Goal: Task Accomplishment & Management: Complete application form

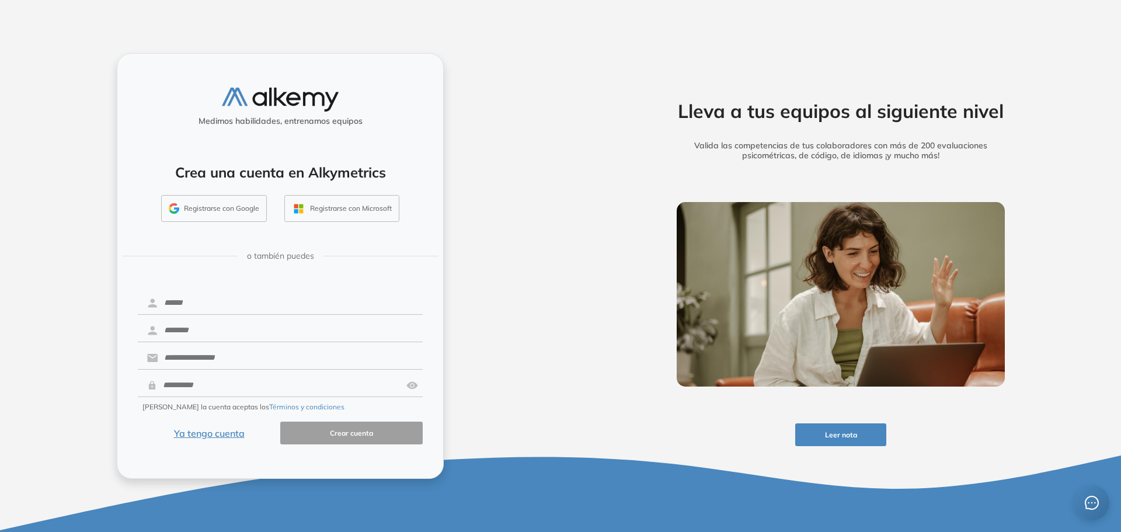
click at [203, 435] on button "Ya tengo cuenta" at bounding box center [209, 432] width 142 height 23
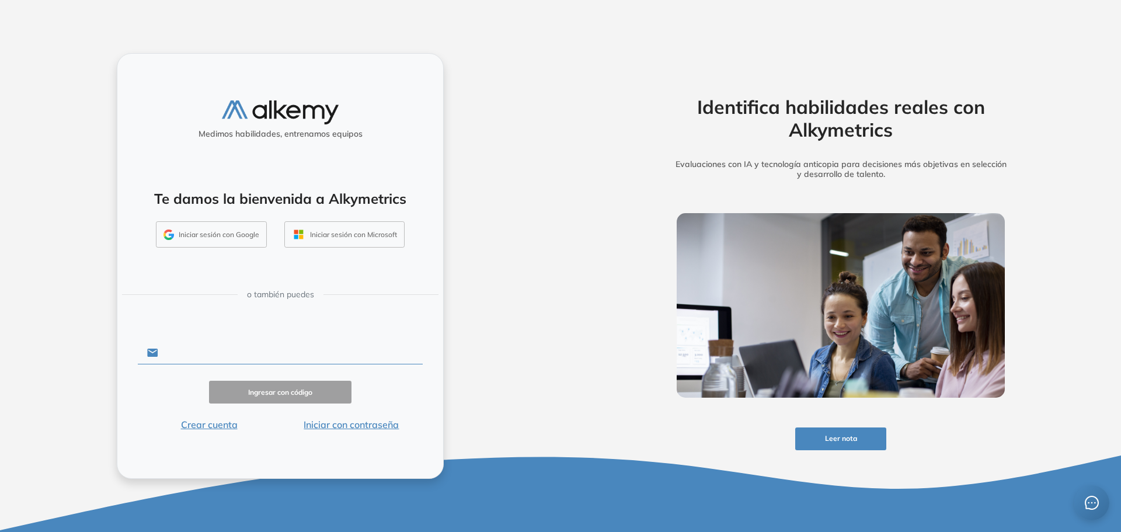
click at [204, 356] on input "text" at bounding box center [290, 352] width 264 height 22
drag, startPoint x: 267, startPoint y: 347, endPoint x: 158, endPoint y: 345, distance: 108.6
click at [158, 345] on input "**********" at bounding box center [290, 352] width 264 height 22
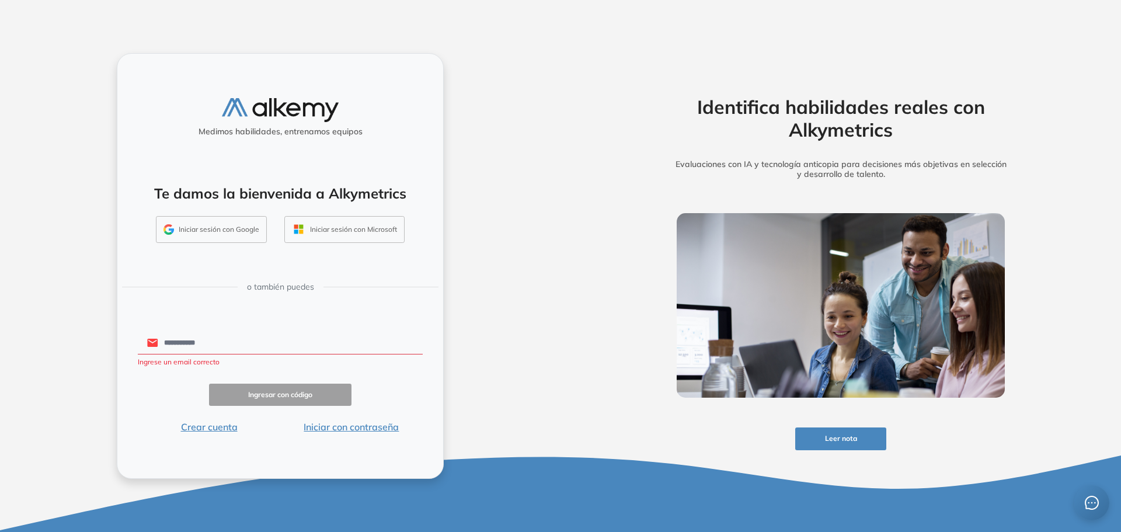
type input "**********"
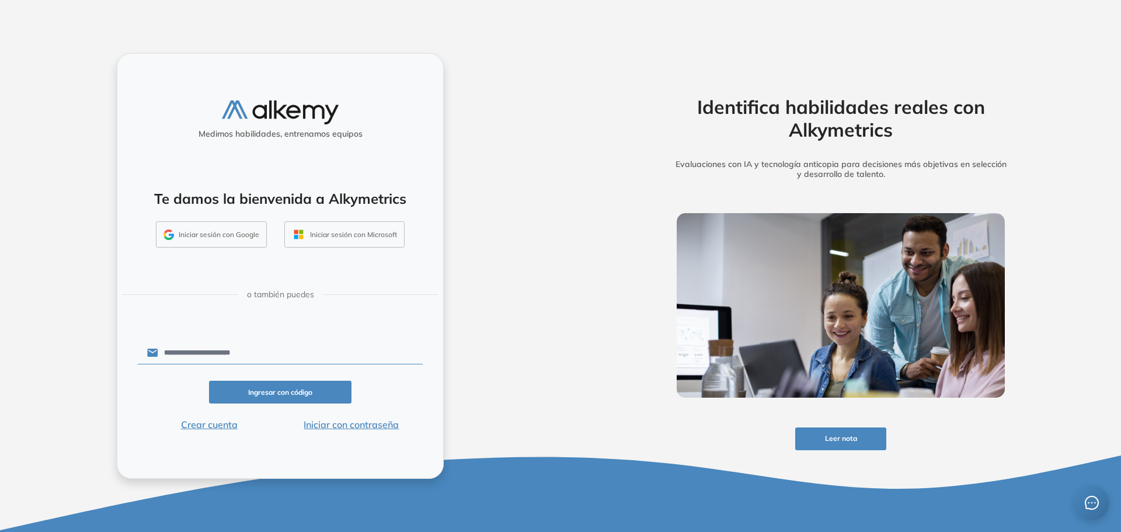
click at [256, 391] on button "Ingresar con código" at bounding box center [280, 392] width 142 height 23
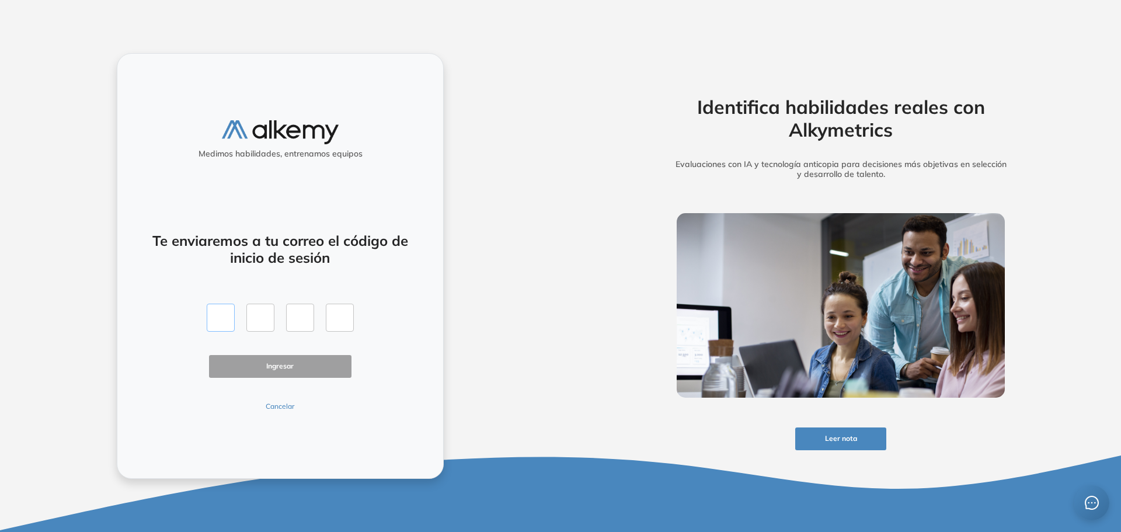
click at [219, 316] on input "text" at bounding box center [221, 318] width 28 height 28
click at [212, 312] on input "text" at bounding box center [221, 318] width 28 height 28
type input "*"
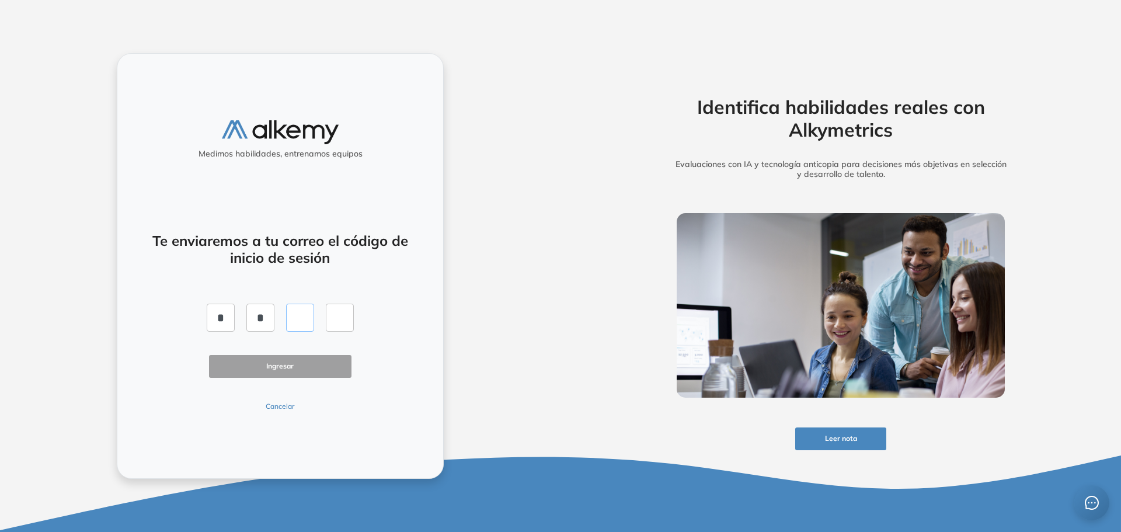
type input "*"
click at [240, 360] on button "Ingresar" at bounding box center [280, 366] width 142 height 23
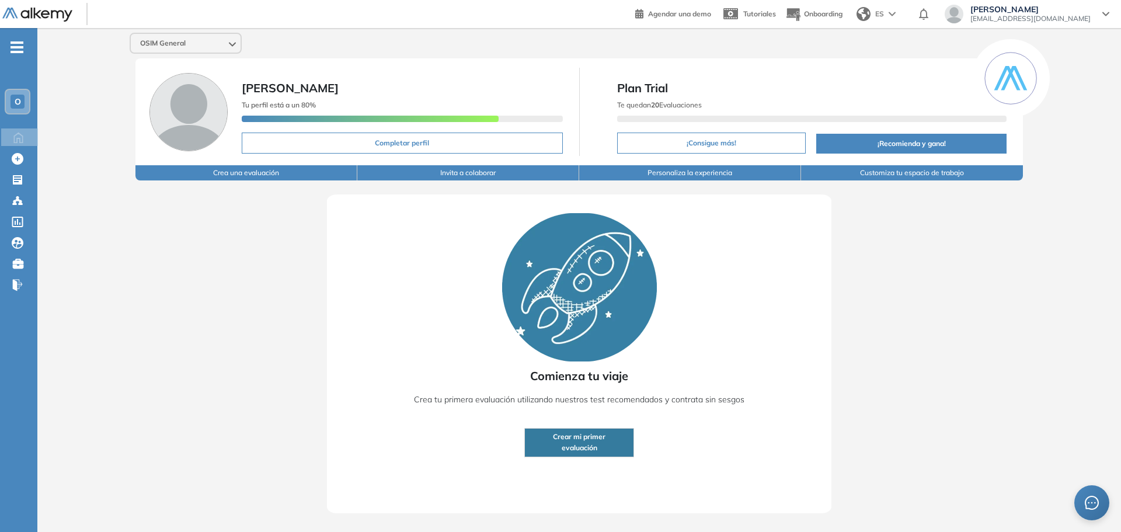
click at [597, 449] on button "Crear mi primer evaluación" at bounding box center [579, 442] width 110 height 29
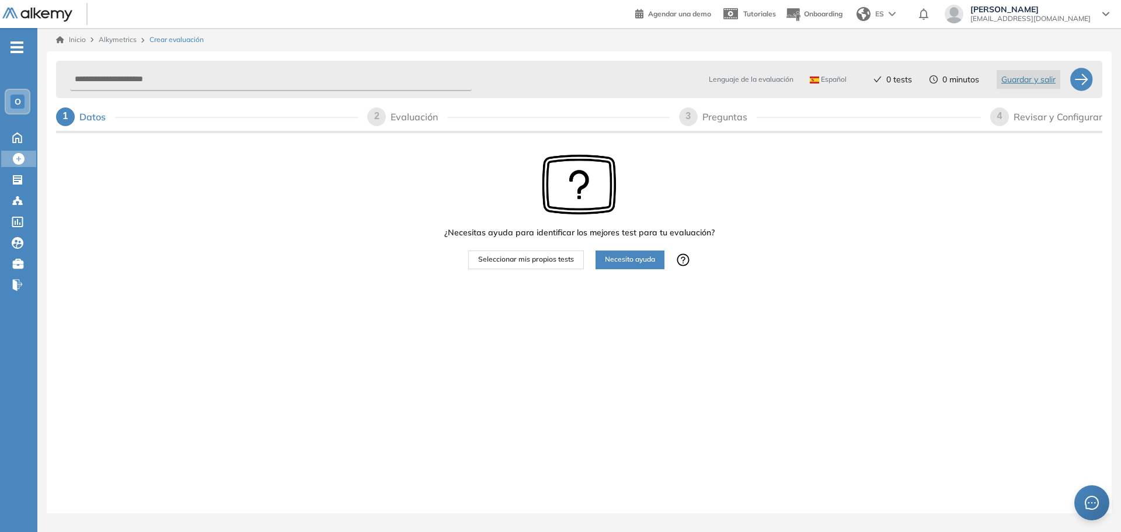
click at [617, 264] on span "Necesito ayuda" at bounding box center [630, 259] width 50 height 11
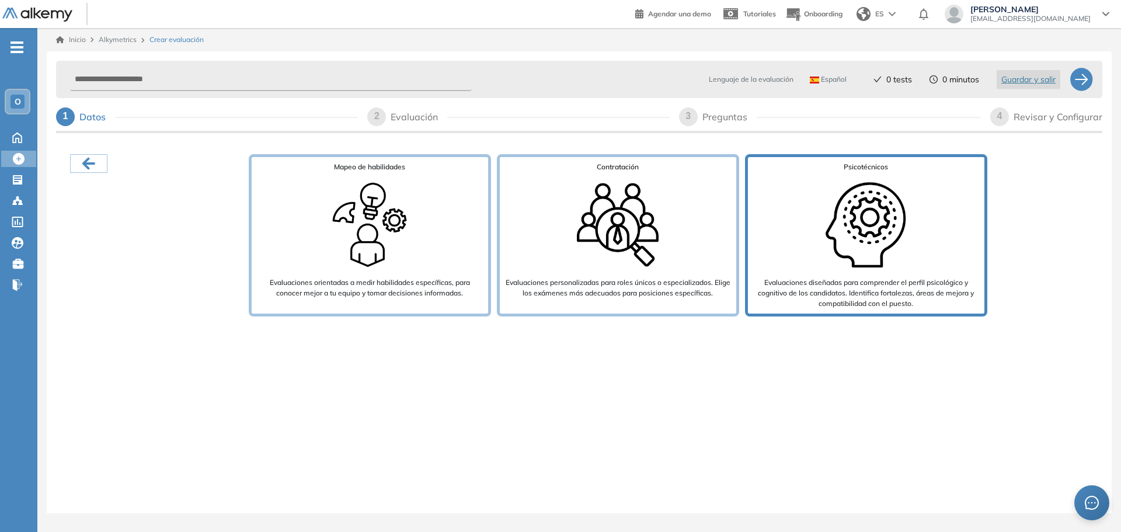
click at [866, 208] on img at bounding box center [865, 224] width 93 height 93
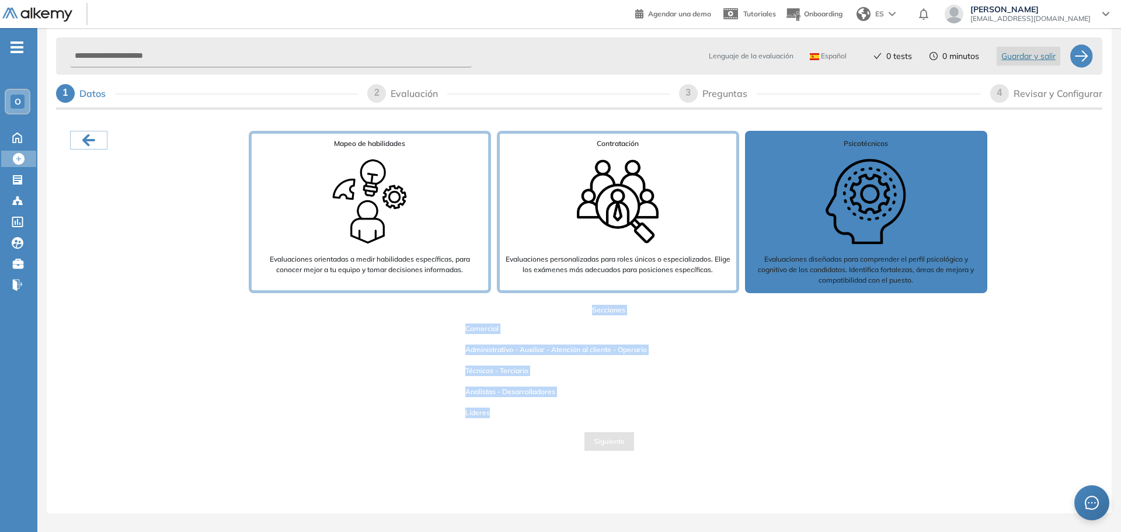
drag, startPoint x: 590, startPoint y: 312, endPoint x: 546, endPoint y: 407, distance: 104.2
click at [546, 407] on div "Secciones Comercial Administrativo - Auxiliar - Atención al cliente - Operario …" at bounding box center [608, 363] width 323 height 116
copy div "Secciones Comercial Administrativo - Auxiliar - Atención al cliente - Operario …"
click at [528, 433] on div "Secciones Comercial Administrativo - Auxiliar - Atención al cliente - Operario …" at bounding box center [608, 378] width 969 height 146
click at [479, 407] on span "Líderes" at bounding box center [477, 412] width 43 height 15
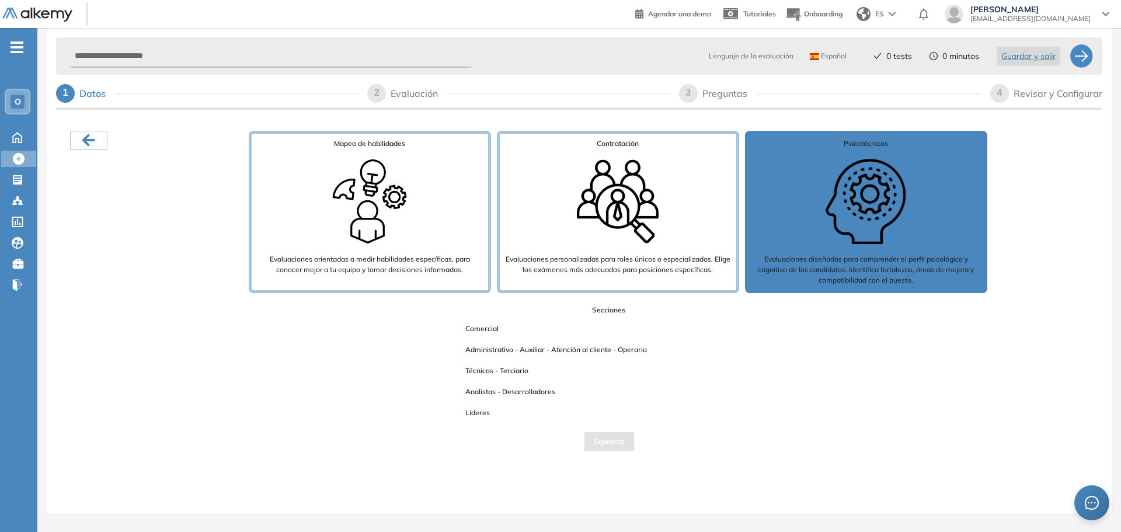
click at [479, 412] on span "Líderes" at bounding box center [477, 412] width 43 height 15
click at [598, 440] on span "Siguiente" at bounding box center [609, 441] width 31 height 11
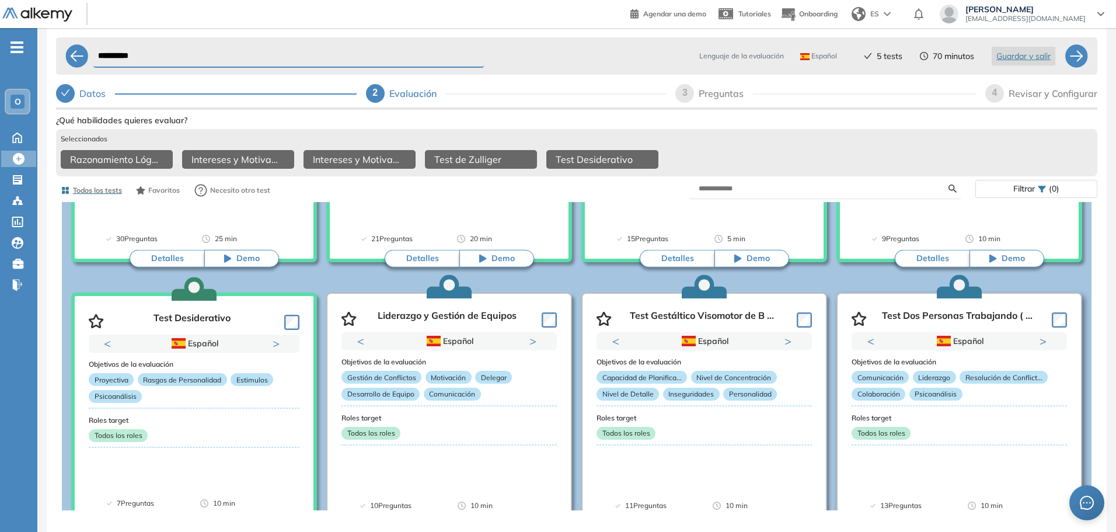
scroll to position [292, 0]
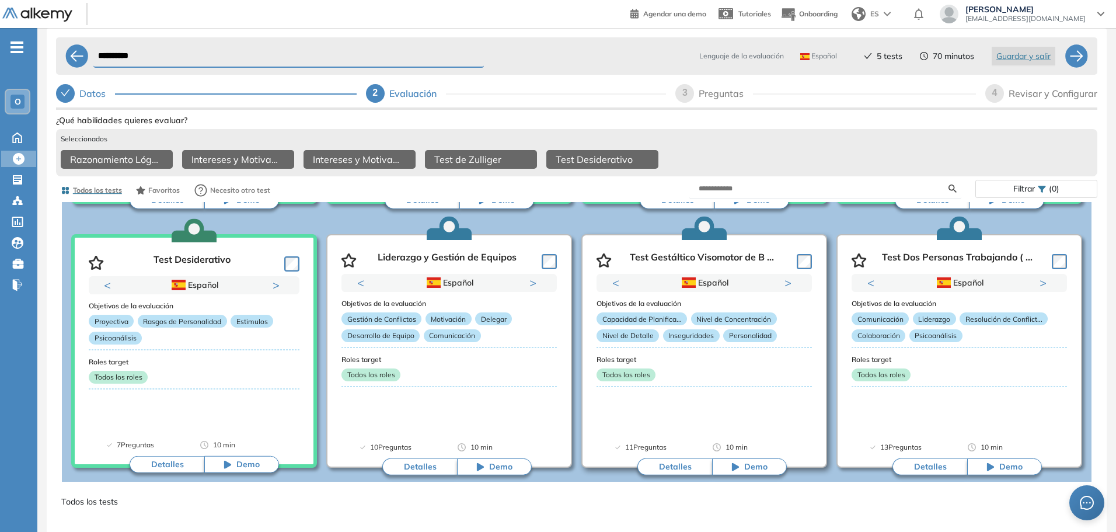
click at [736, 471] on icon at bounding box center [735, 466] width 8 height 8
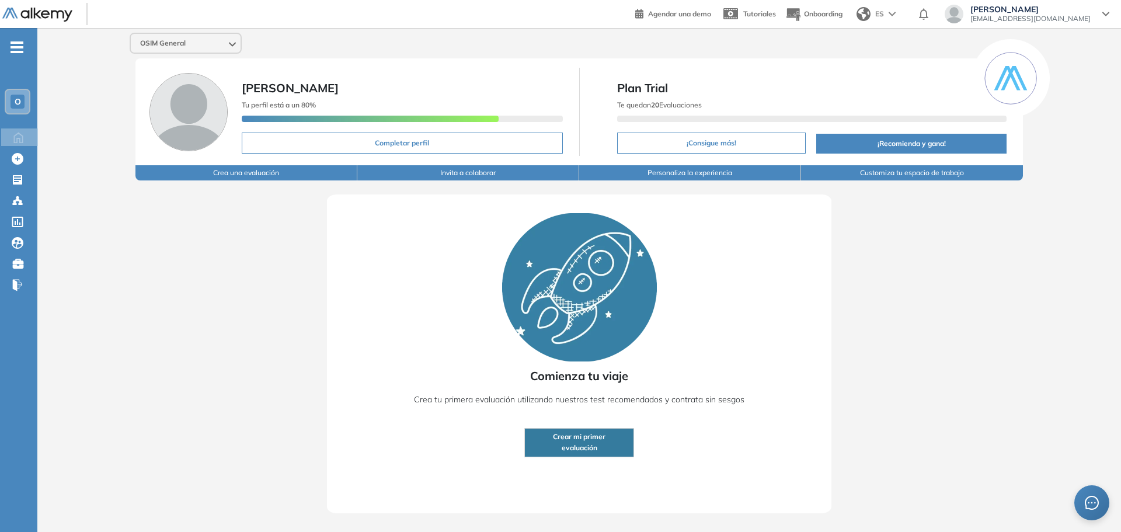
click at [353, 144] on button "Completar perfil" at bounding box center [402, 143] width 321 height 21
select select "**"
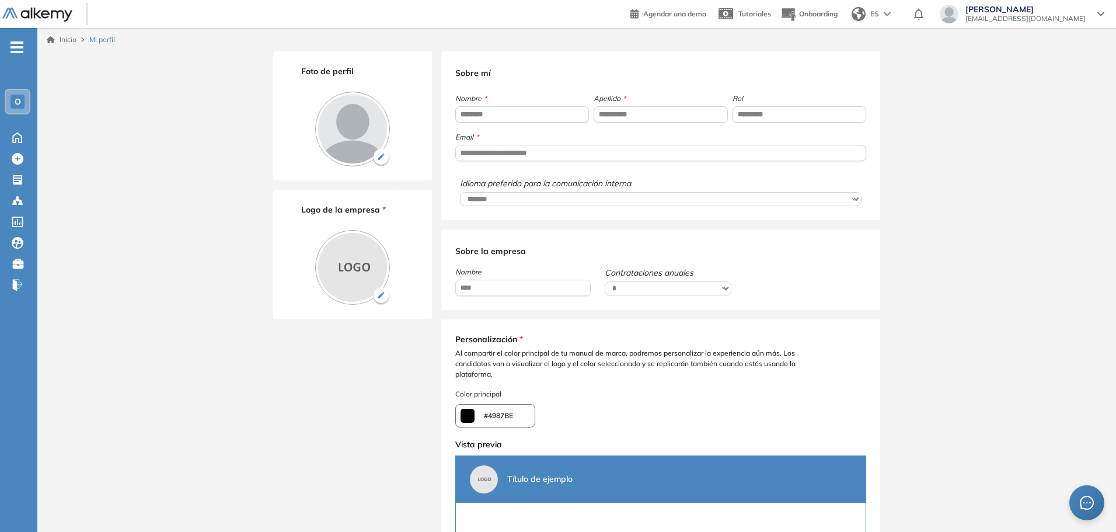
type input "*******"
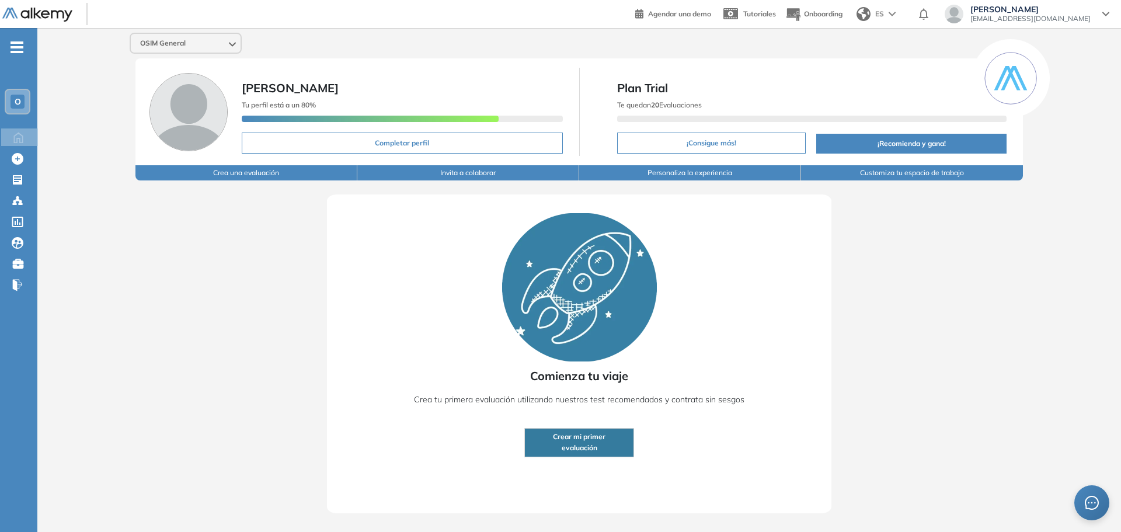
click at [594, 445] on span "evaluación" at bounding box center [580, 447] width 36 height 11
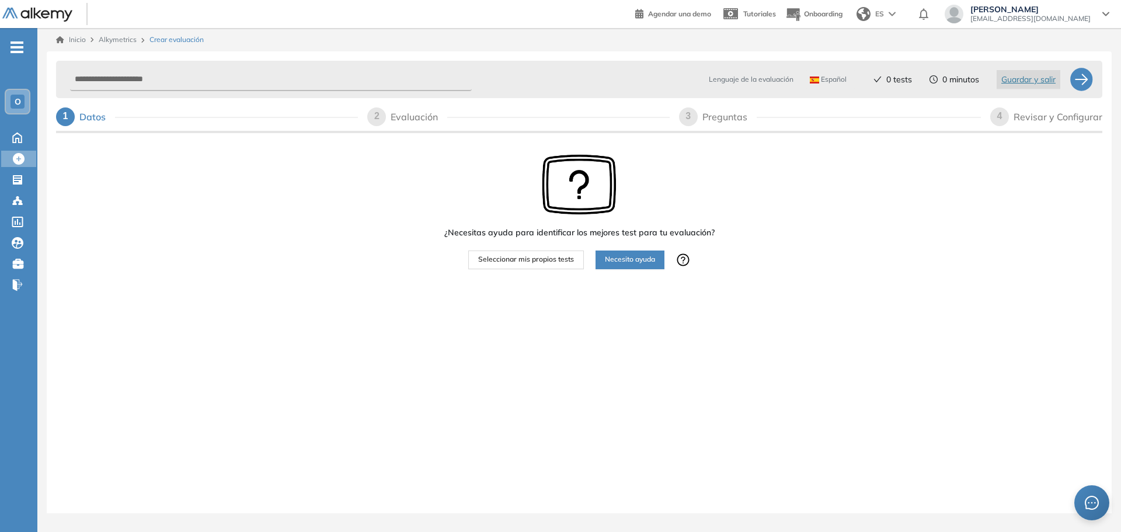
click at [643, 258] on span "Necesito ayuda" at bounding box center [630, 259] width 50 height 11
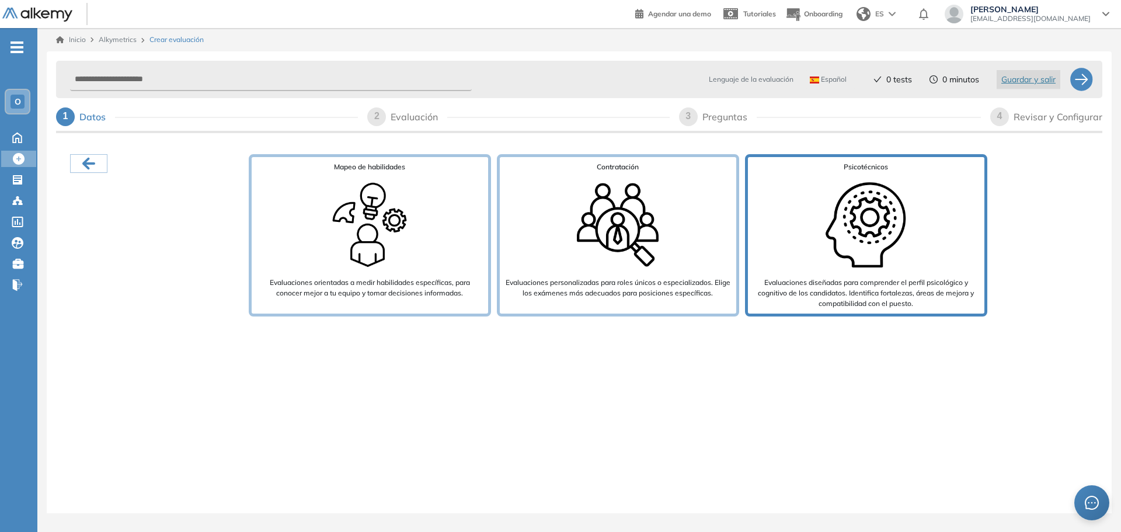
click at [954, 210] on div "Psicotécnicos Evaluaciones diseñadas para comprender el perfil psicológico y co…" at bounding box center [866, 235] width 242 height 162
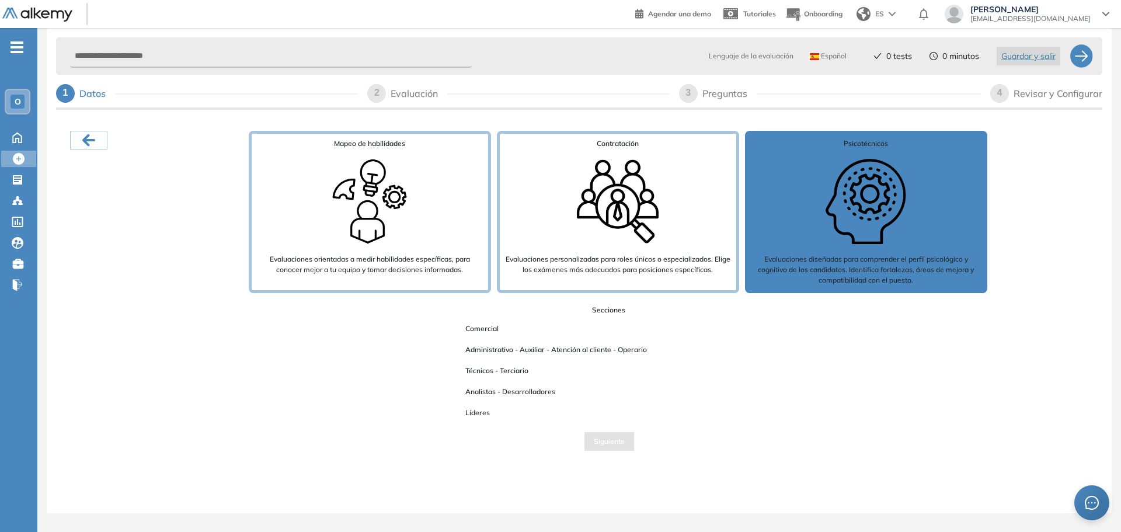
click at [926, 215] on div "Psicotécnicos Evaluaciones diseñadas para comprender el perfil psicológico y co…" at bounding box center [866, 212] width 242 height 162
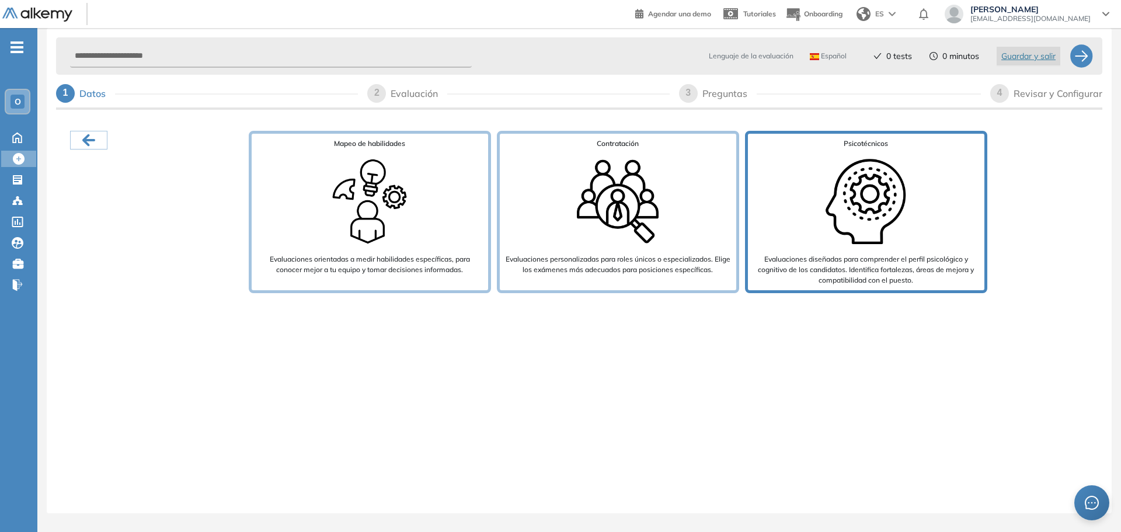
click at [818, 209] on div "Psicotécnicos Evaluaciones diseñadas para comprender el perfil psicológico y co…" at bounding box center [866, 212] width 242 height 162
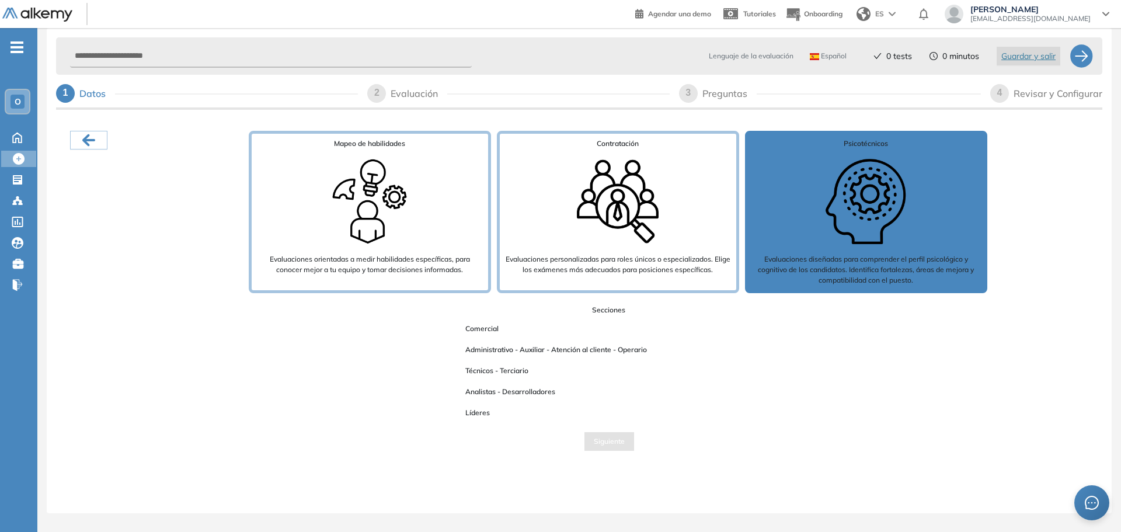
click at [445, 392] on div "Secciones Comercial Administrativo - Auxiliar - Atención al cliente - Operario …" at bounding box center [608, 378] width 969 height 146
click at [569, 445] on div "Siguiente" at bounding box center [608, 441] width 969 height 19
drag, startPoint x: 637, startPoint y: 330, endPoint x: 573, endPoint y: 355, distance: 69.5
click at [633, 333] on div "Comercial" at bounding box center [608, 328] width 305 height 15
click at [552, 353] on span "Administrativo - Auxiliar - Atención al cliente - Operario" at bounding box center [556, 349] width 200 height 15
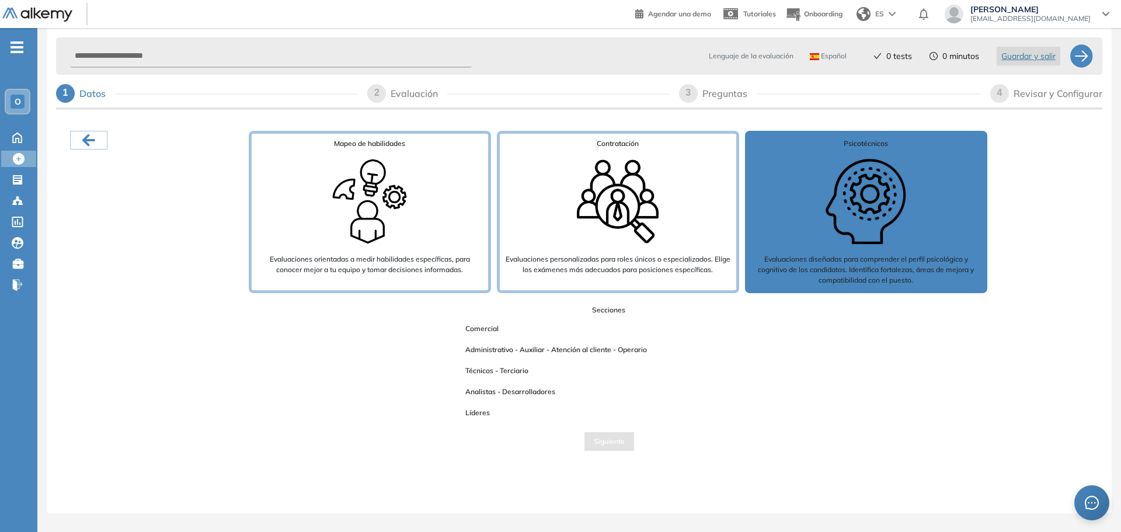
click at [506, 349] on span "Administrativo - Auxiliar - Atención al cliente - Operario" at bounding box center [556, 349] width 200 height 15
drag, startPoint x: 516, startPoint y: 357, endPoint x: 520, endPoint y: 378, distance: 21.4
click at [520, 378] on div "Secciones Comercial Administrativo - Auxiliar - Atención al cliente - Operario …" at bounding box center [608, 363] width 323 height 116
drag, startPoint x: 515, startPoint y: 371, endPoint x: 525, endPoint y: 377, distance: 11.5
click at [515, 370] on span "Técnicos - Terciario" at bounding box center [497, 370] width 82 height 15
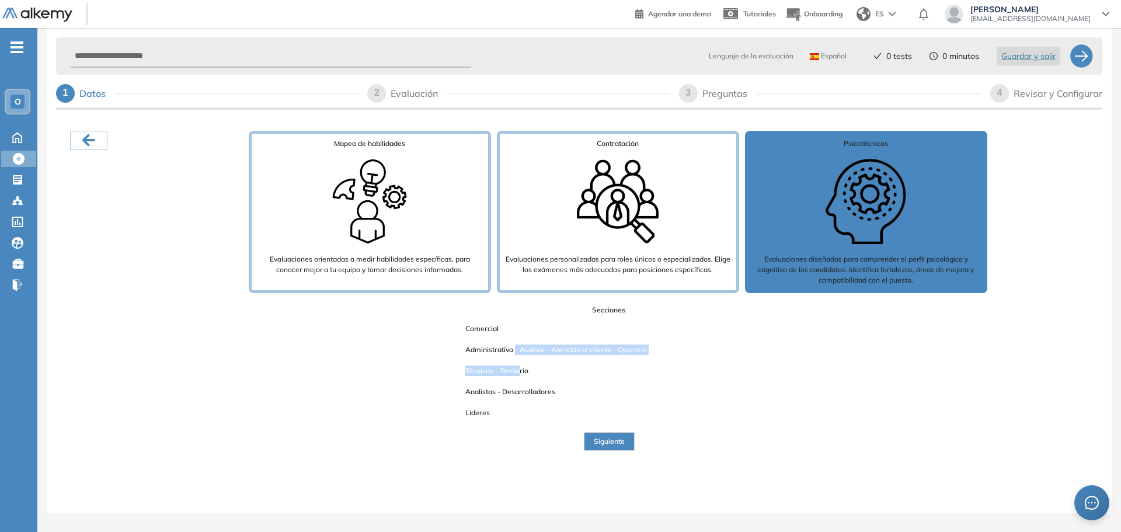
click at [615, 446] on span "Siguiente" at bounding box center [609, 441] width 31 height 11
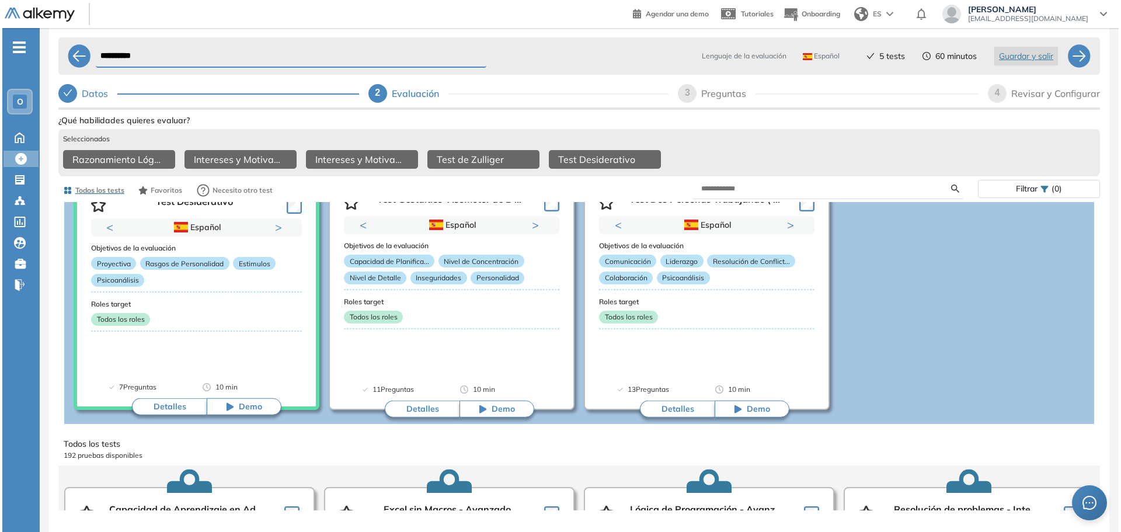
scroll to position [350, 0]
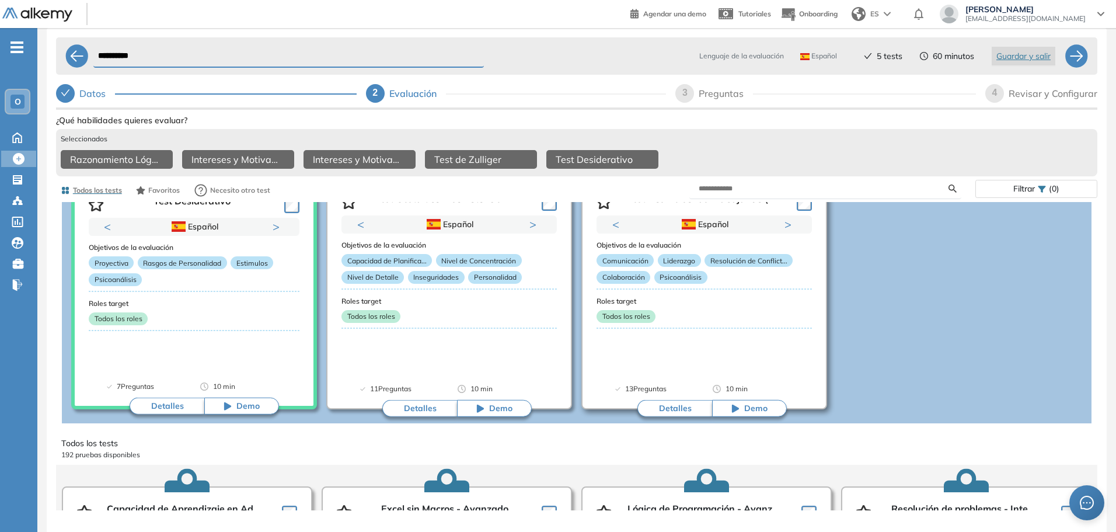
click at [674, 410] on button "Detalles" at bounding box center [674, 409] width 75 height 18
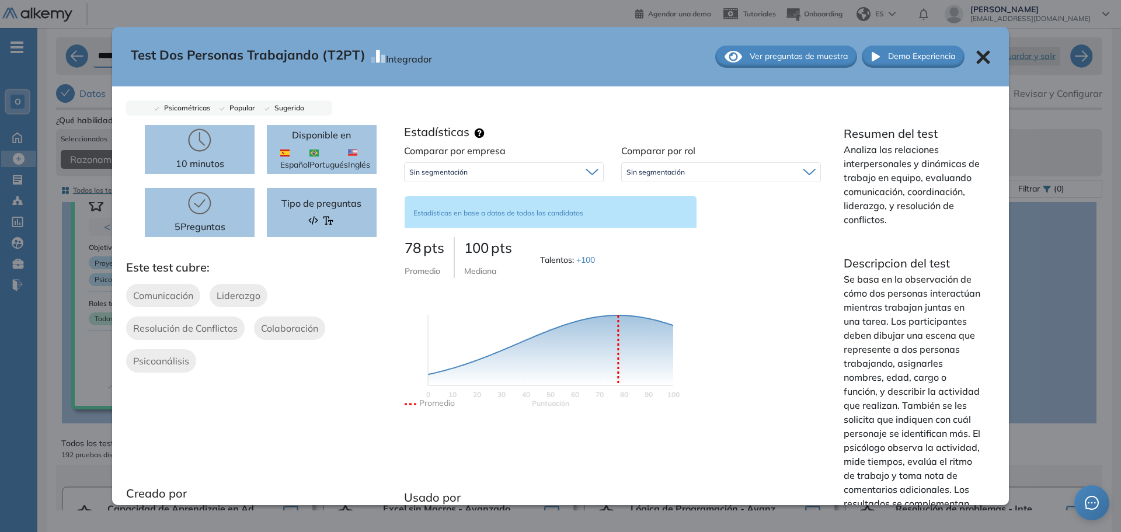
click at [795, 61] on span "Ver preguntas de muestra" at bounding box center [799, 56] width 98 height 12
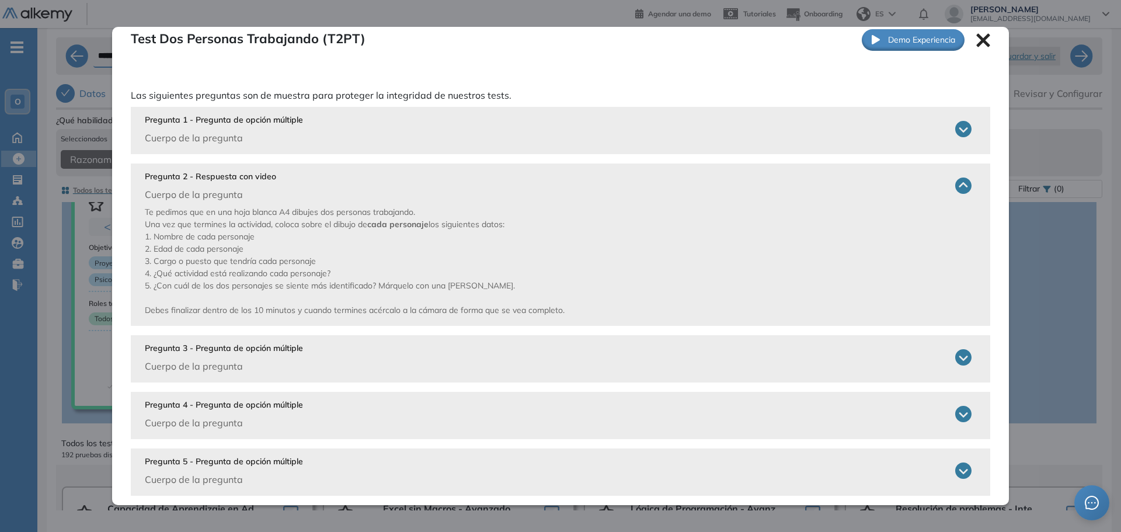
scroll to position [30, 0]
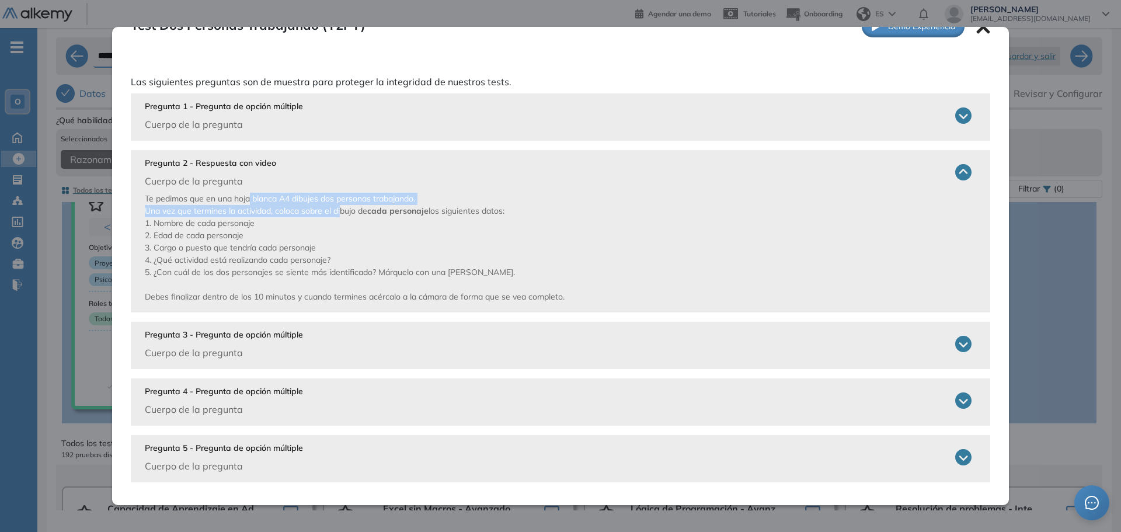
drag, startPoint x: 249, startPoint y: 189, endPoint x: 343, endPoint y: 217, distance: 97.9
click at [343, 217] on div "Te pedimos que en una hoja blanca A4 dibujes dos personas trabajando. Una vez q…" at bounding box center [558, 245] width 827 height 115
click at [337, 221] on p "Te pedimos que en una hoja blanca A4 dibujes dos personas trabajando. Una vez q…" at bounding box center [558, 248] width 827 height 110
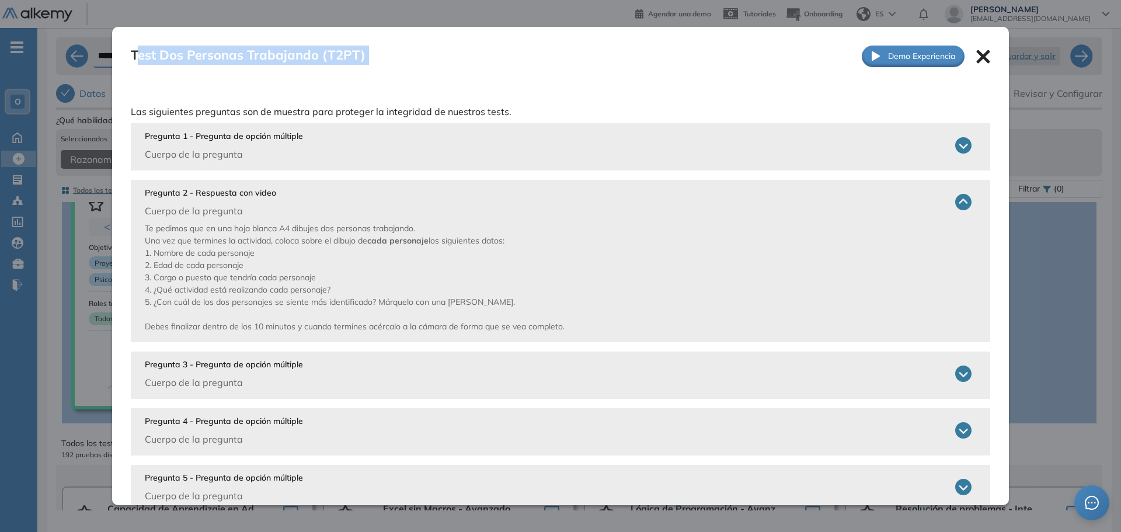
drag, startPoint x: 135, startPoint y: 51, endPoint x: 364, endPoint y: 58, distance: 229.5
click at [364, 58] on div "Test Dos Personas Trabajando (T2PT) Integrador" at bounding box center [281, 57] width 301 height 22
copy div "est Dos Personas Trabajando (T2PT)"
click at [241, 140] on p "Pregunta 1 - Pregunta de opción múltiple" at bounding box center [224, 136] width 158 height 12
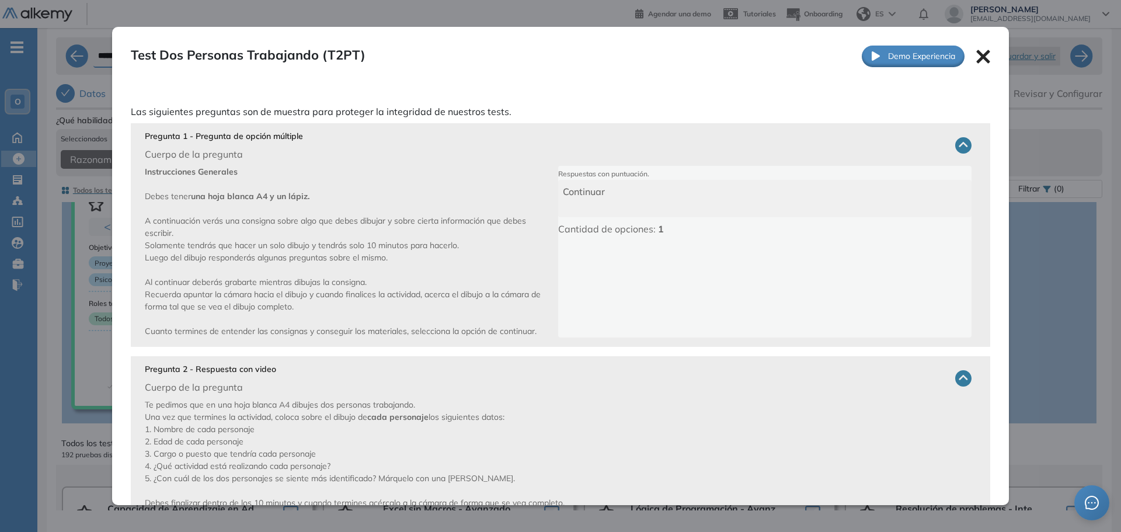
click at [370, 177] on p "Instrucciones Generales Debes tener una hoja blanca A4 y un lápiz. A continuaci…" at bounding box center [351, 252] width 413 height 172
click at [587, 195] on span "Continuar" at bounding box center [584, 192] width 42 height 12
click at [615, 257] on div "Respuestas con puntuación. Continuar Cantidad de opciones: 1" at bounding box center [764, 252] width 413 height 172
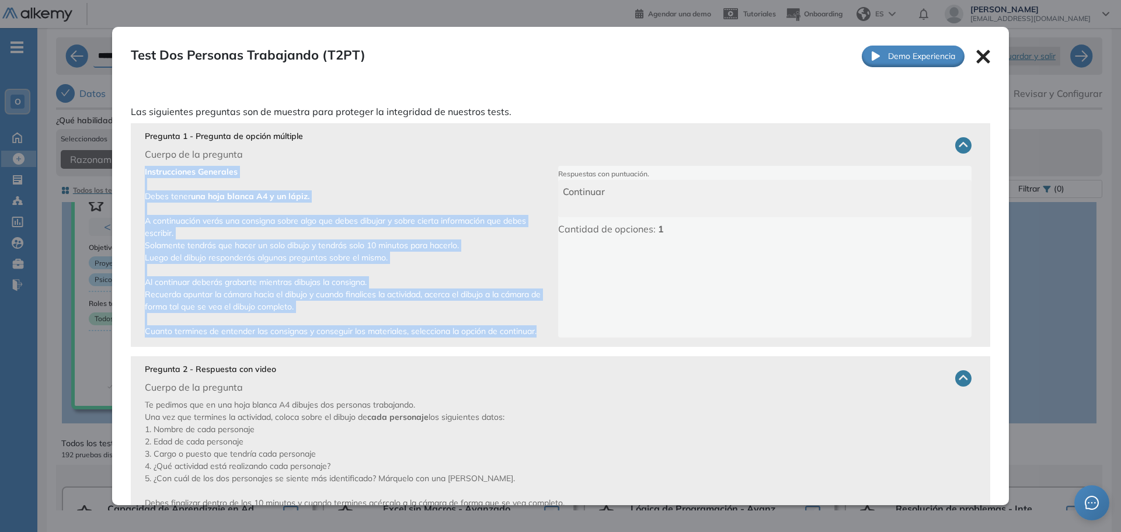
drag, startPoint x: 143, startPoint y: 169, endPoint x: 543, endPoint y: 332, distance: 431.8
click at [543, 332] on div "Pregunta 1 - Pregunta de opción múltiple Cuerpo de la pregunta Instrucciones Ge…" at bounding box center [560, 235] width 859 height 224
copy span "Instrucciones Generales Debes tener una hoja blanca A4 y un lápiz. A continuaci…"
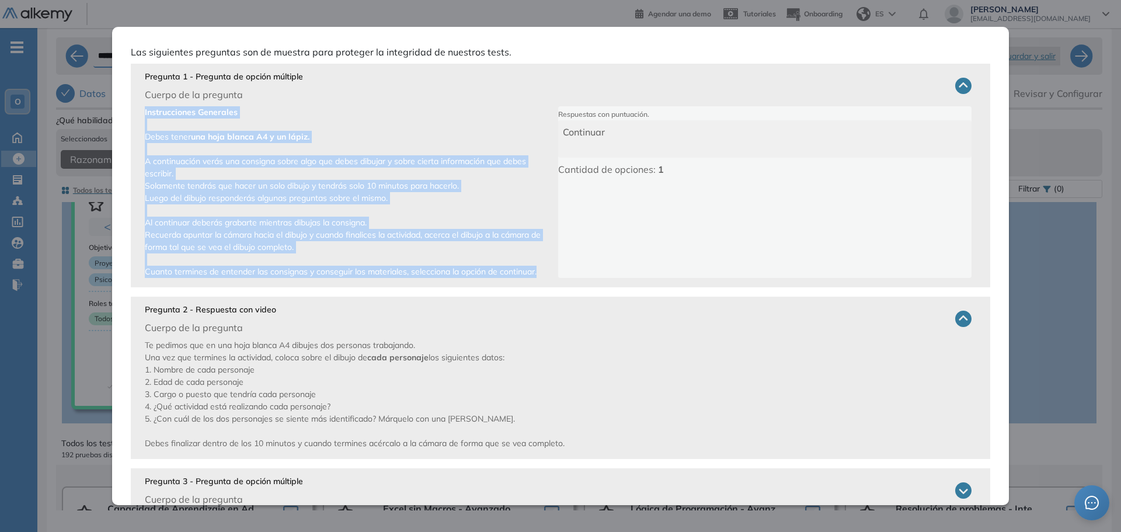
scroll to position [117, 0]
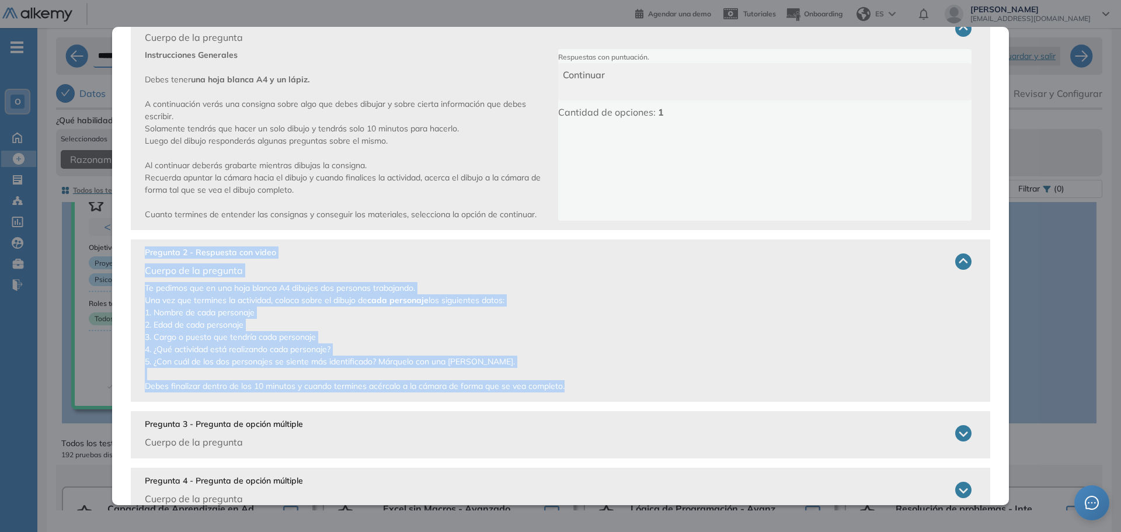
drag, startPoint x: 146, startPoint y: 252, endPoint x: 637, endPoint y: 403, distance: 514.4
click at [637, 403] on div "Pregunta 1 - Pregunta de opción múltiple Cuerpo de la pregunta Instrucciones Ge…" at bounding box center [560, 288] width 859 height 565
copy div "Pregunta 2 - Respuesta con video Cuerpo de la pregunta Te pedimos que en una ho…"
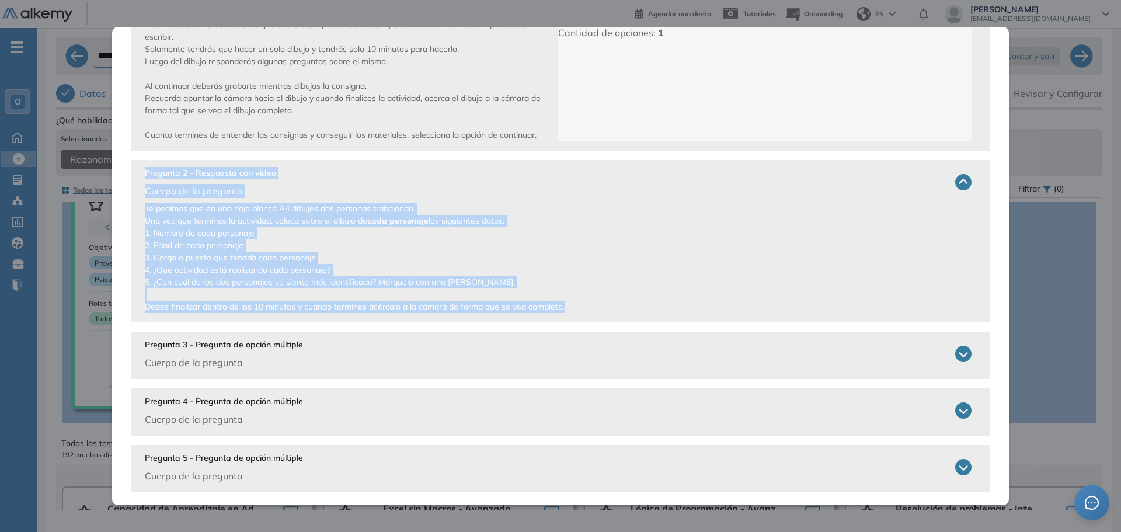
scroll to position [206, 0]
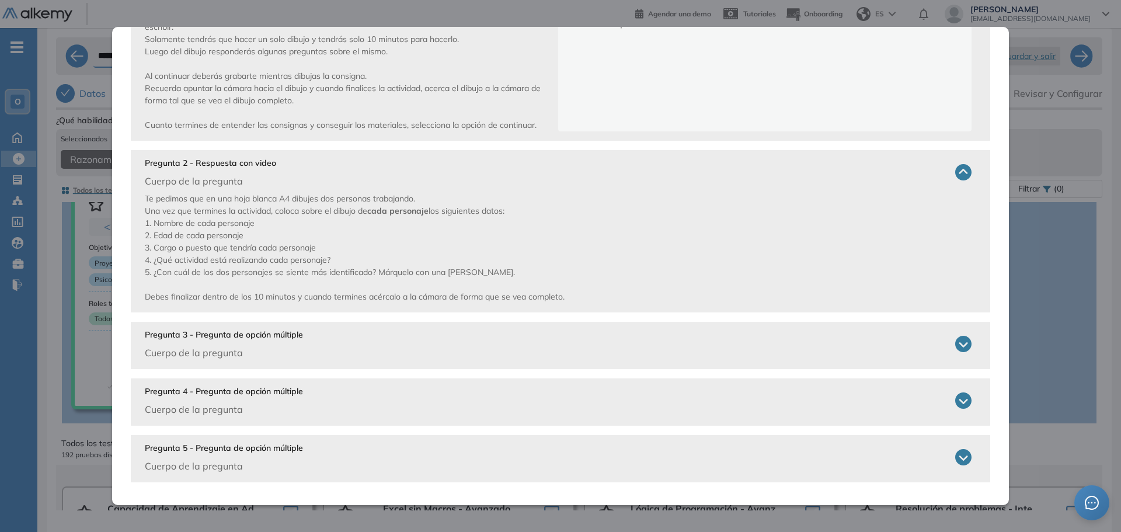
click at [955, 339] on icon at bounding box center [963, 344] width 16 height 16
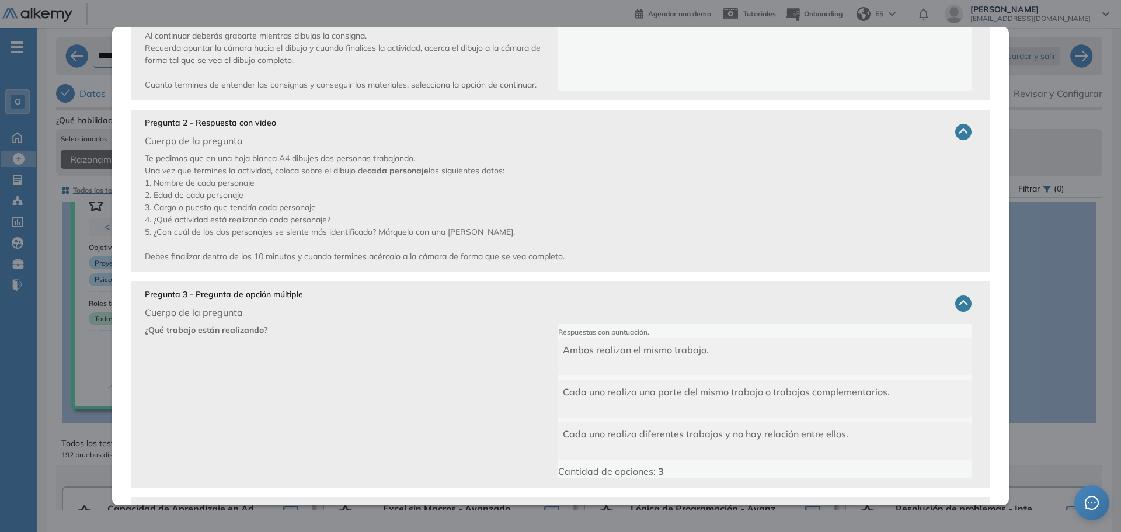
scroll to position [264, 0]
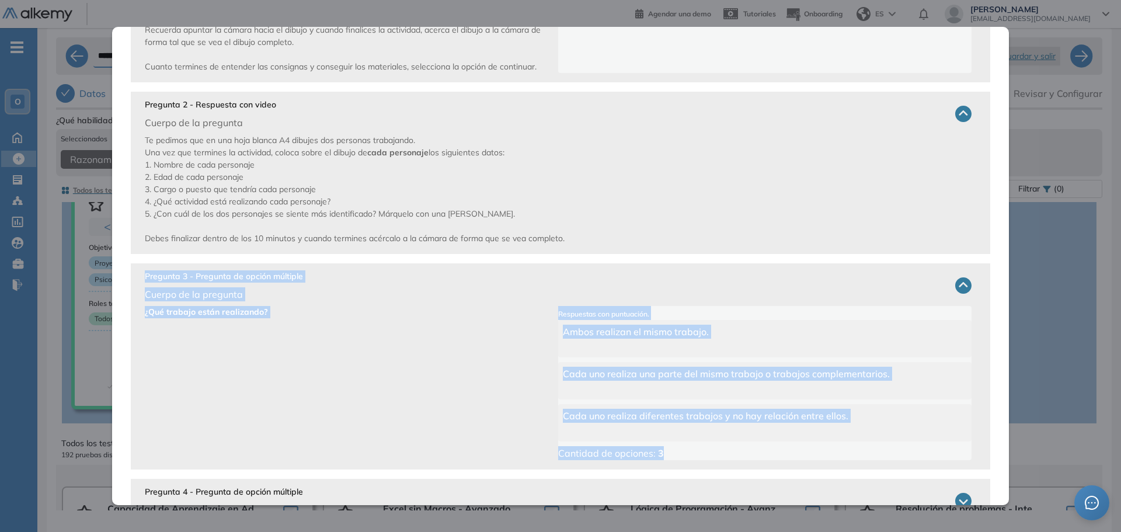
drag, startPoint x: 142, startPoint y: 276, endPoint x: 758, endPoint y: 453, distance: 640.9
click at [758, 453] on div "Pregunta 3 - Pregunta de opción múltiple Cuerpo de la pregunta ¿Qué trabajo est…" at bounding box center [560, 366] width 859 height 206
copy div "Pregunta 3 - Pregunta de opción múltiple Cuerpo de la pregunta ¿Qué trabajo est…"
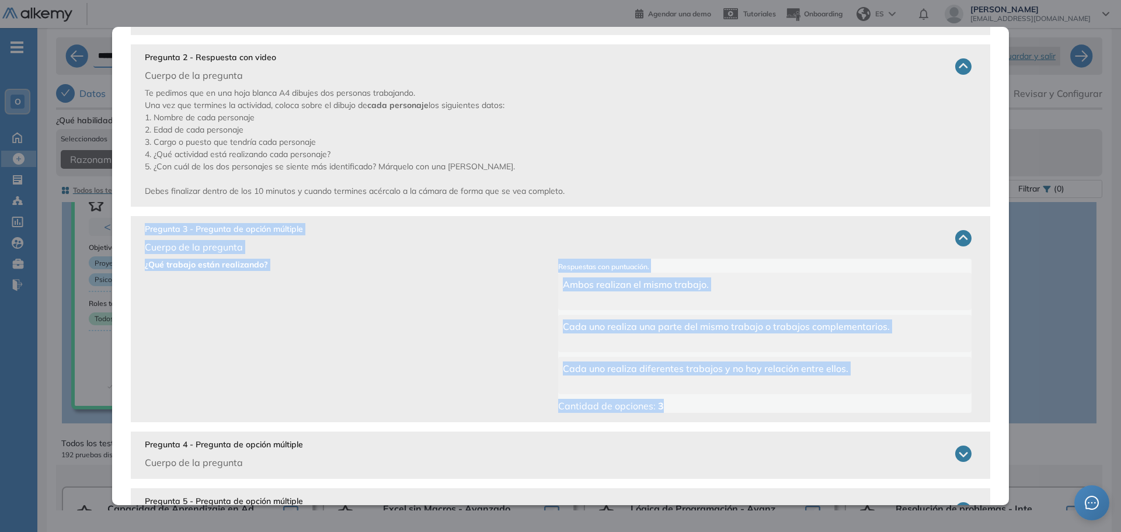
scroll to position [365, 0]
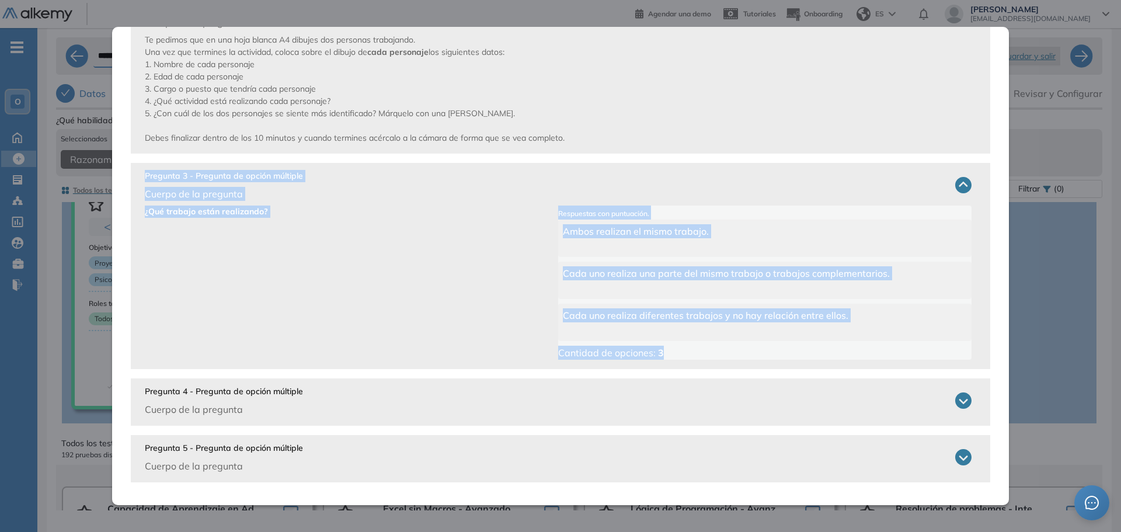
click at [959, 404] on icon at bounding box center [963, 400] width 16 height 16
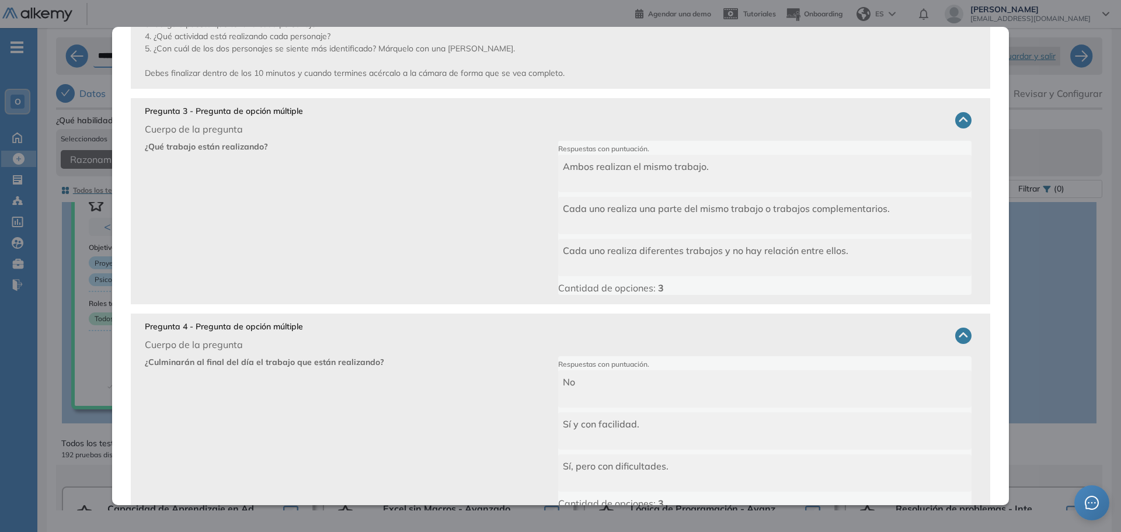
scroll to position [524, 0]
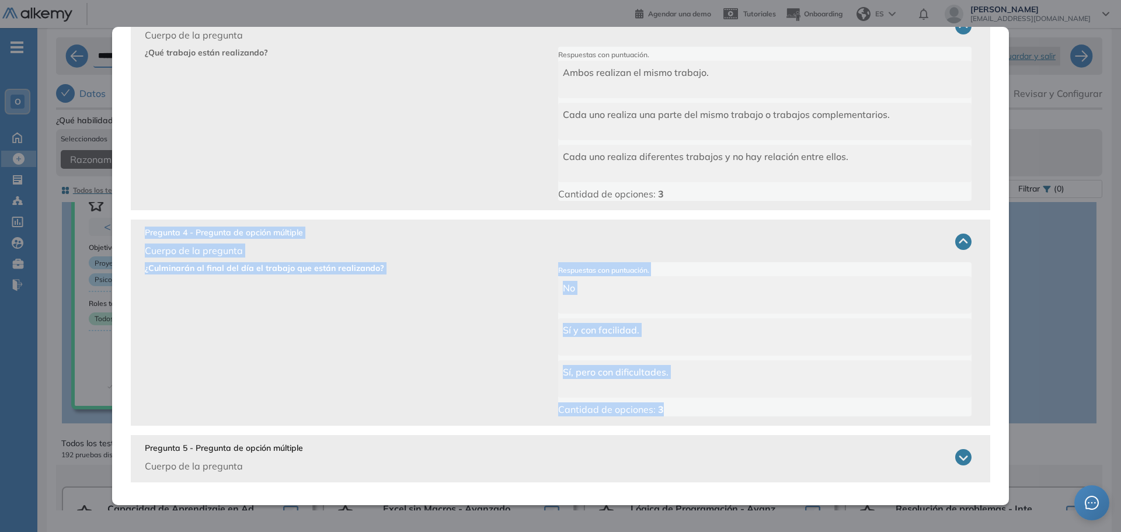
drag, startPoint x: 145, startPoint y: 232, endPoint x: 675, endPoint y: 411, distance: 559.3
click at [675, 411] on div "Pregunta 4 - Pregunta de opción múltiple Cuerpo de la pregunta ¿Culminarán al f…" at bounding box center [560, 322] width 859 height 206
copy div "Pregunta 4 - Pregunta de opción múltiple Cuerpo de la pregunta ¿Culminarán al f…"
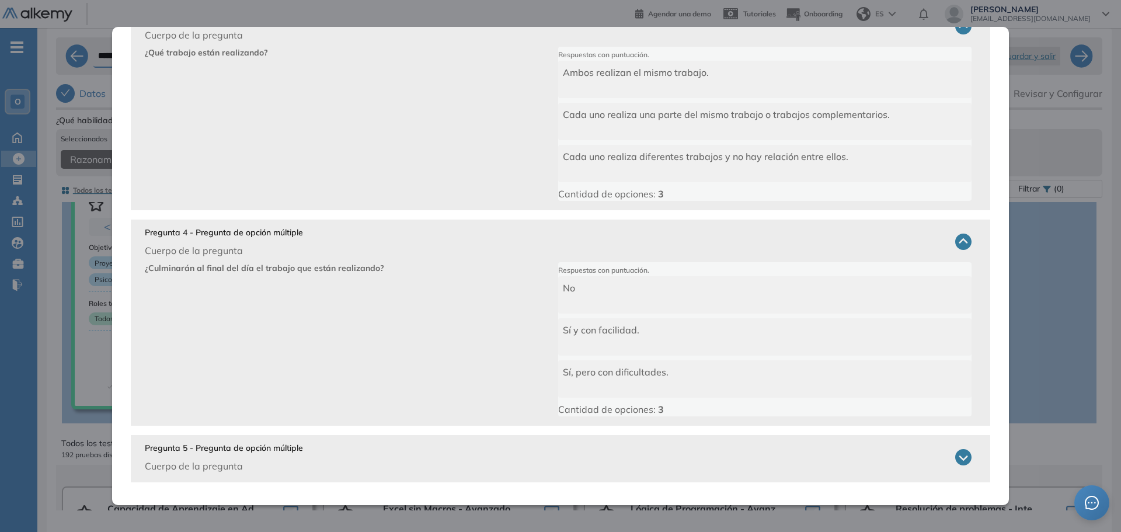
click at [942, 458] on div "Pregunta 5 - Pregunta de opción múltiple Cuerpo de la pregunta" at bounding box center [558, 457] width 827 height 31
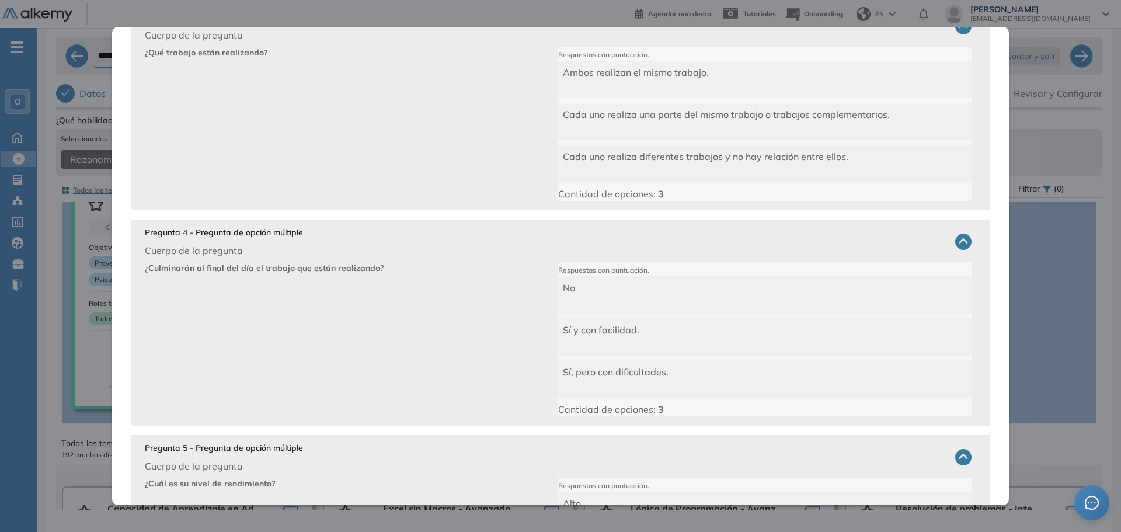
click at [955, 456] on icon at bounding box center [963, 457] width 16 height 16
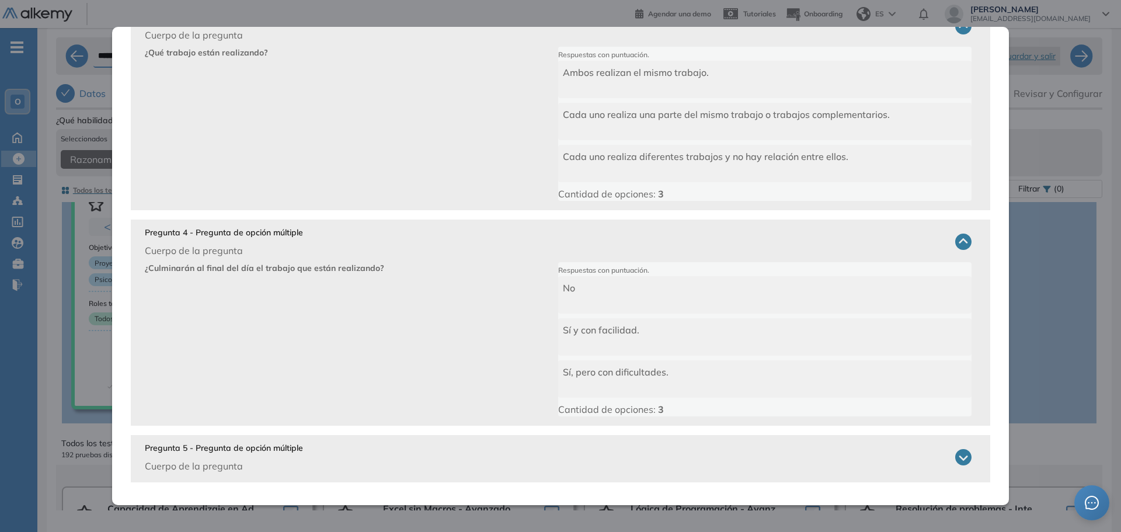
click at [955, 459] on icon at bounding box center [963, 457] width 16 height 16
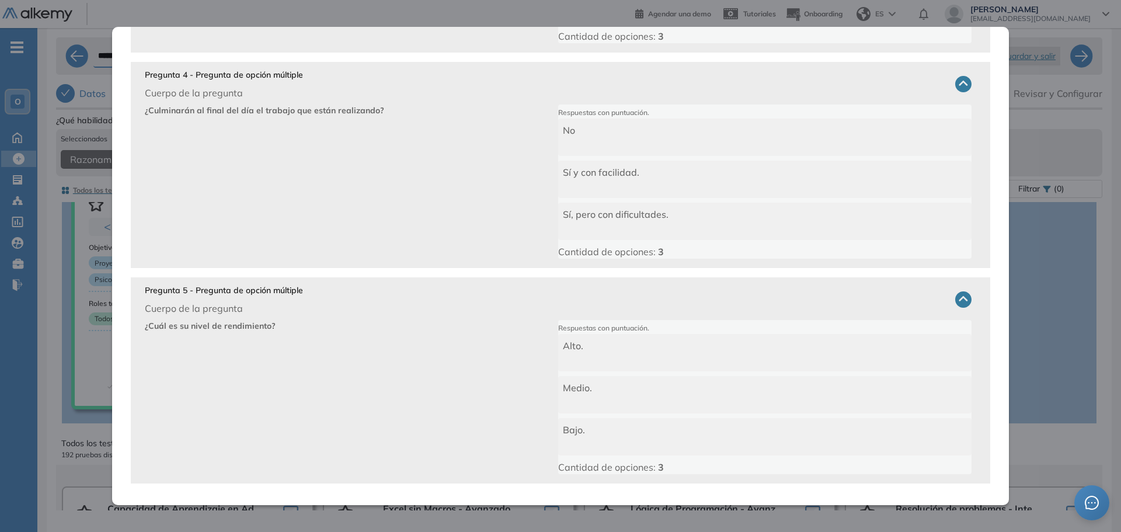
scroll to position [682, 0]
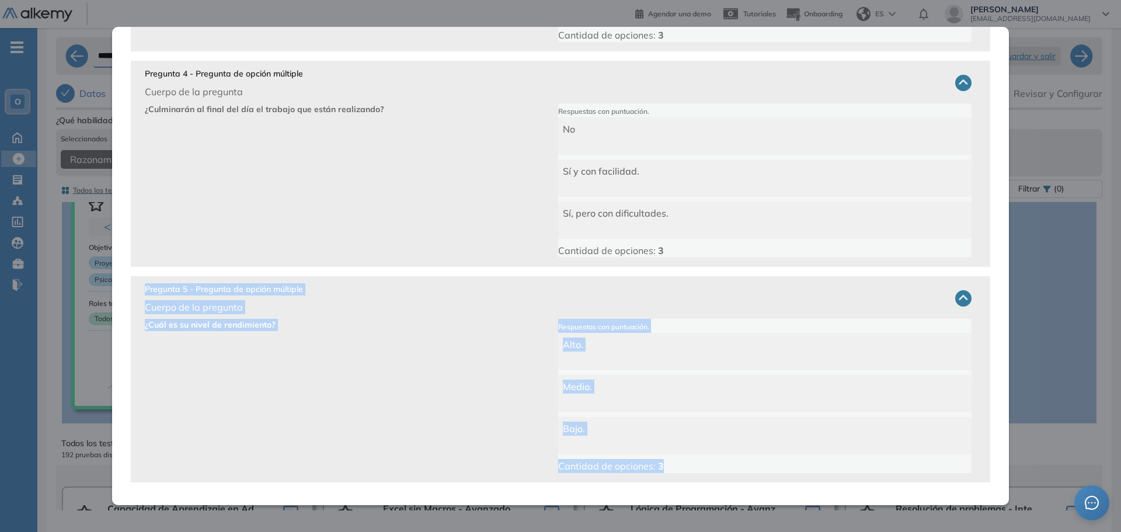
drag, startPoint x: 144, startPoint y: 285, endPoint x: 737, endPoint y: 466, distance: 619.5
click at [737, 466] on div "Pregunta 5 - Pregunta de opción múltiple Cuerpo de la pregunta ¿Cuál es su nive…" at bounding box center [560, 379] width 859 height 206
copy div "Pregunta 5 - Pregunta de opción múltiple Cuerpo de la pregunta ¿Cuál es su nive…"
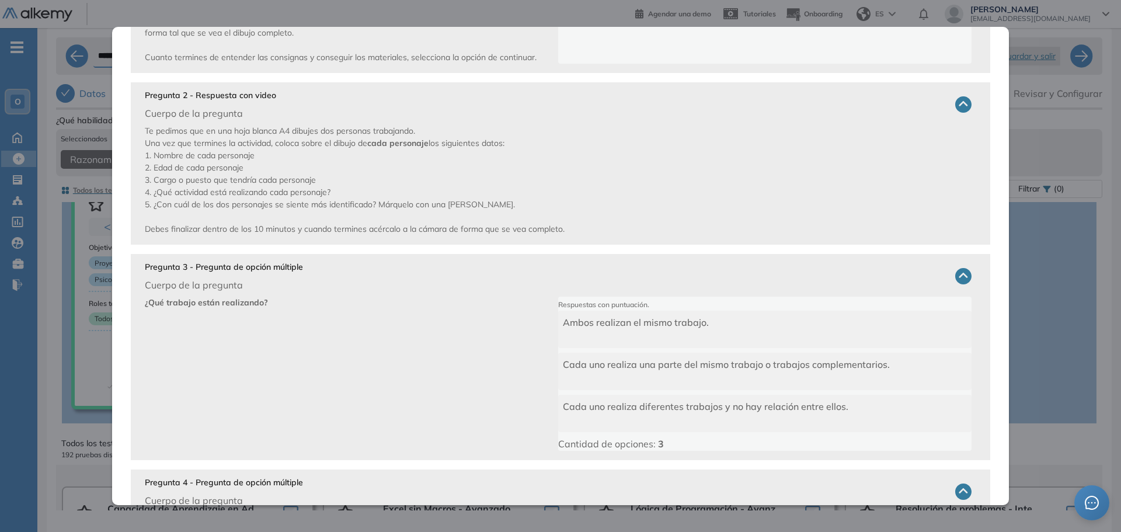
scroll to position [0, 0]
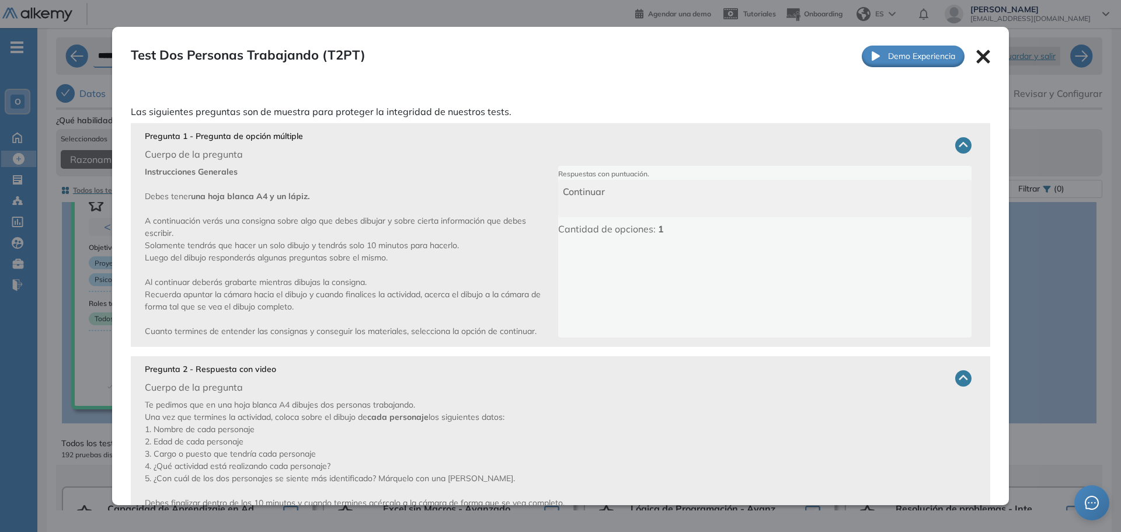
click at [976, 55] on icon at bounding box center [982, 56] width 13 height 13
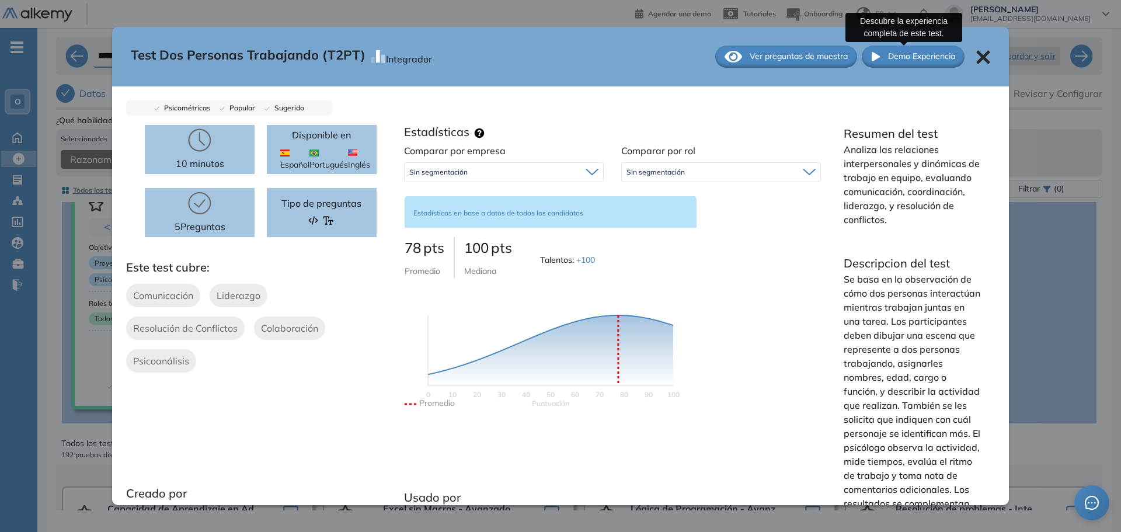
click at [924, 58] on span "Demo Experiencia" at bounding box center [921, 56] width 67 height 12
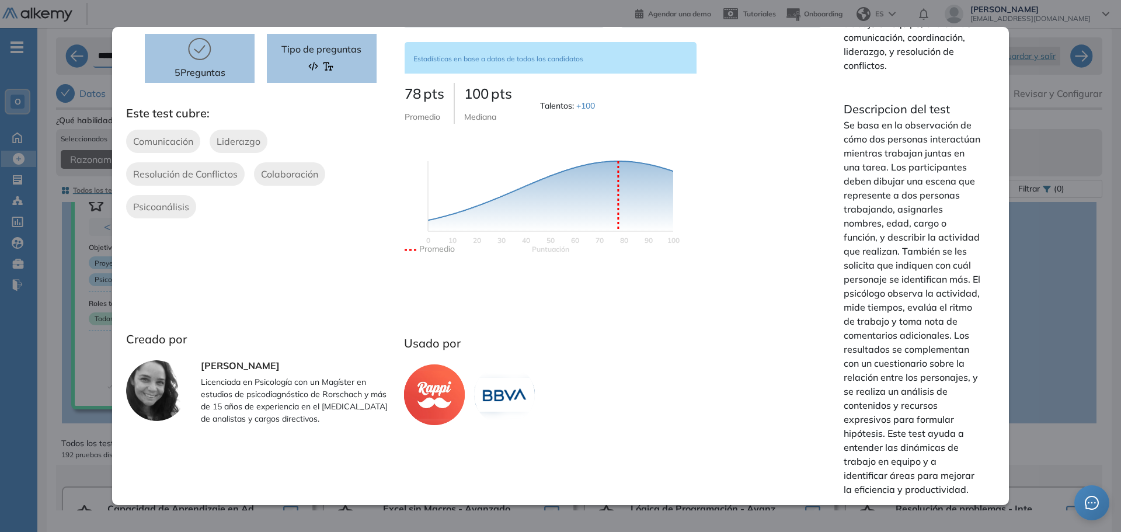
scroll to position [168, 0]
drag, startPoint x: 839, startPoint y: 93, endPoint x: 865, endPoint y: 124, distance: 39.8
click at [865, 123] on div "Descripcion del test Se basa en la observación de cómo dos personas interactúan…" at bounding box center [912, 298] width 137 height 396
click at [850, 119] on p "Se basa en la observación de cómo dos personas interactúan mientras trabajan ju…" at bounding box center [912, 307] width 137 height 378
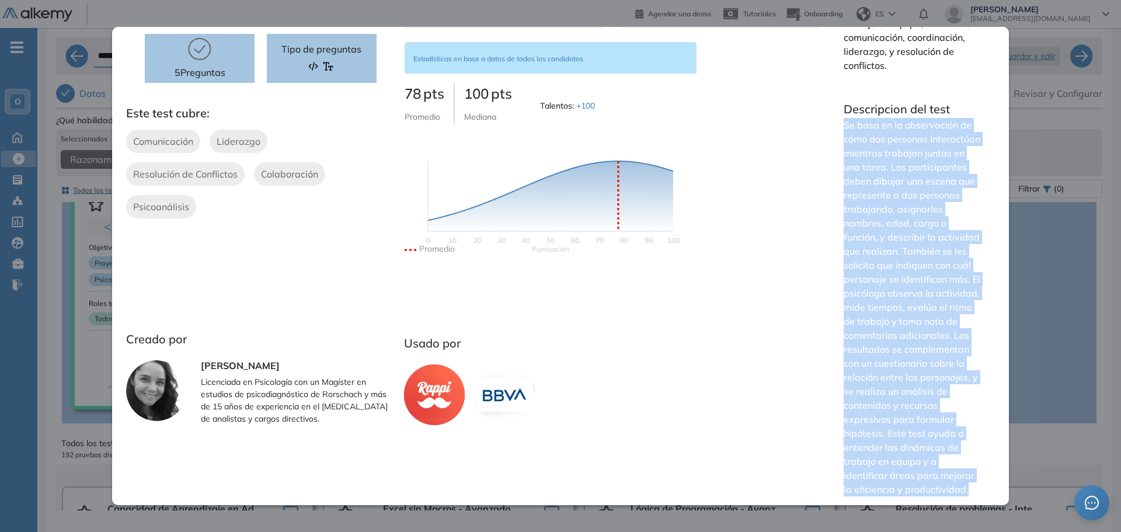
drag, startPoint x: 837, startPoint y: 111, endPoint x: 988, endPoint y: 500, distance: 417.1
click at [988, 500] on div "Psicométricas Popular Sugerido 10 minutos 5 Preguntas Disponible en Español Por…" at bounding box center [560, 218] width 897 height 573
copy p "Se basa en la observación de cómo dos personas interactúan mientras trabajan ju…"
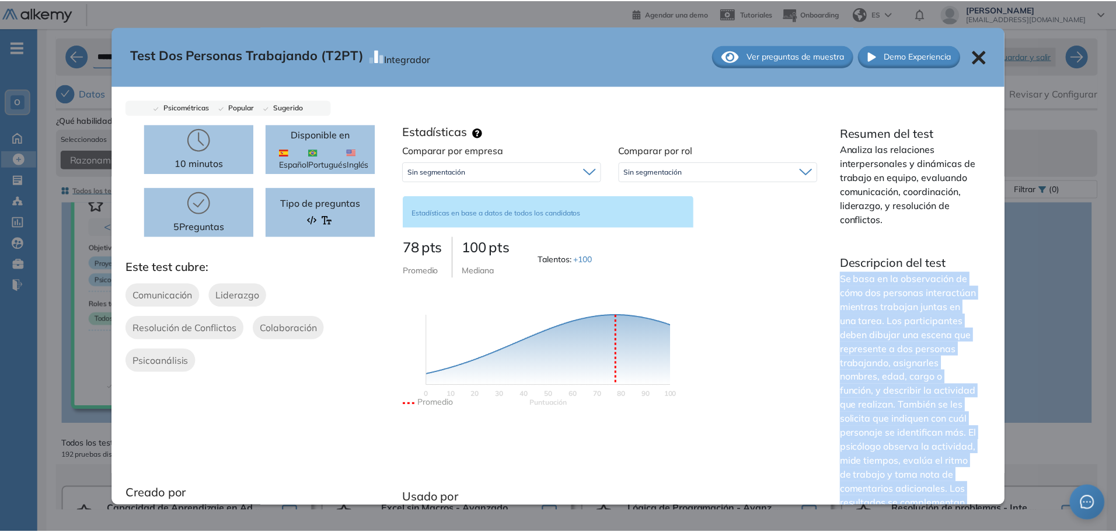
scroll to position [0, 0]
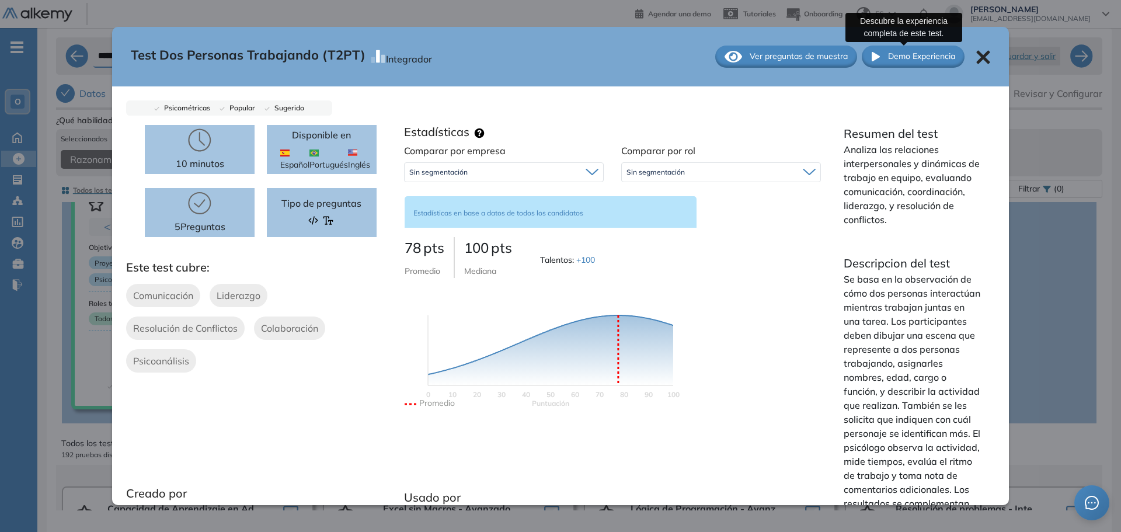
click at [904, 57] on span "Demo Experiencia" at bounding box center [921, 56] width 67 height 12
click at [797, 55] on span "Ver preguntas de muestra" at bounding box center [799, 56] width 98 height 12
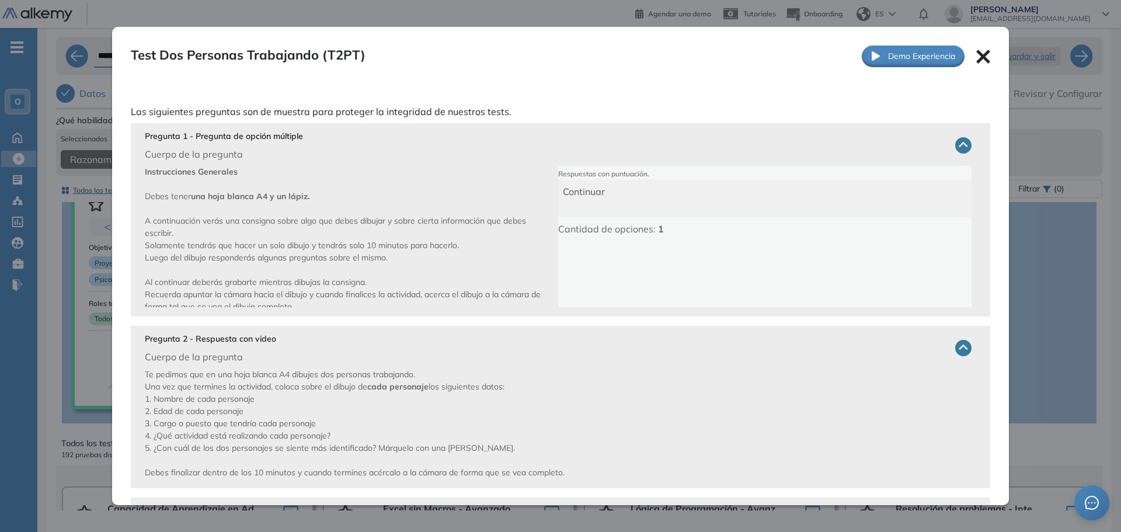
click at [976, 59] on icon at bounding box center [982, 56] width 13 height 13
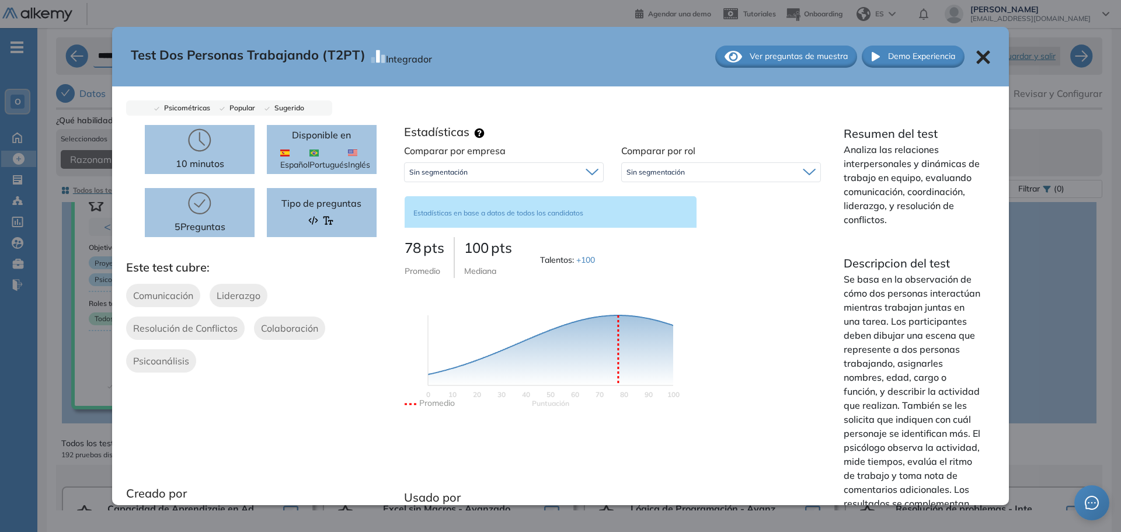
click at [805, 58] on span "Ver preguntas de muestra" at bounding box center [799, 56] width 98 height 12
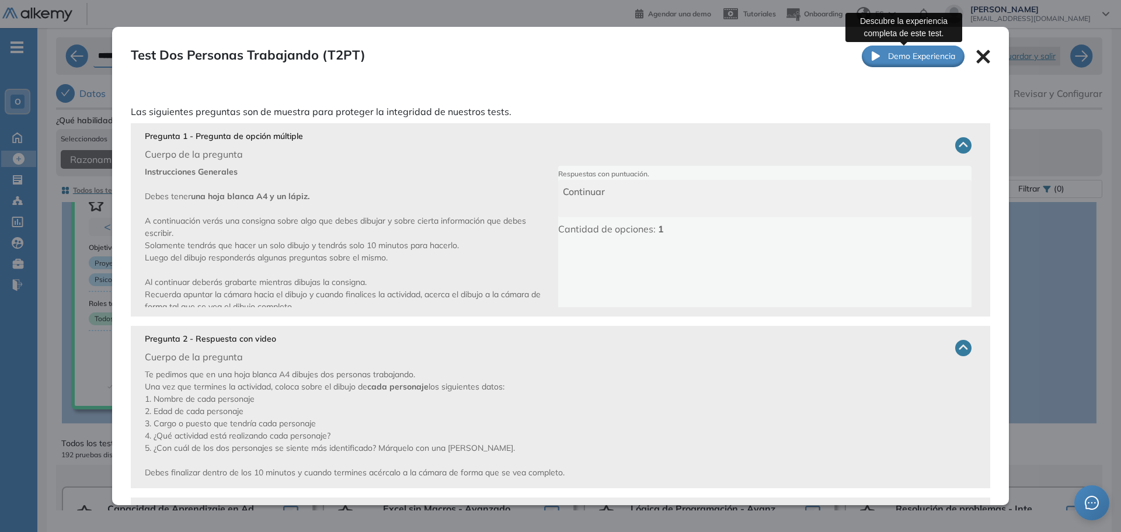
click at [902, 60] on span "Demo Experiencia" at bounding box center [921, 56] width 67 height 12
click at [976, 62] on icon at bounding box center [983, 57] width 14 height 14
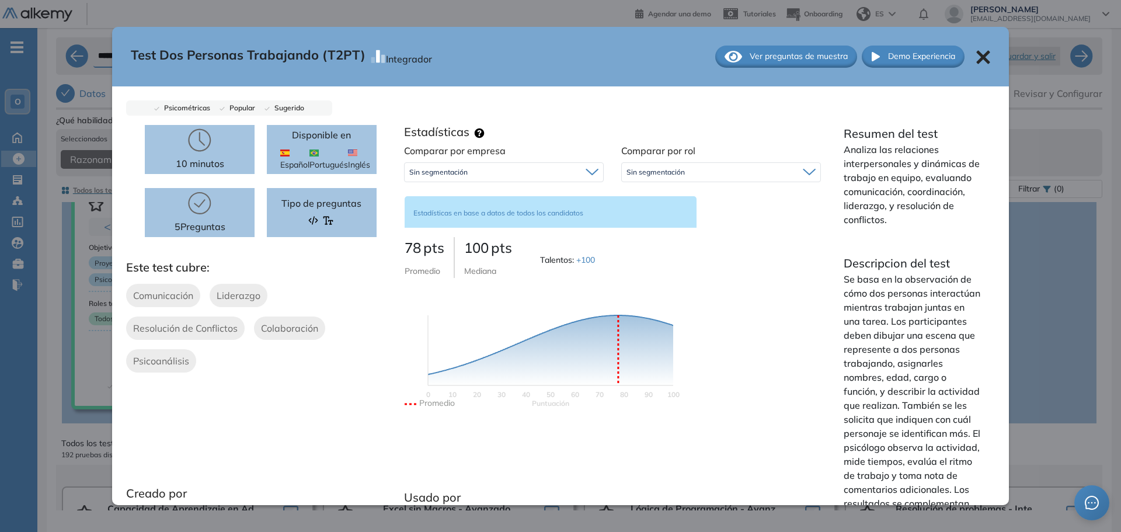
click at [981, 58] on div "Test Dos Personas Trabajando (T2PT) Integrador Ver preguntas de muestra Demo Ex…" at bounding box center [560, 57] width 897 height 60
click at [963, 79] on div "Test Dos Personas Trabajando (T2PT) Integrador Ver preguntas de muestra Demo Ex…" at bounding box center [560, 57] width 897 height 60
click at [976, 56] on icon at bounding box center [983, 57] width 14 height 14
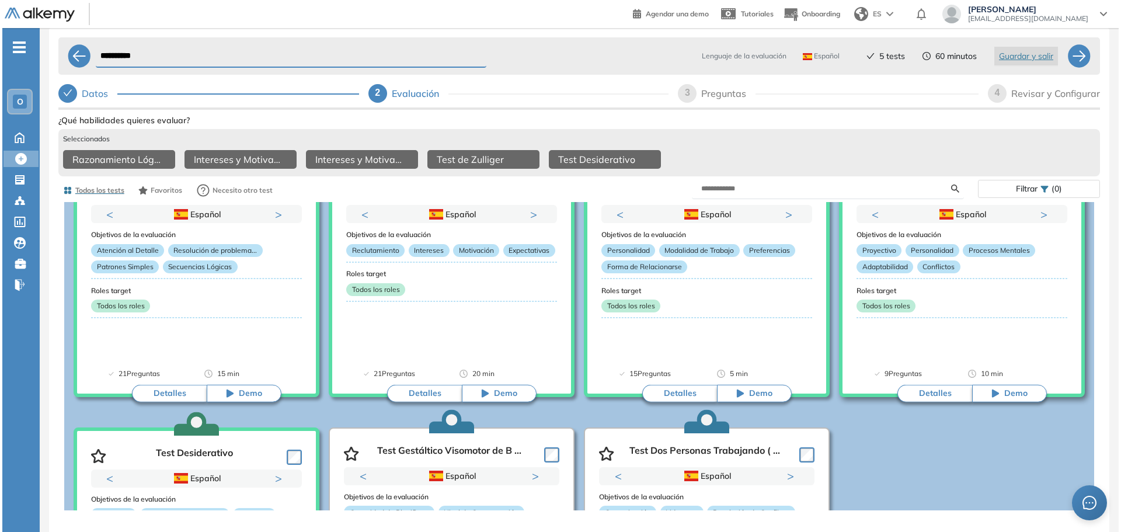
scroll to position [117, 0]
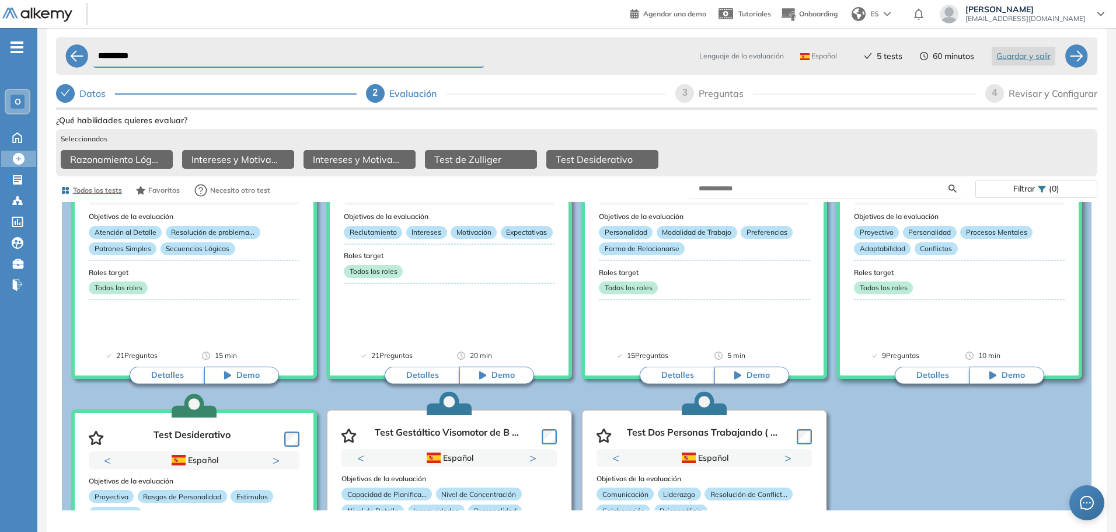
click at [938, 384] on button "Detalles" at bounding box center [932, 376] width 75 height 18
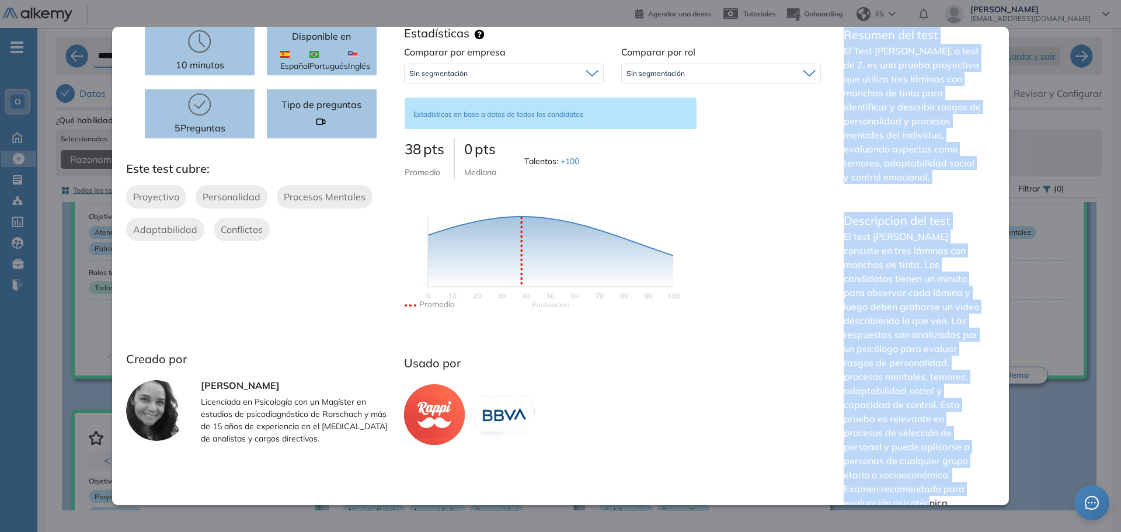
scroll to position [112, 0]
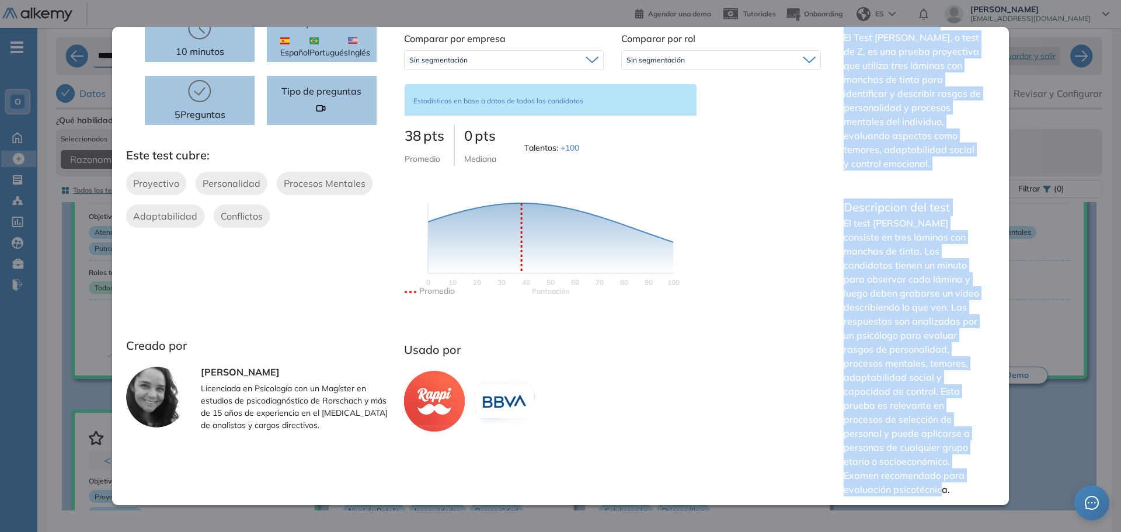
drag, startPoint x: 845, startPoint y: 133, endPoint x: 953, endPoint y: 486, distance: 368.8
click at [953, 486] on div "Resumen del test El Test de Zulliger, o test de Z, es una prueba proyectiva que…" at bounding box center [912, 259] width 165 height 493
copy div "Resumen del test El Test de Zulliger, o test de Z, es una prueba proyectiva que…"
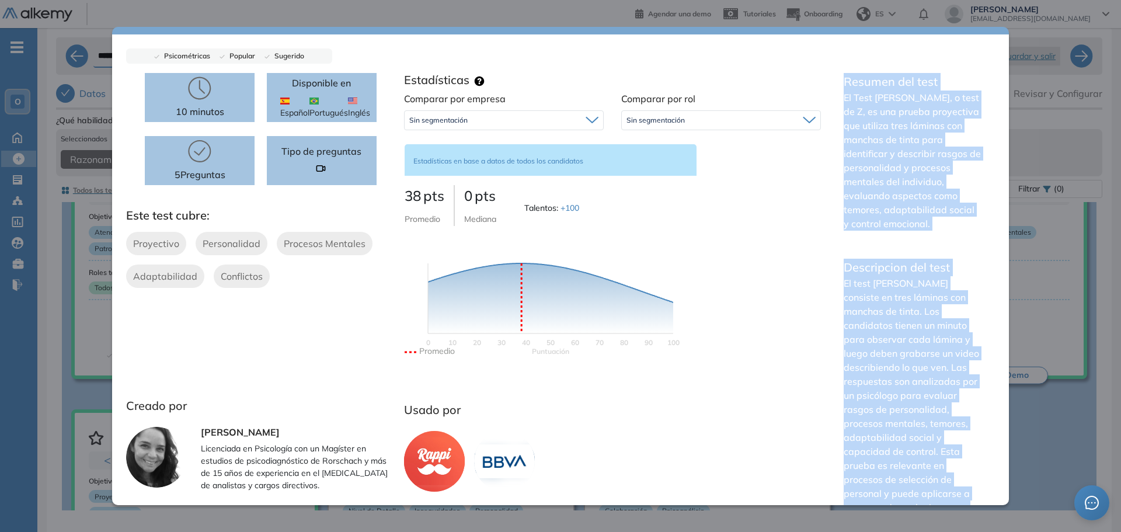
scroll to position [0, 0]
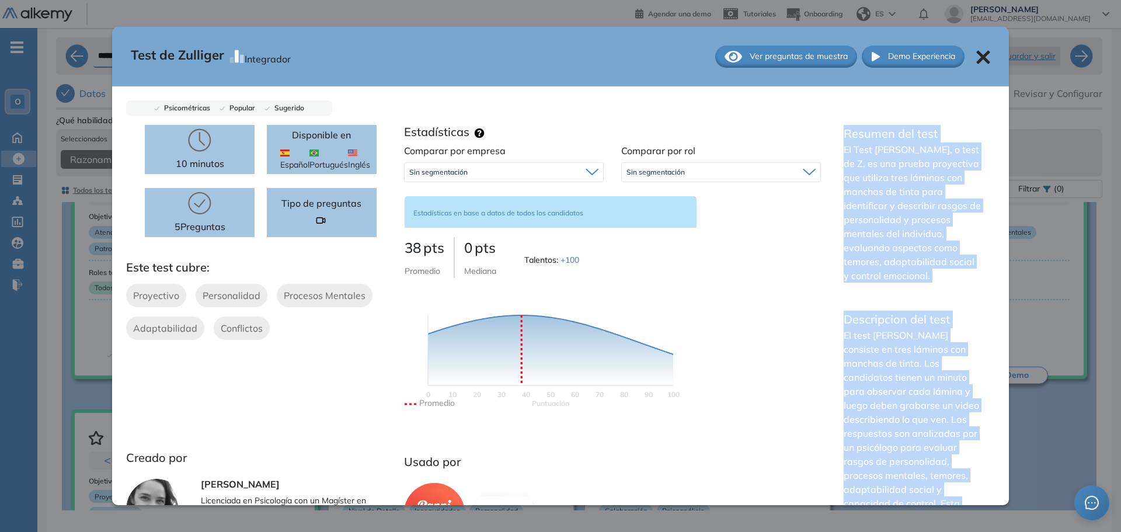
click at [761, 255] on div "Comparar por empresa Sin segmentación Sin segmentación Comparar por rol Sin seg…" at bounding box center [612, 288] width 434 height 288
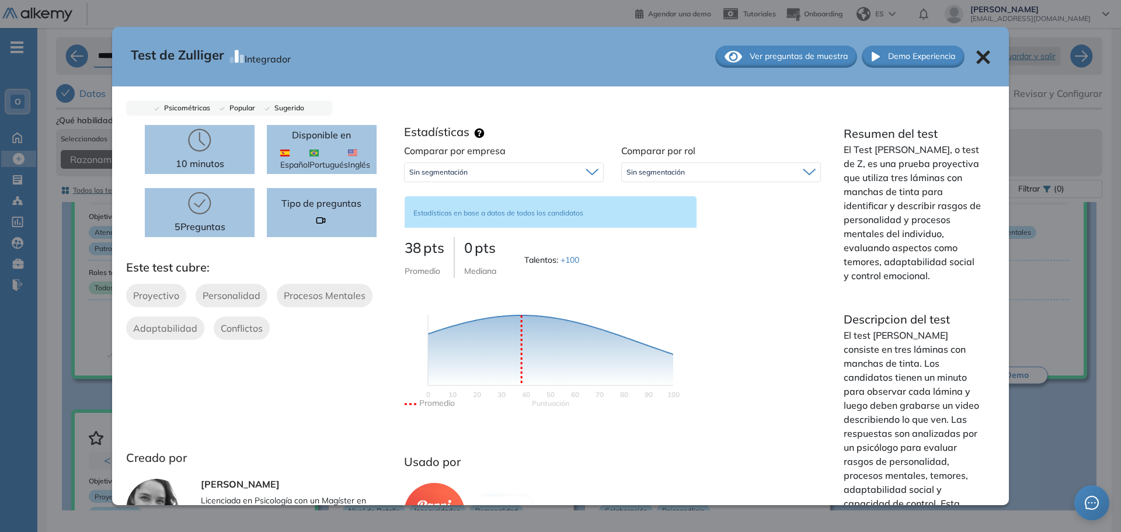
click at [517, 176] on div "Sin segmentación" at bounding box center [504, 172] width 198 height 19
click at [646, 180] on div "Sin segmentación" at bounding box center [721, 172] width 198 height 19
click at [646, 179] on div "Sin segmentación" at bounding box center [721, 172] width 198 height 19
click at [775, 54] on span "Ver preguntas de muestra" at bounding box center [799, 56] width 98 height 12
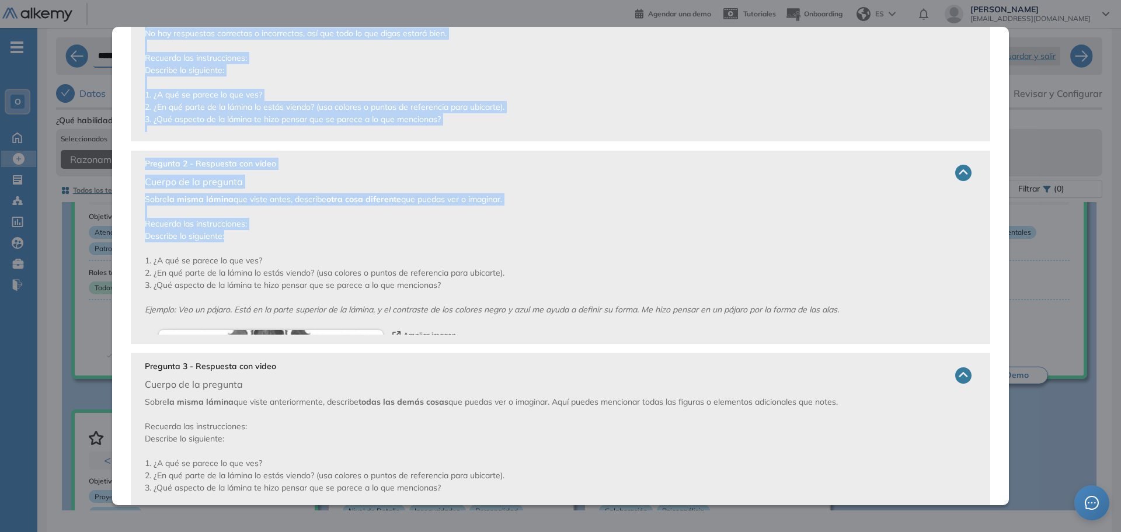
scroll to position [234, 0]
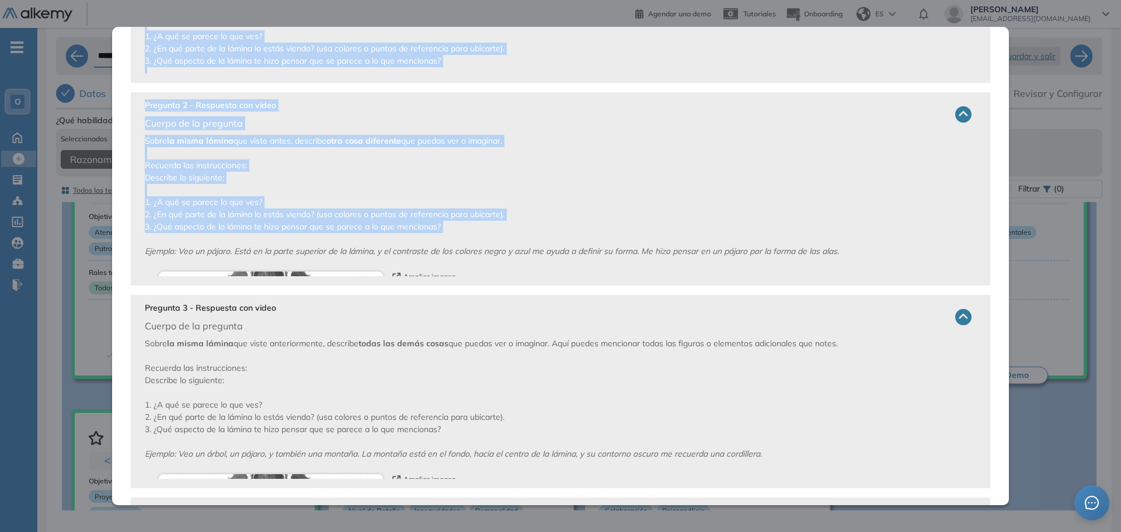
drag, startPoint x: 137, startPoint y: 111, endPoint x: 417, endPoint y: 235, distance: 306.3
click at [417, 235] on div "Las siguientes preguntas son de muestra para proteger la integridad de nuestros…" at bounding box center [560, 384] width 897 height 1064
click at [958, 114] on icon at bounding box center [963, 114] width 16 height 16
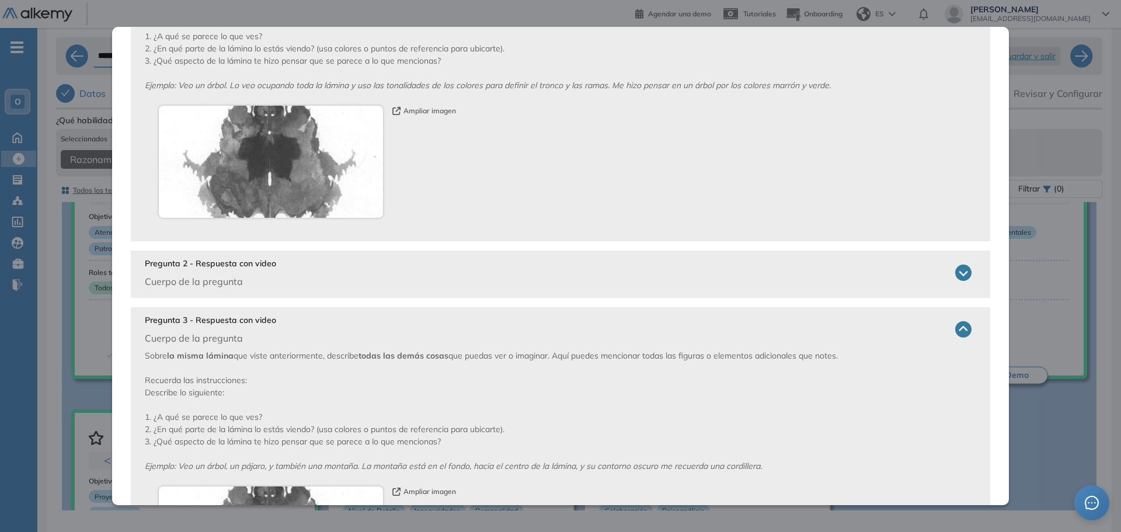
click at [955, 274] on icon at bounding box center [963, 272] width 16 height 16
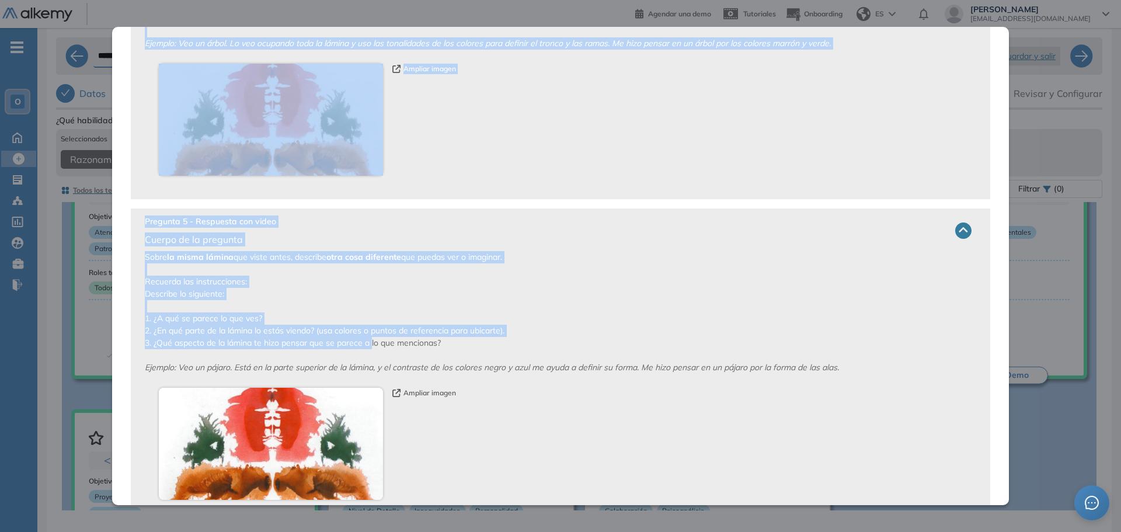
scroll to position [1325, 0]
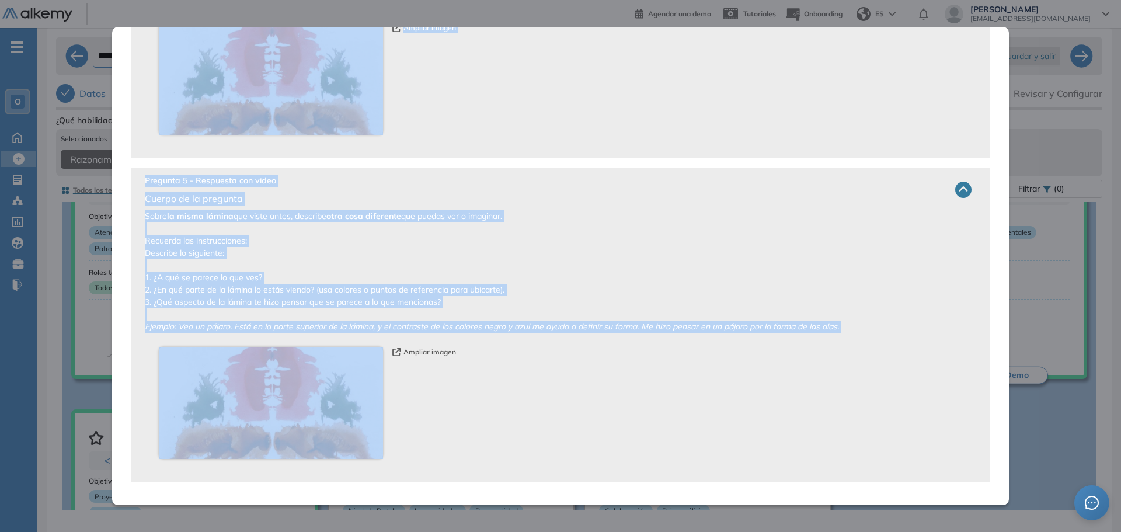
drag, startPoint x: 128, startPoint y: 105, endPoint x: 385, endPoint y: 440, distance: 422.1
copy div "Las siguientes preguntas son de muestra para proteger la integridad de nuestros…"
click at [309, 399] on img at bounding box center [271, 403] width 224 height 112
click at [424, 351] on button "Ampliar imagen" at bounding box center [424, 352] width 64 height 11
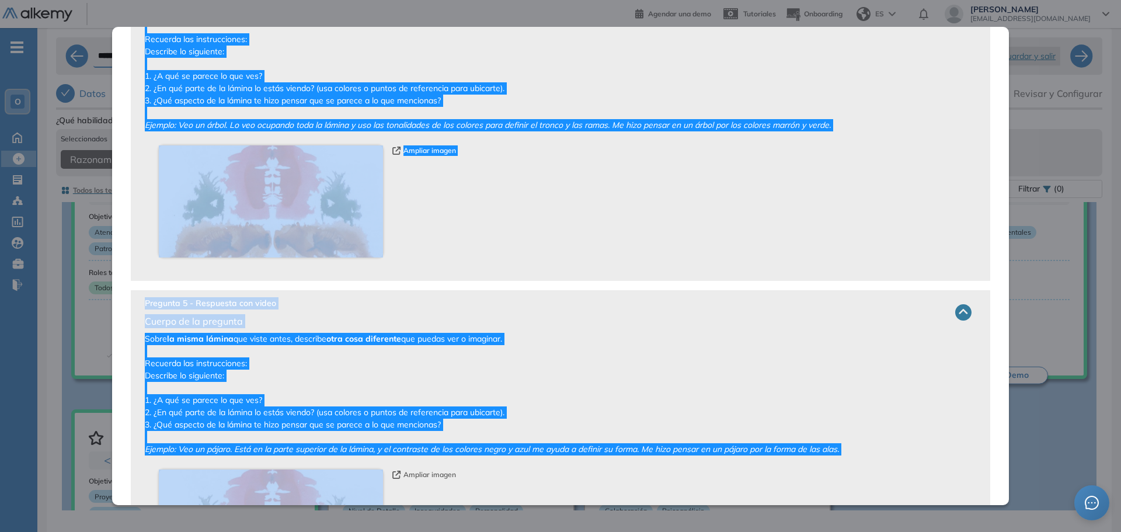
scroll to position [1033, 0]
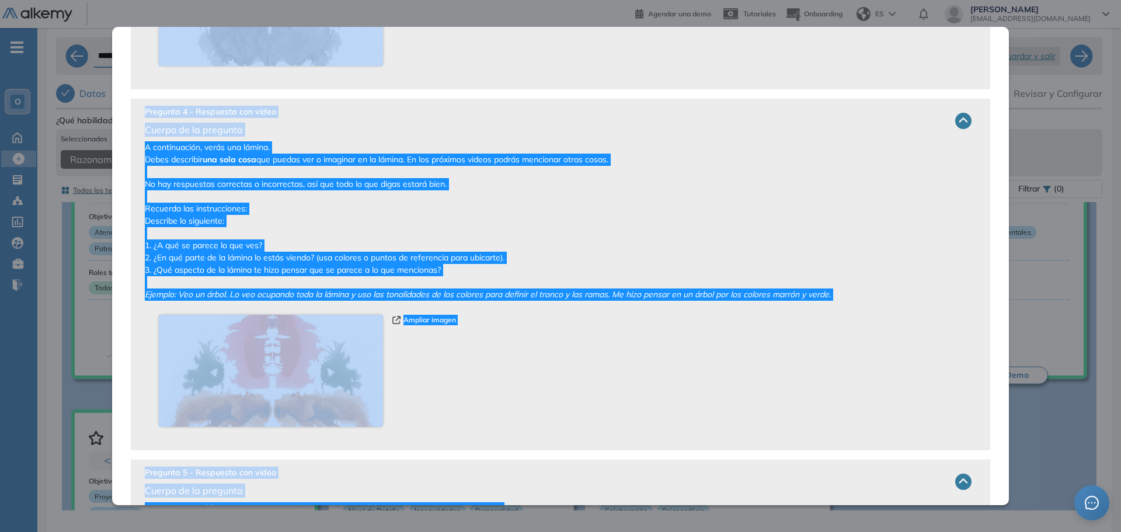
click at [406, 354] on div "Ampliar imagen" at bounding box center [551, 371] width 785 height 112
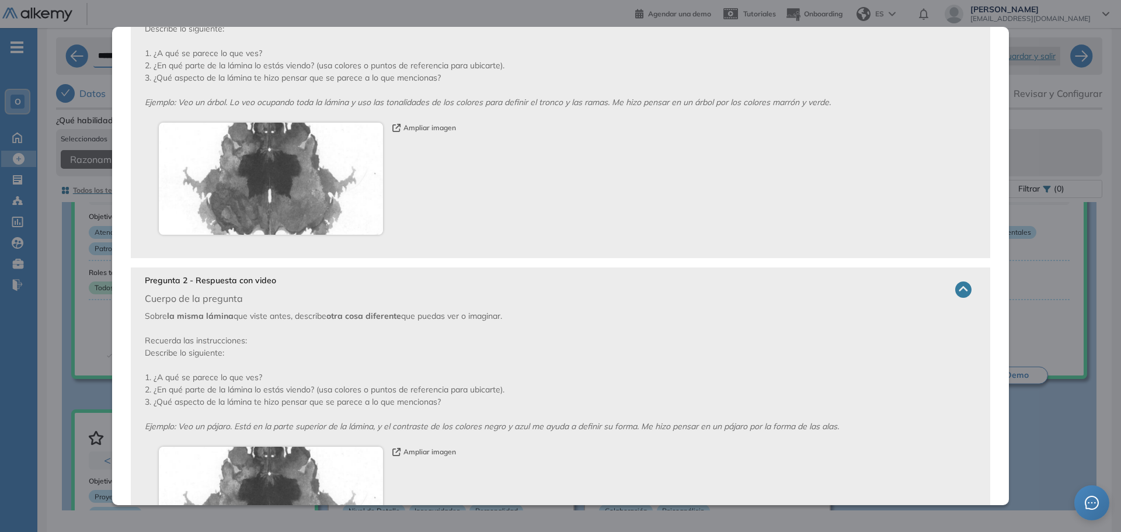
scroll to position [0, 0]
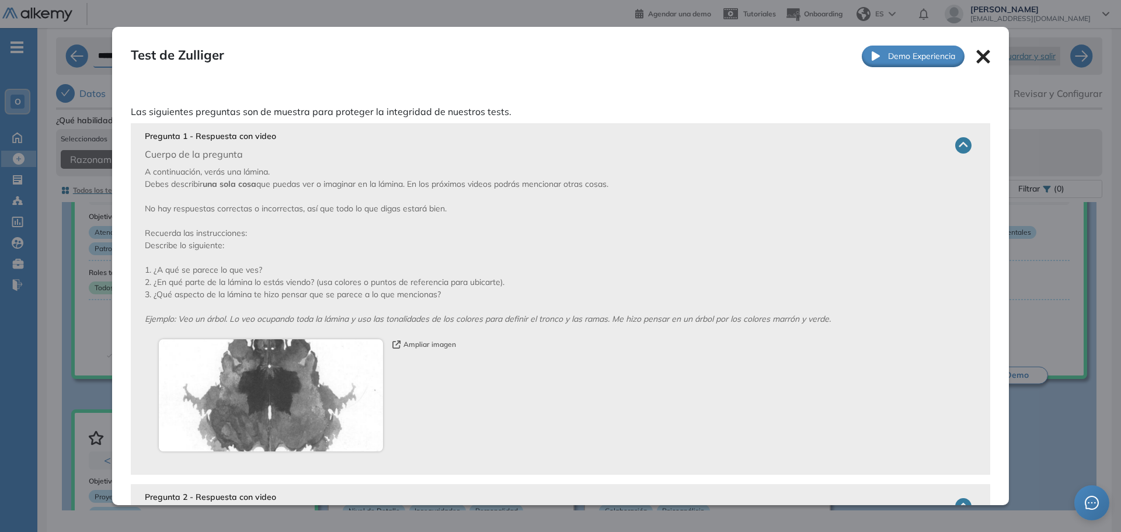
click at [327, 372] on img at bounding box center [271, 395] width 224 height 112
click at [420, 343] on button "Ampliar imagen" at bounding box center [424, 344] width 64 height 11
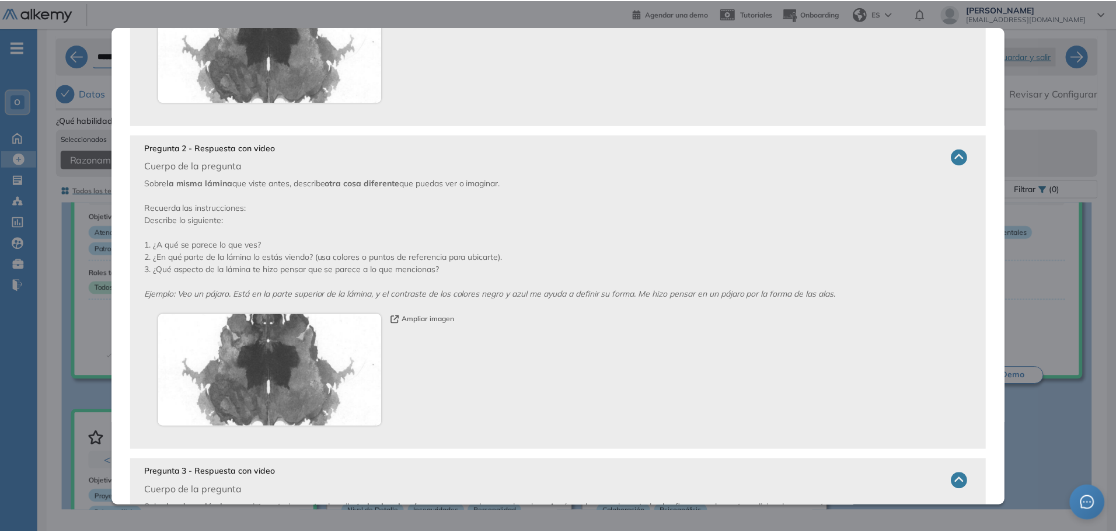
scroll to position [350, 0]
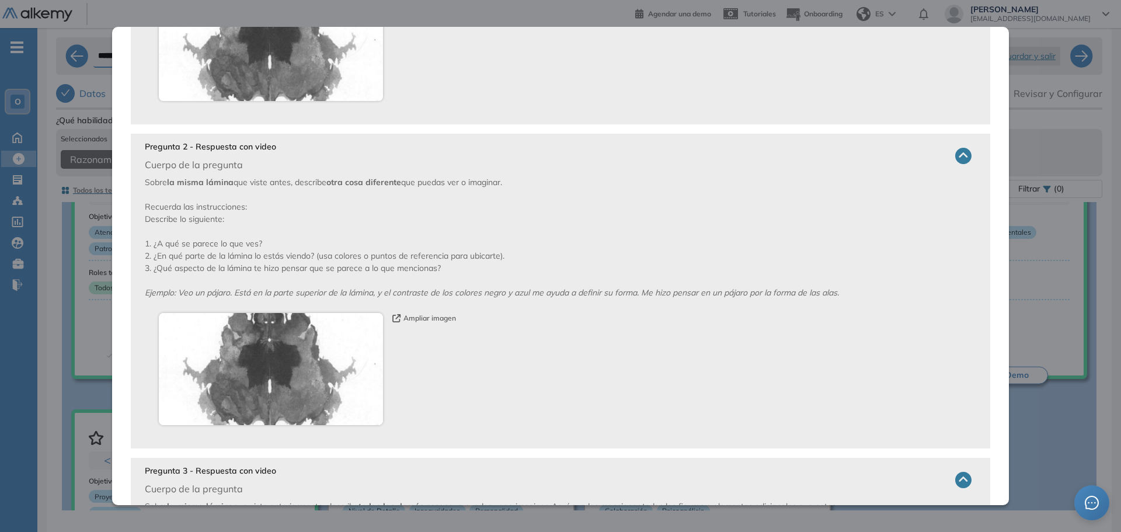
click at [1057, 107] on div "**********" at bounding box center [579, 272] width 1046 height 478
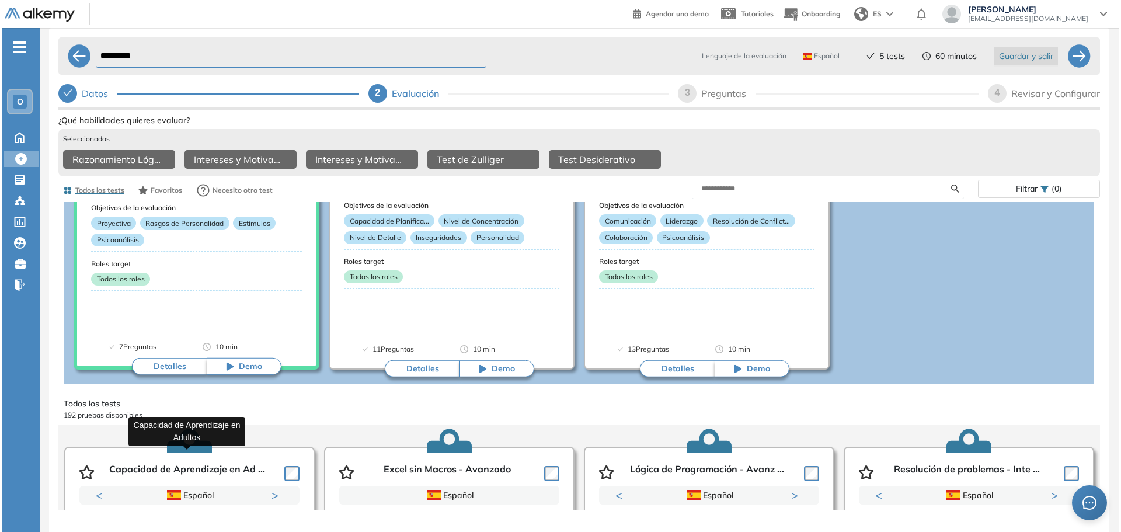
scroll to position [409, 0]
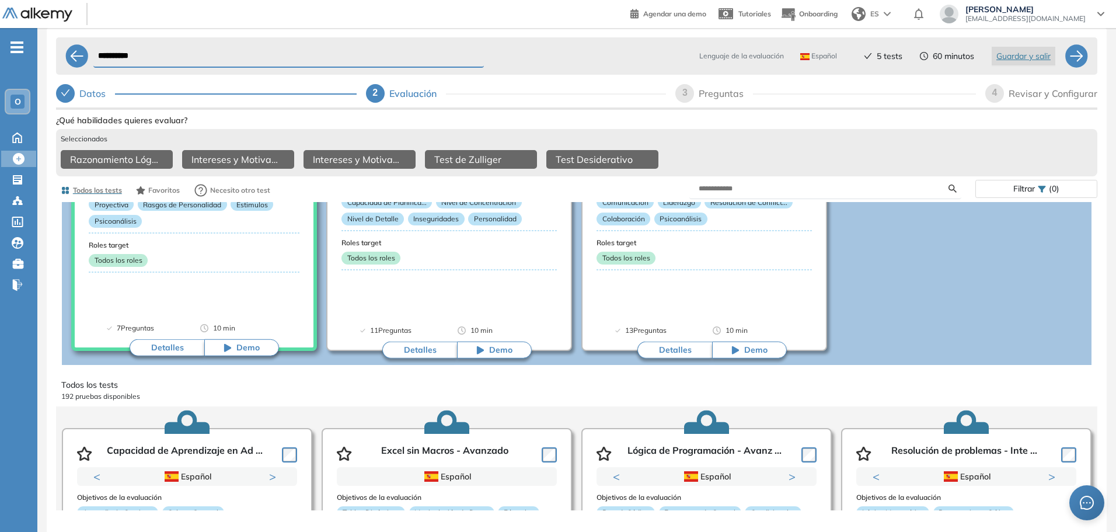
click at [159, 356] on button "Detalles" at bounding box center [167, 348] width 75 height 18
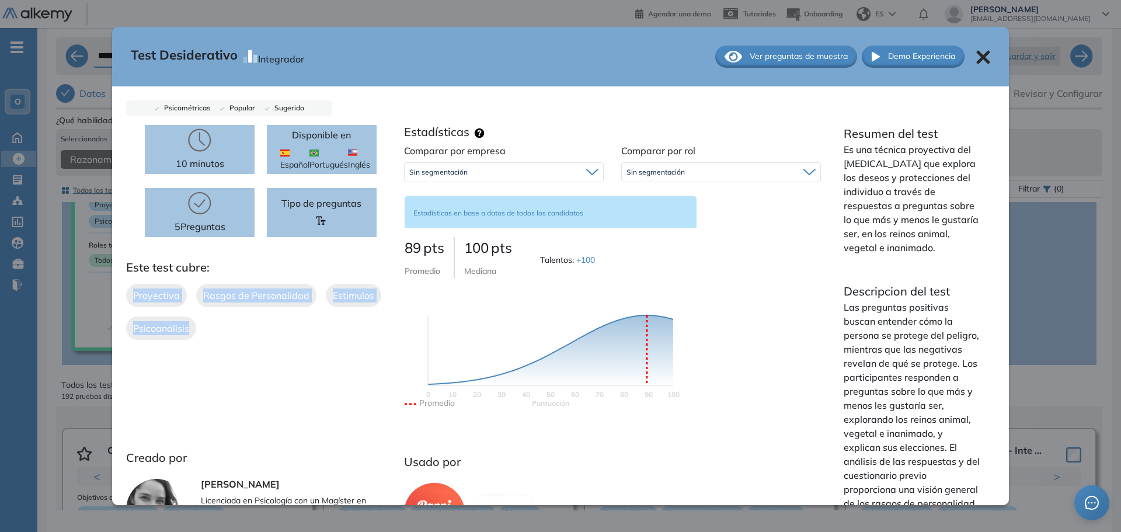
drag, startPoint x: 175, startPoint y: 341, endPoint x: 128, endPoint y: 285, distance: 73.0
click at [128, 285] on div "10 minutos 5 Preguntas Disponible en Español Portugués Inglés Tipo de preguntas…" at bounding box center [260, 334] width 269 height 419
click at [217, 375] on div "10 minutos 5 Preguntas Disponible en Español Portugués Inglés Tipo de preguntas…" at bounding box center [260, 334] width 269 height 419
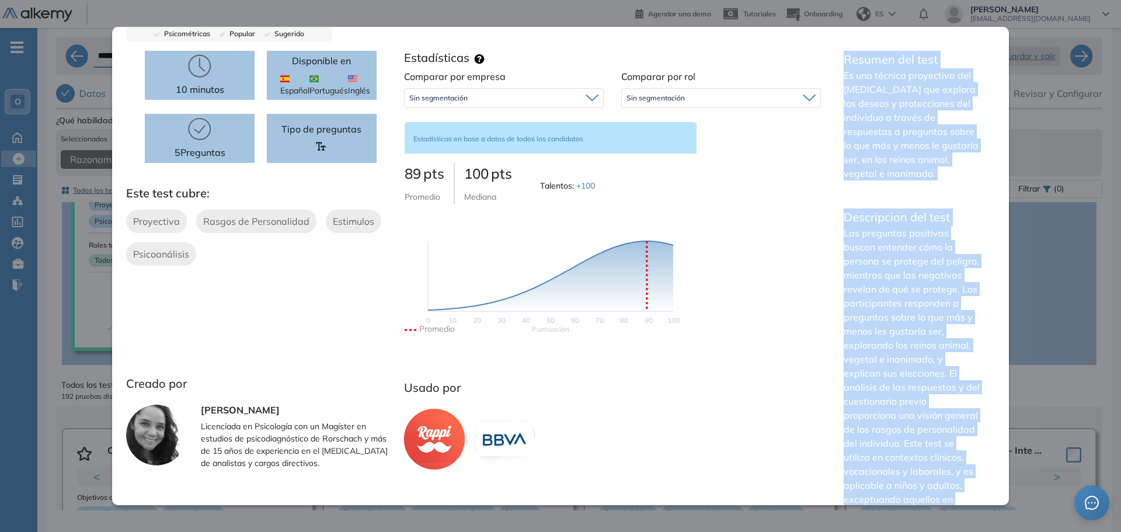
scroll to position [126, 0]
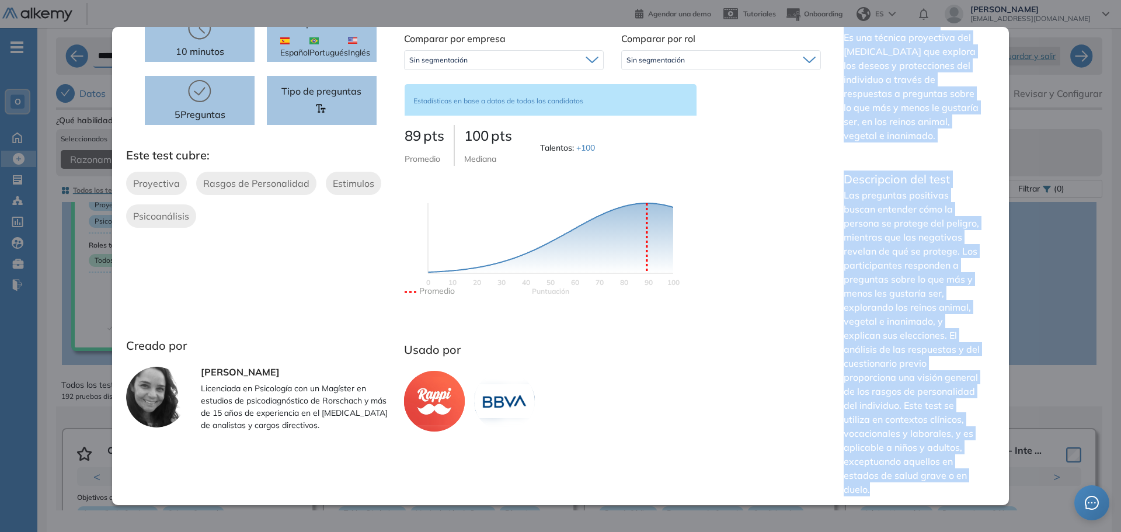
drag, startPoint x: 838, startPoint y: 128, endPoint x: 982, endPoint y: 489, distance: 388.5
click at [982, 489] on div "Resumen del test Es una técnica proyectiva del psicoanálisis que explora los de…" at bounding box center [912, 259] width 165 height 493
copy div "Resumen del test Es una técnica proyectiva del psicoanálisis que explora los de…"
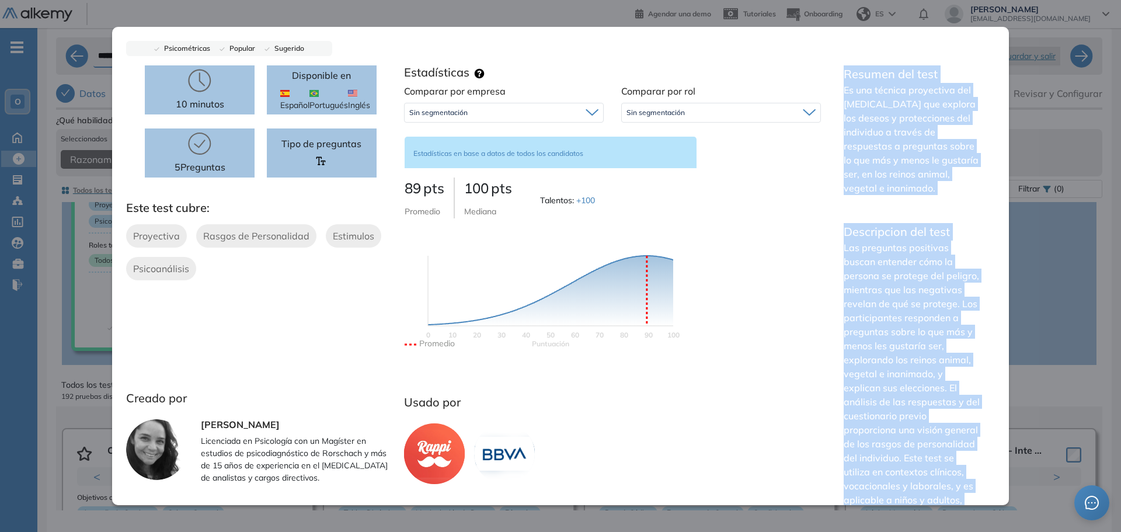
scroll to position [0, 0]
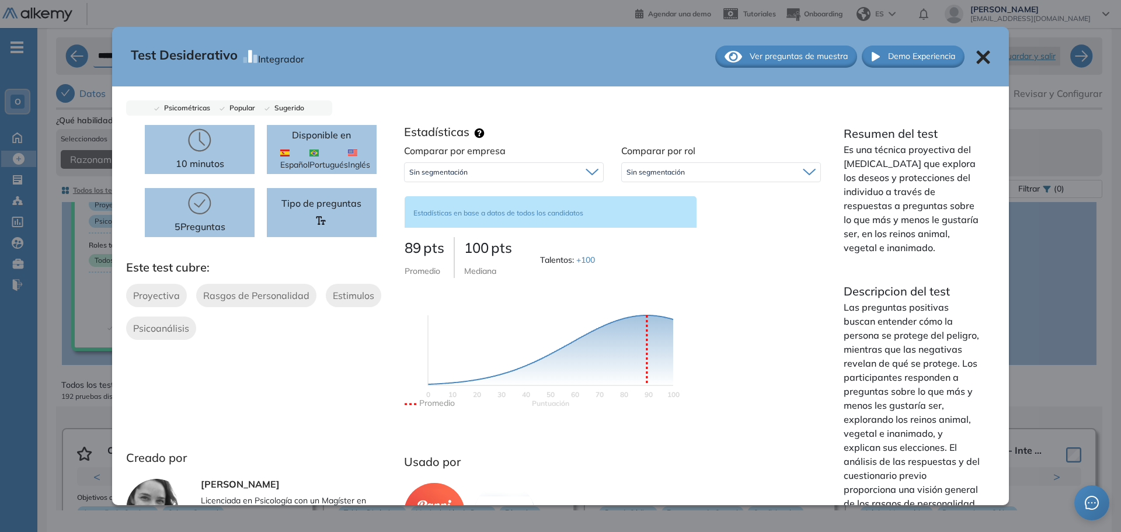
click at [813, 47] on div "Ver preguntas de muestra" at bounding box center [786, 57] width 142 height 22
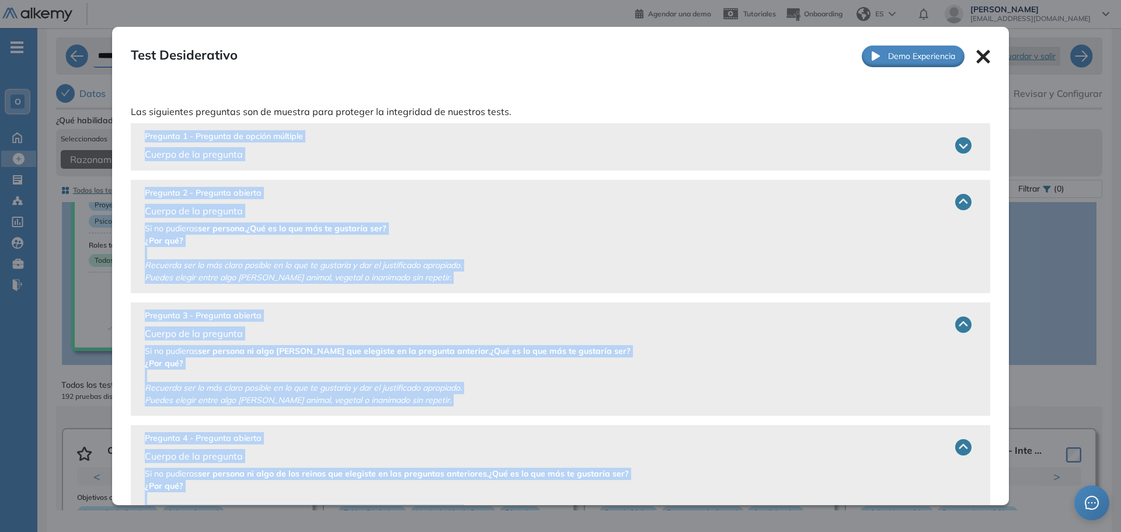
scroll to position [203, 0]
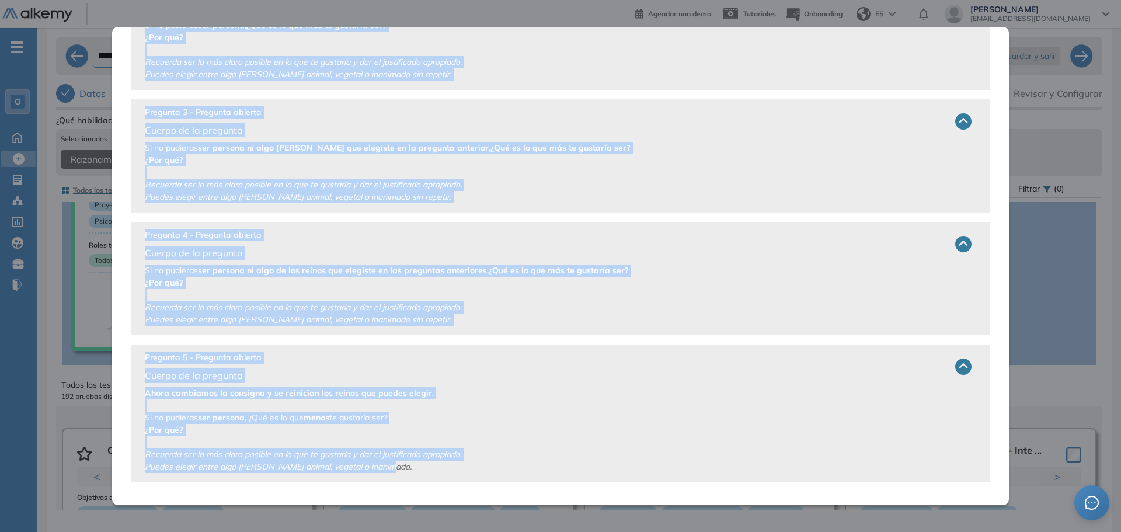
drag, startPoint x: 141, startPoint y: 135, endPoint x: 504, endPoint y: 508, distance: 521.0
click at [504, 508] on div "Test Desiderativo Integrador Ver preguntas de muestra Demo Experiencia Las sigu…" at bounding box center [560, 266] width 1121 height 532
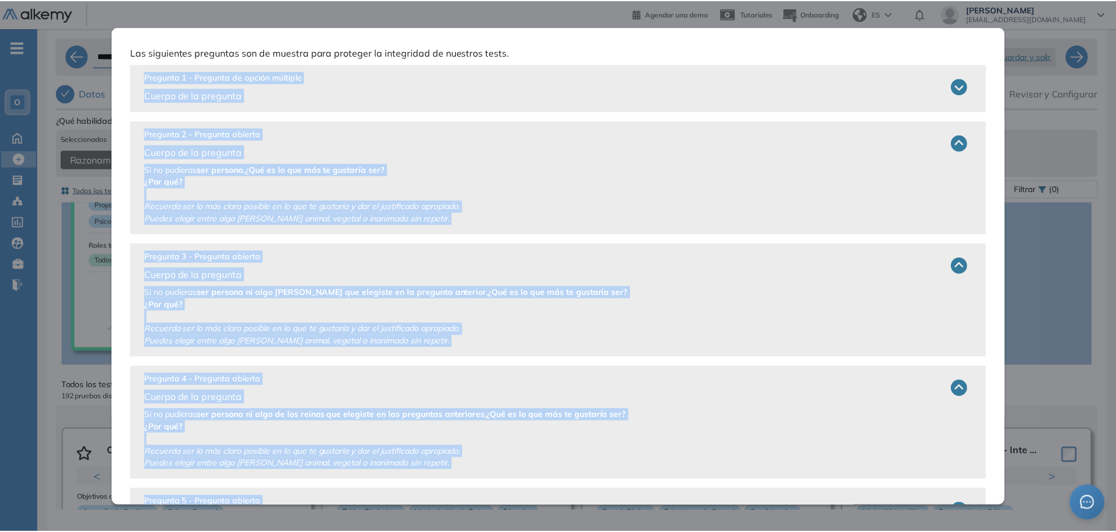
scroll to position [0, 0]
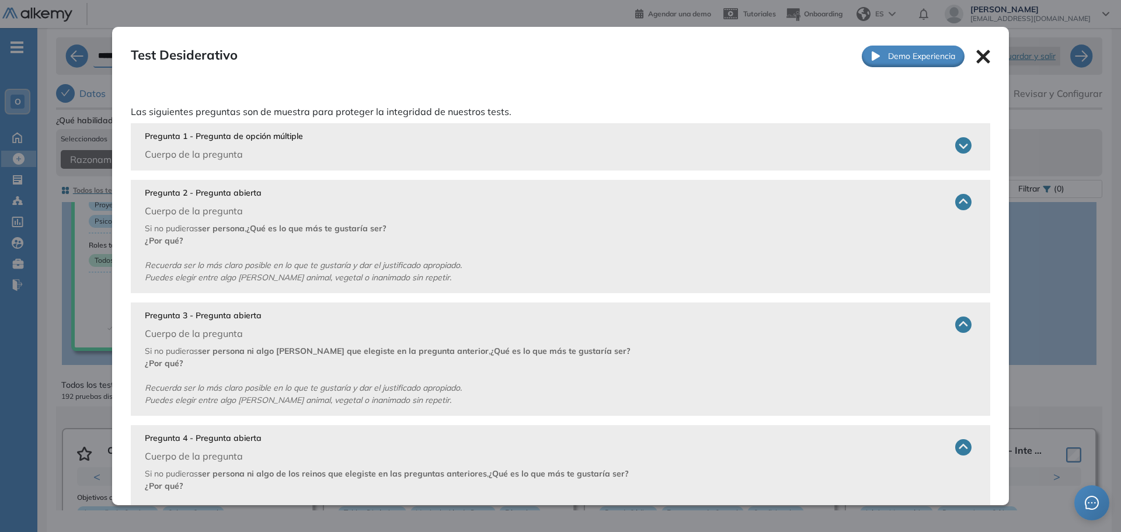
click at [976, 57] on icon at bounding box center [982, 56] width 13 height 13
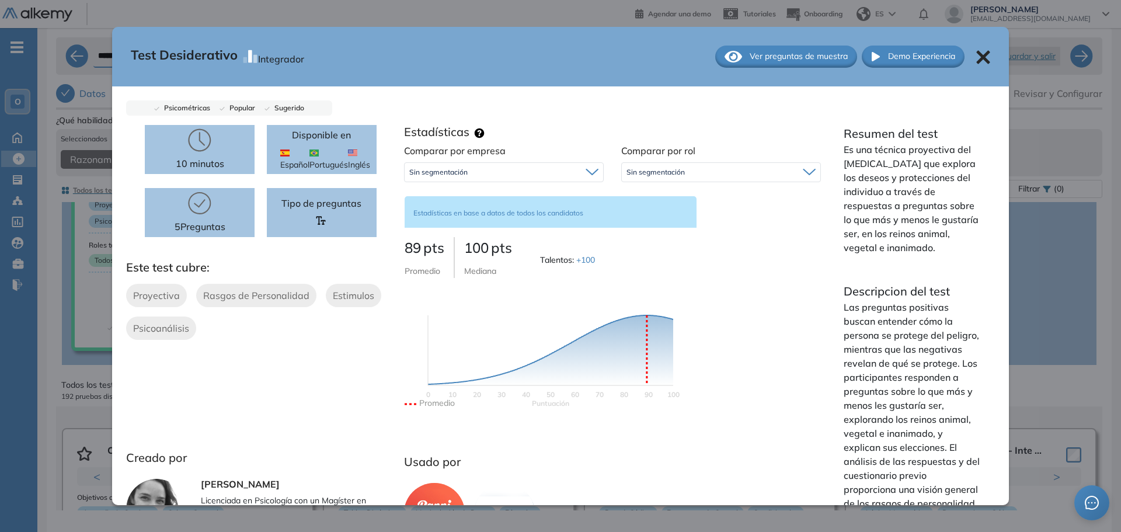
click at [977, 60] on icon at bounding box center [982, 56] width 13 height 13
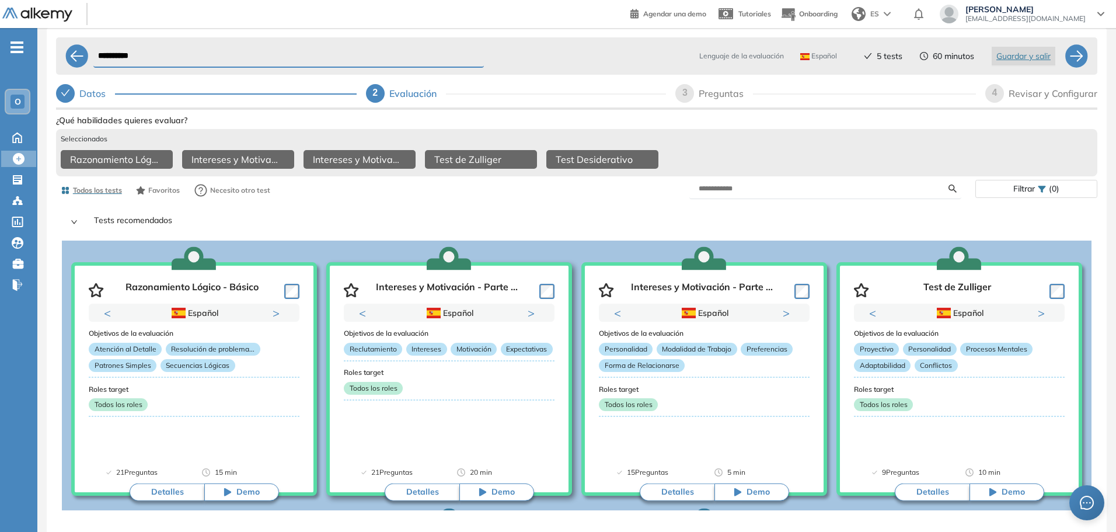
click at [421, 496] on button "Detalles" at bounding box center [422, 492] width 75 height 18
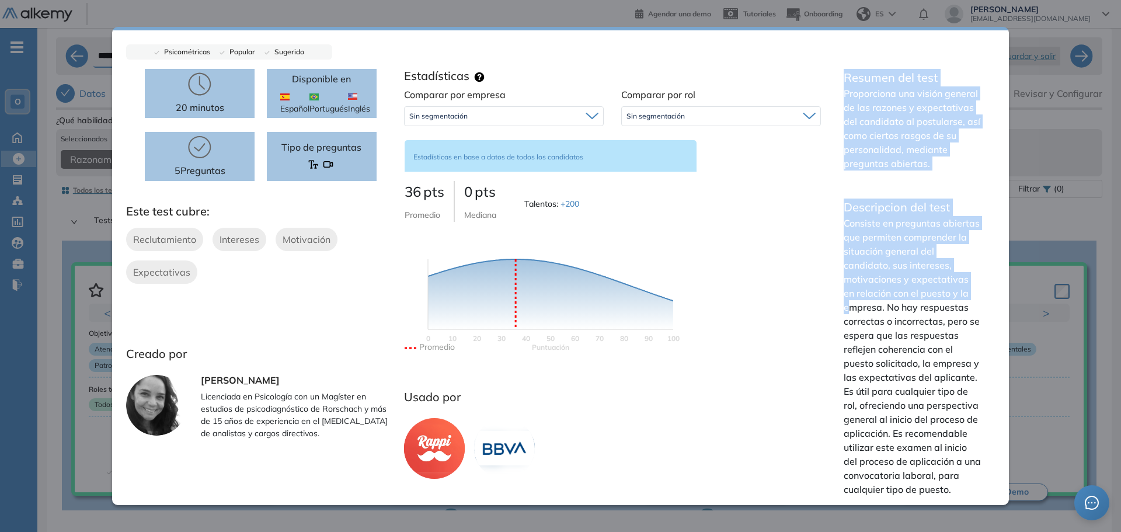
scroll to position [84, 0]
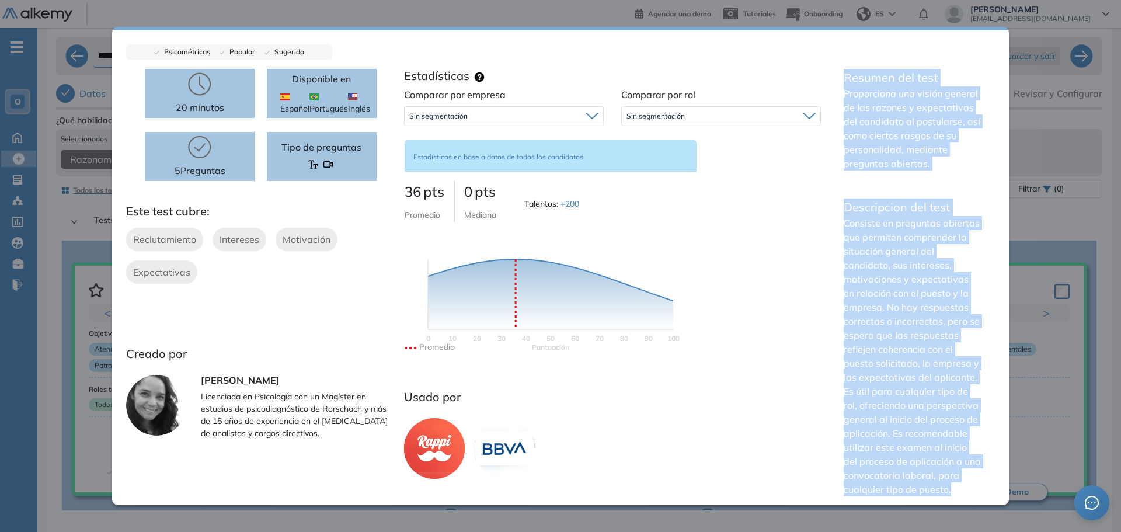
drag, startPoint x: 851, startPoint y: 155, endPoint x: 961, endPoint y: 505, distance: 366.8
click at [961, 505] on div "Resumen del test Proporciona una visión general de las razones y expectativas d…" at bounding box center [912, 287] width 165 height 437
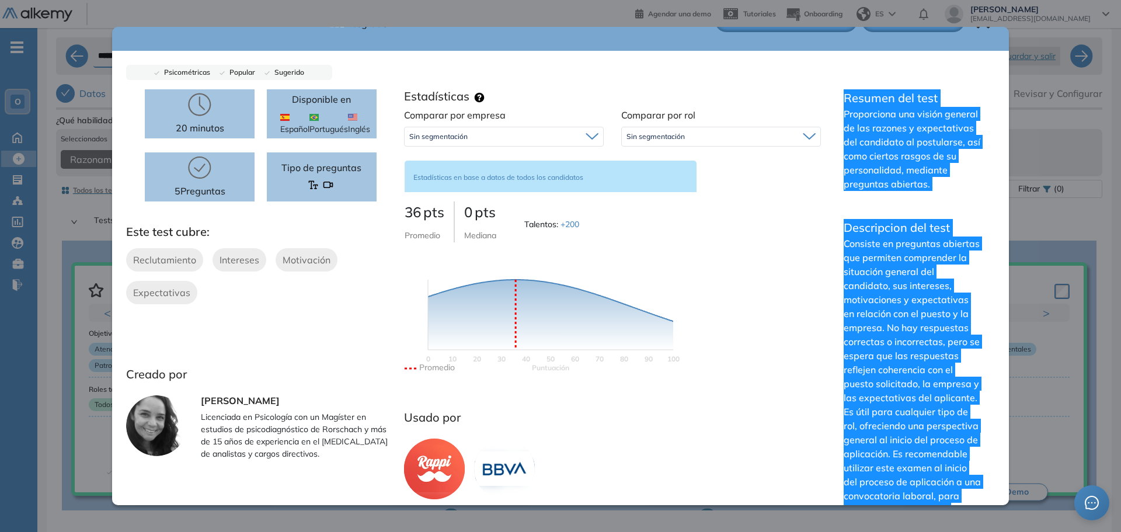
scroll to position [0, 0]
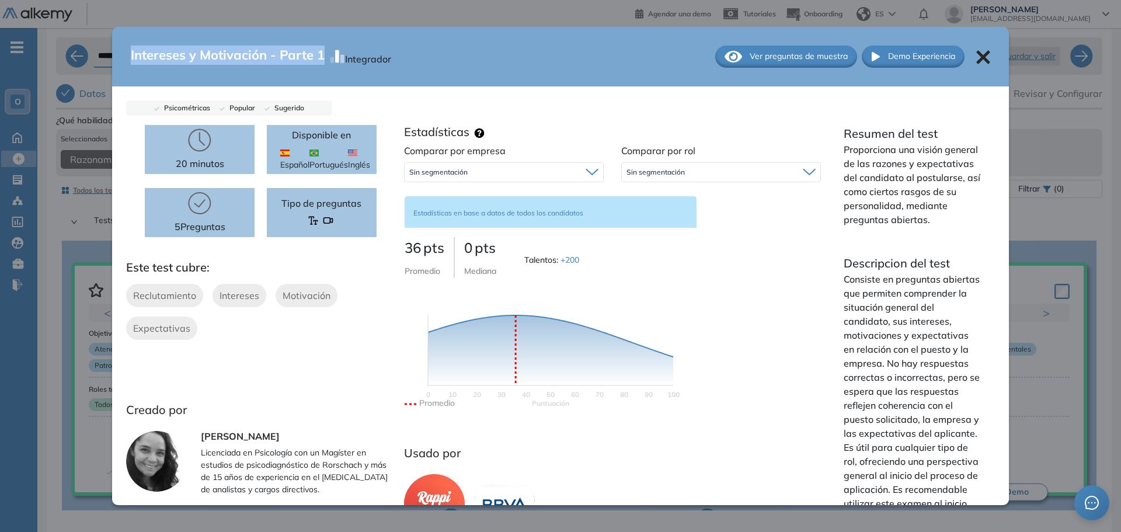
drag, startPoint x: 131, startPoint y: 54, endPoint x: 322, endPoint y: 64, distance: 191.1
click at [322, 64] on div "Intereses y Motivación - Parte 1 Integrador Ver preguntas de muestra Demo Exper…" at bounding box center [560, 57] width 897 height 60
click at [785, 51] on span "Ver preguntas de muestra" at bounding box center [799, 56] width 98 height 12
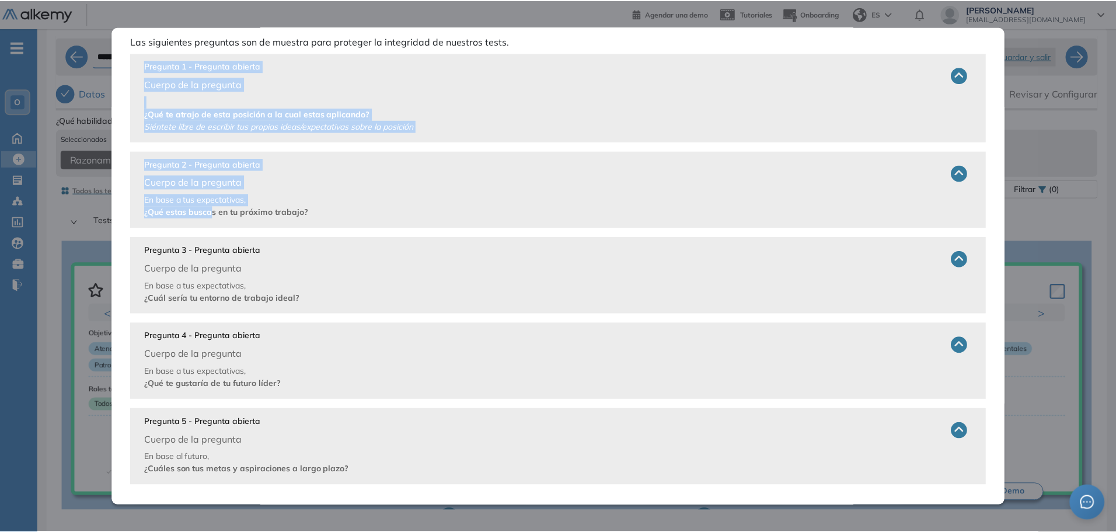
scroll to position [73, 0]
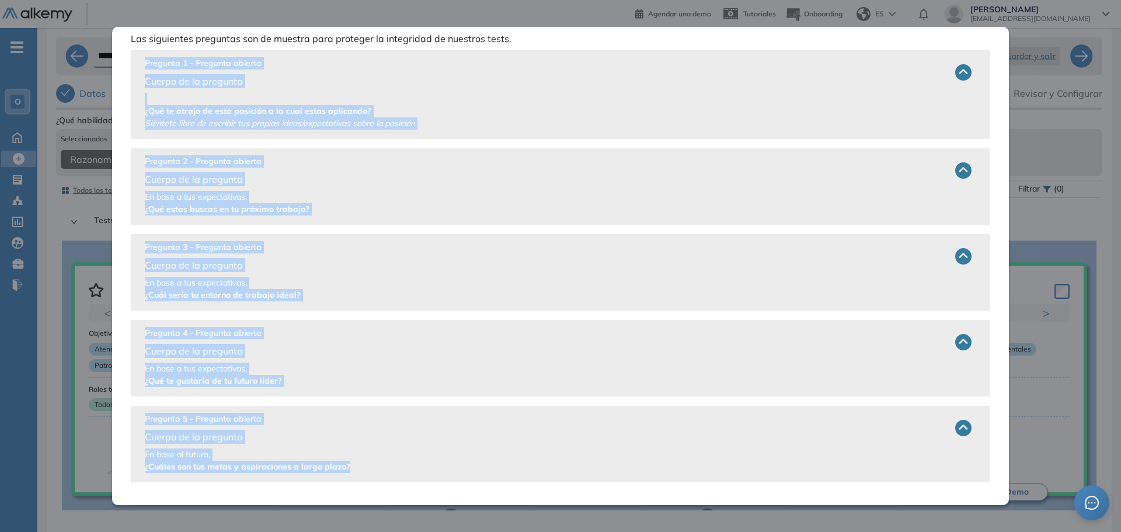
drag, startPoint x: 141, startPoint y: 75, endPoint x: 475, endPoint y: 472, distance: 518.3
click at [475, 472] on div "Pregunta 1 - Pregunta abierta Cuerpo de la pregunta ¿Qué te atrajo de esta posi…" at bounding box center [560, 266] width 859 height 432
click at [1111, 173] on div "**********" at bounding box center [578, 260] width 1083 height 510
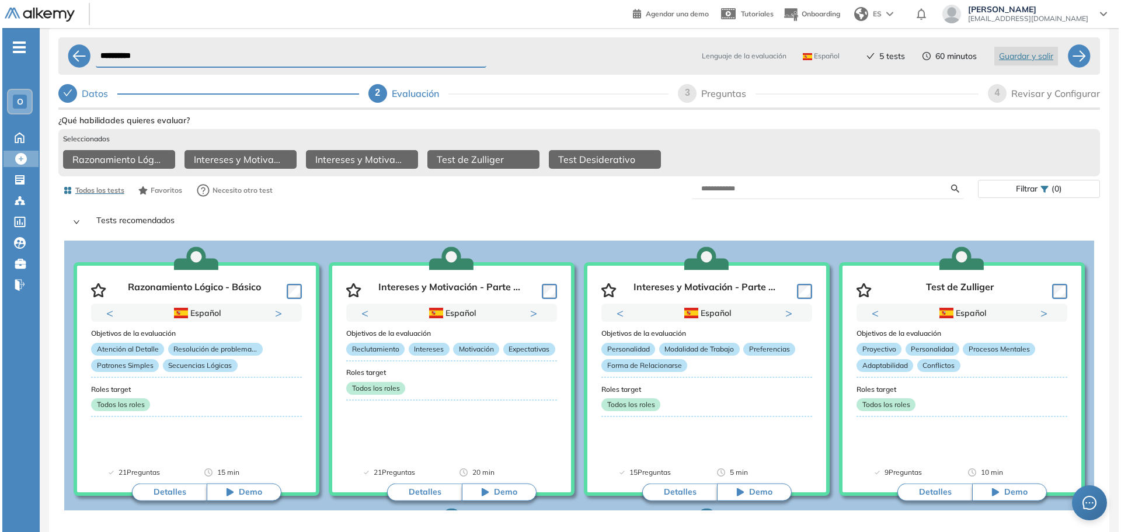
scroll to position [0, 0]
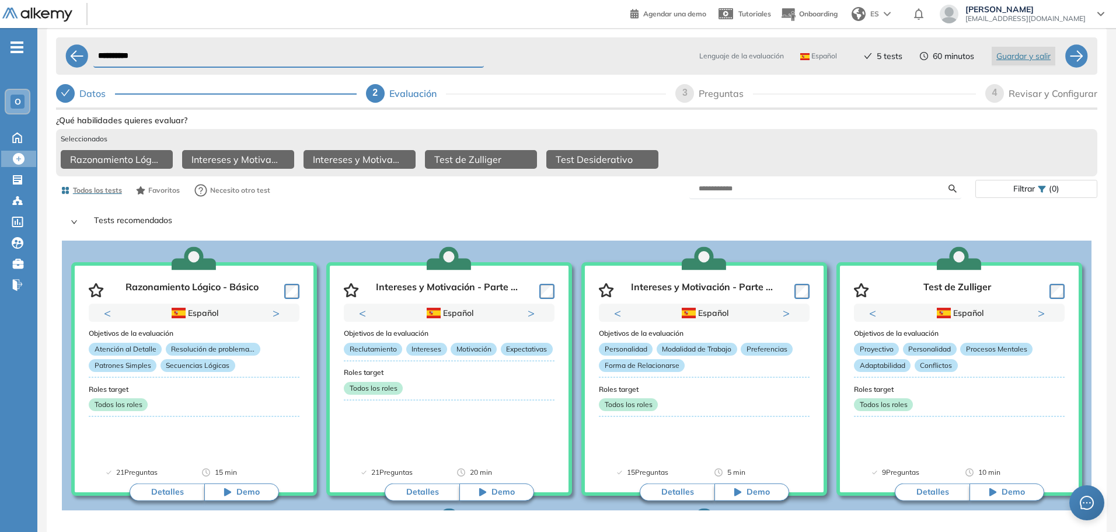
click at [672, 284] on div "Intereses y Motivación - Parte ..." at bounding box center [704, 288] width 211 height 32
click at [677, 290] on p "Intereses y Motivación - Parte ..." at bounding box center [702, 290] width 142 height 18
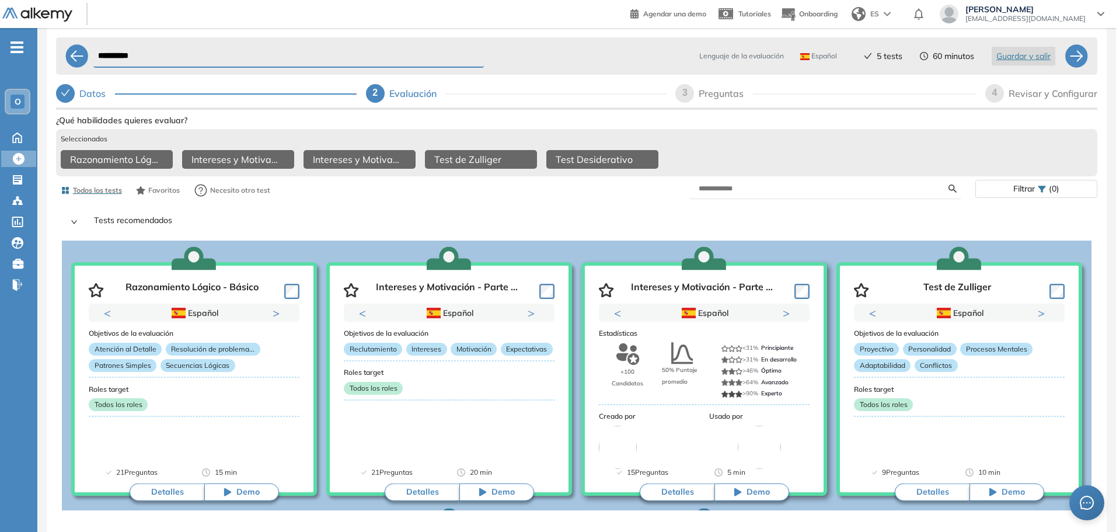
click at [685, 501] on button "Detalles" at bounding box center [677, 492] width 75 height 18
click at [684, 498] on button "Detalles" at bounding box center [677, 492] width 75 height 18
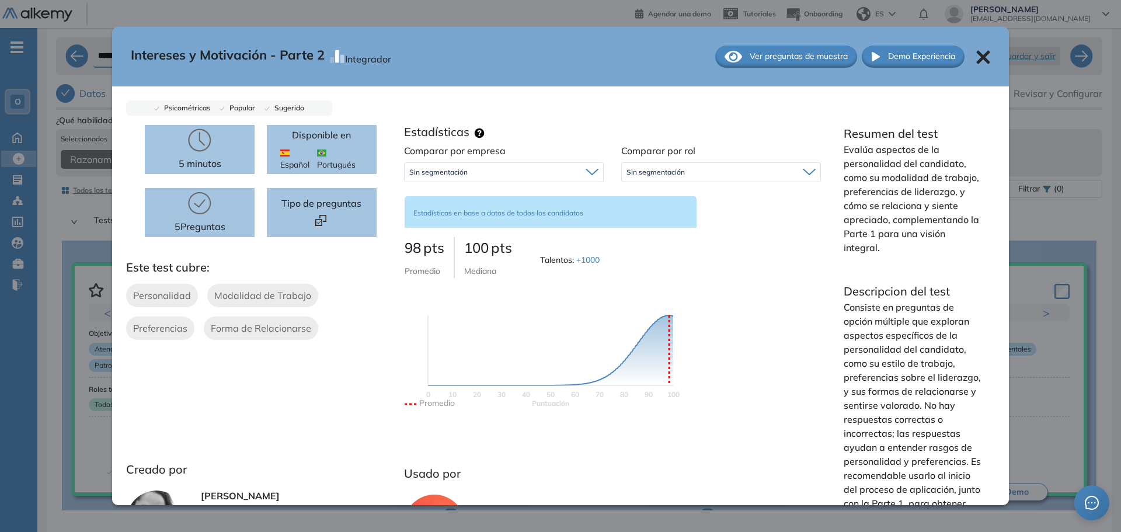
click at [680, 496] on div "Intereses y Motivación - Parte 2 Integrador Ver preguntas de muestra Demo Exper…" at bounding box center [579, 351] width 1046 height 478
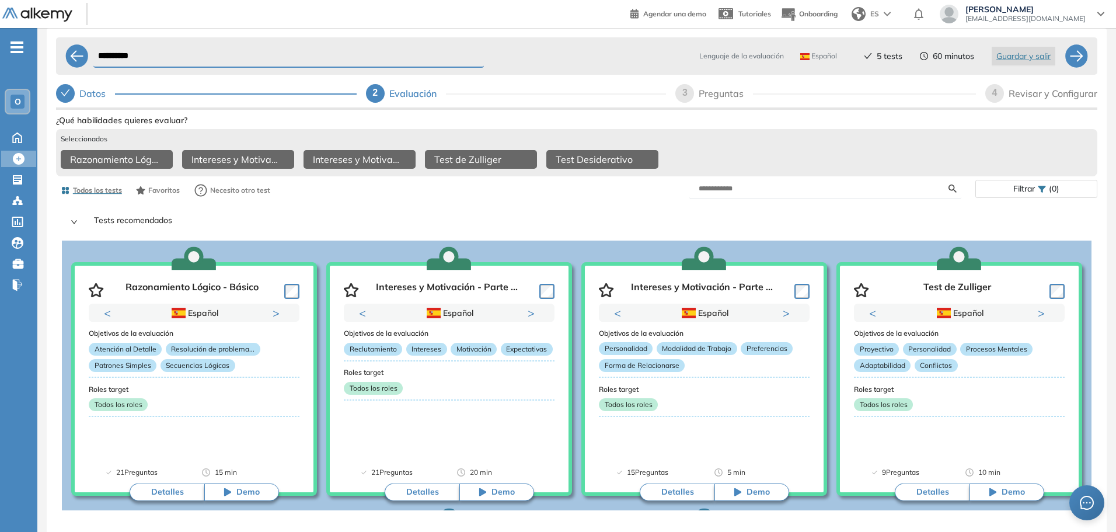
click at [680, 496] on button "Detalles" at bounding box center [677, 492] width 75 height 18
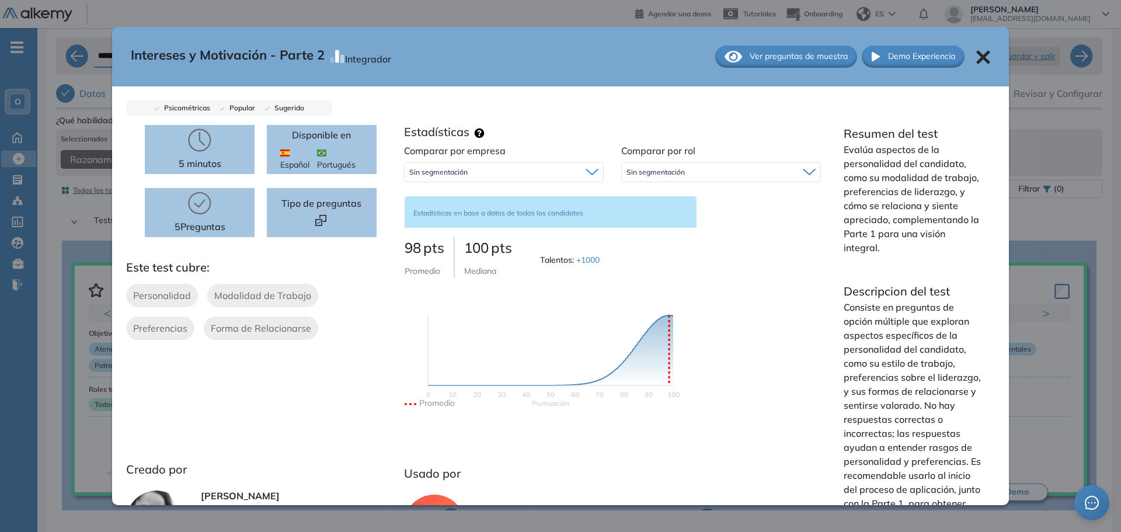
click at [776, 53] on span "Ver preguntas de muestra" at bounding box center [799, 56] width 98 height 12
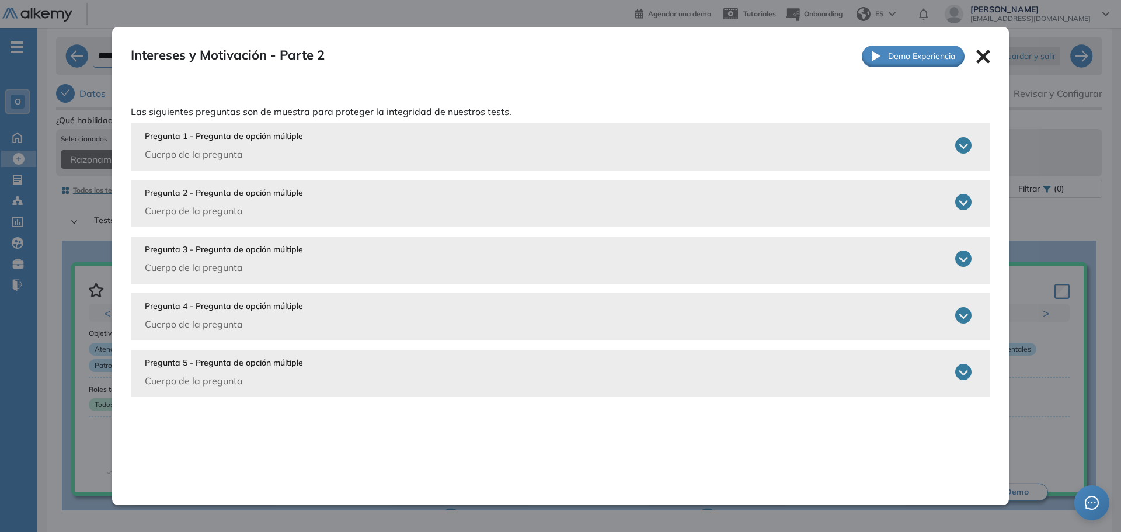
click at [964, 151] on icon at bounding box center [963, 145] width 16 height 16
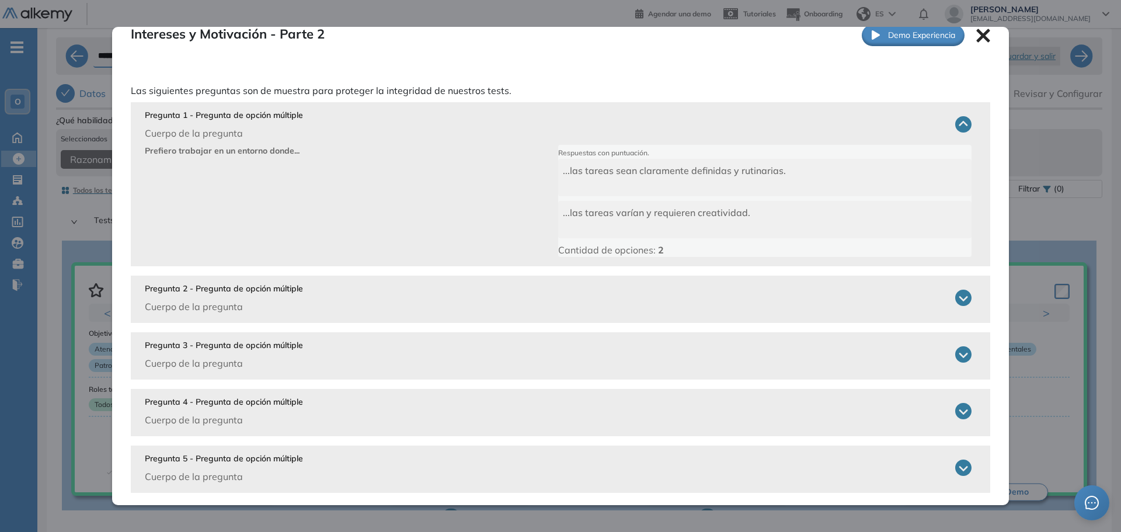
scroll to position [32, 0]
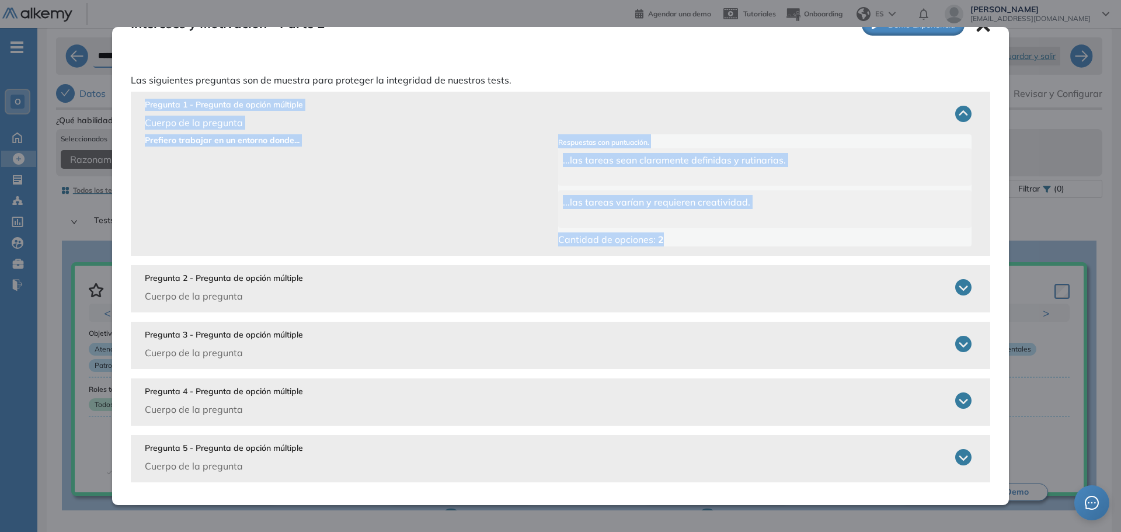
drag, startPoint x: 147, startPoint y: 102, endPoint x: 751, endPoint y: 251, distance: 622.8
click at [751, 251] on div "Pregunta 1 - Pregunta de opción múltiple Cuerpo de la pregunta Prefiero trabaja…" at bounding box center [560, 174] width 859 height 164
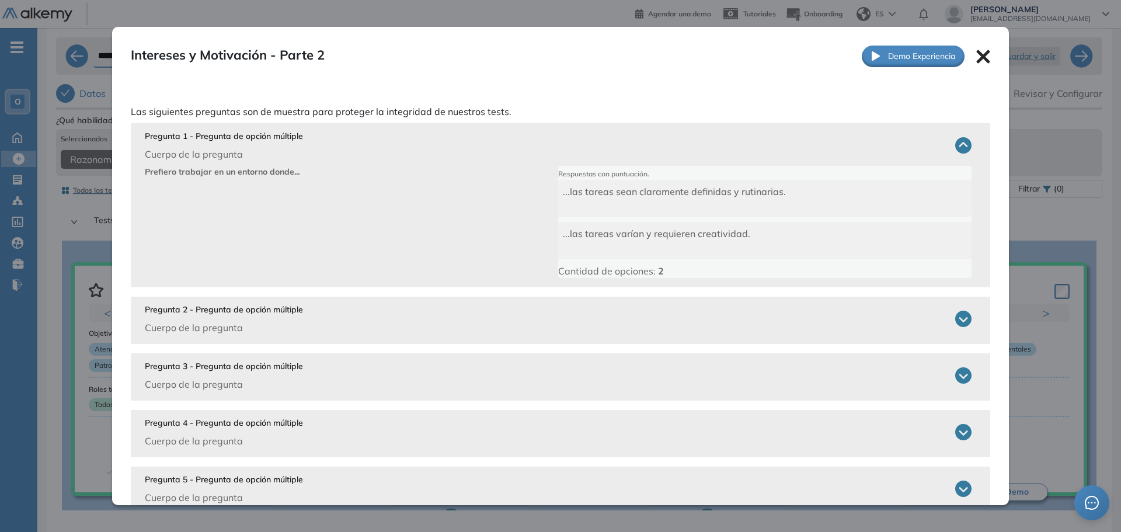
click at [955, 320] on icon at bounding box center [963, 319] width 16 height 16
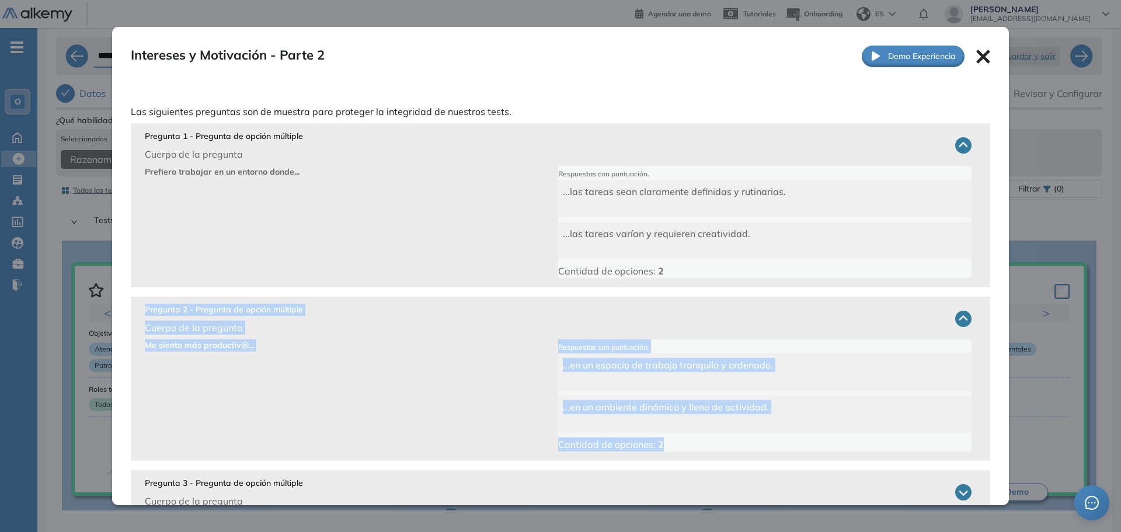
drag, startPoint x: 151, startPoint y: 313, endPoint x: 739, endPoint y: 448, distance: 603.7
click at [739, 448] on div "Pregunta 2 - Pregunta de opción múltiple Cuerpo de la pregunta Me siento más pr…" at bounding box center [560, 379] width 859 height 164
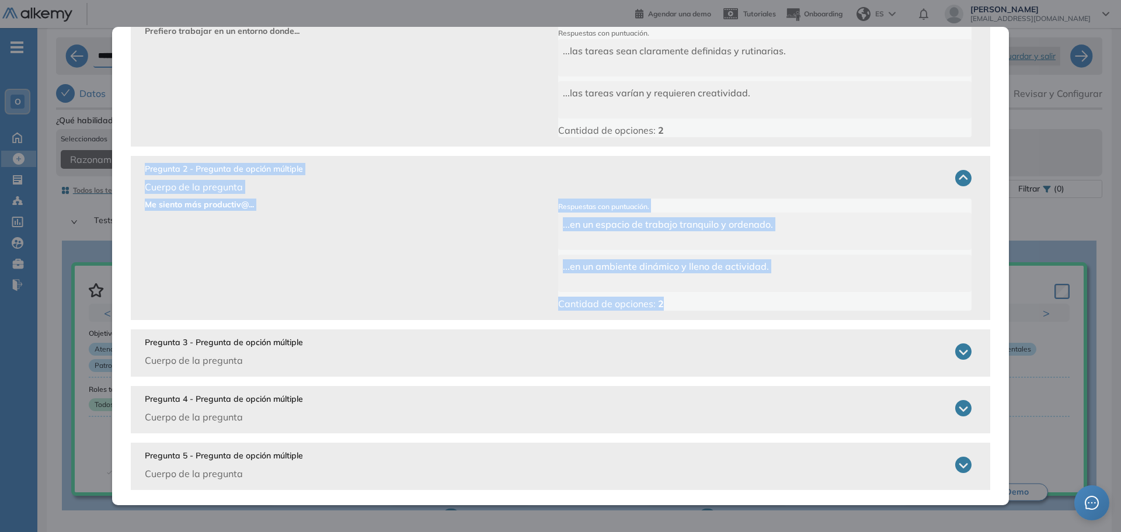
scroll to position [148, 0]
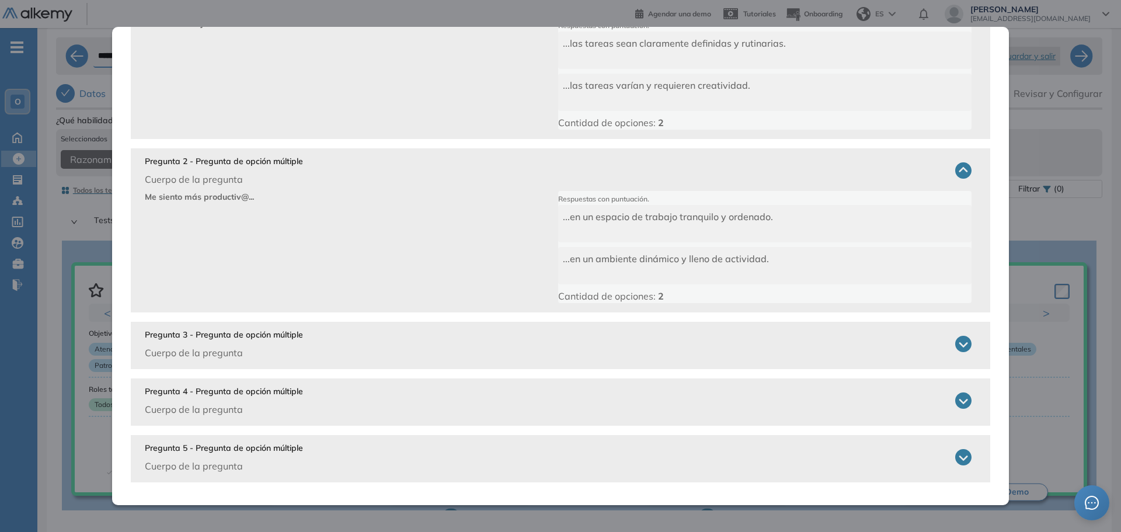
click at [955, 337] on icon at bounding box center [963, 344] width 16 height 16
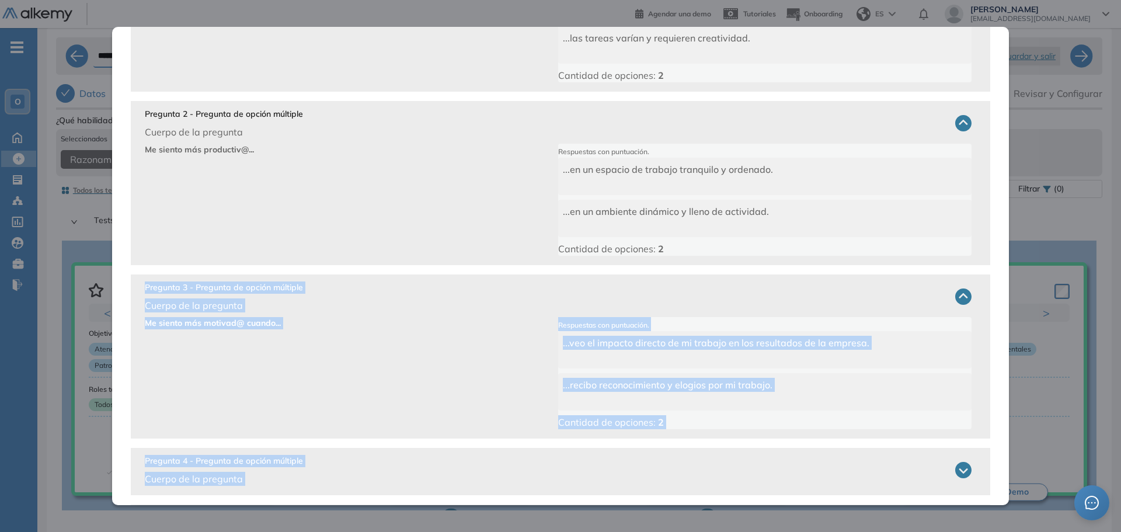
scroll to position [265, 0]
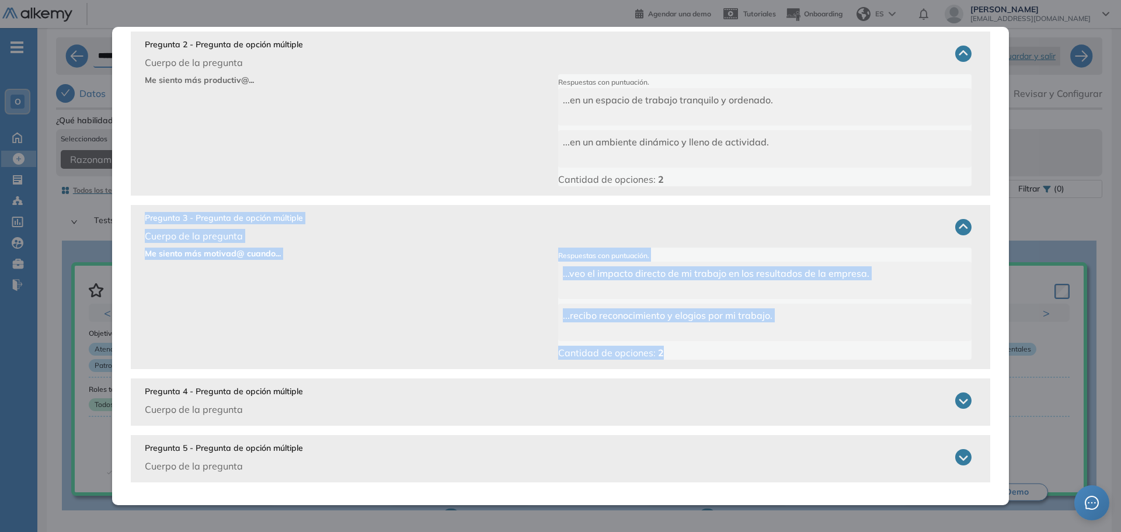
drag, startPoint x: 145, startPoint y: 334, endPoint x: 835, endPoint y: 349, distance: 690.8
click at [835, 349] on div "Pregunta 3 - Pregunta de opción múltiple Cuerpo de la pregunta Me siento más mo…" at bounding box center [560, 287] width 859 height 164
drag, startPoint x: 835, startPoint y: 349, endPoint x: 833, endPoint y: 343, distance: 6.3
click at [833, 343] on div "...veo el impacto directo de mi trabajo en los resultados de la empresa. ...rec…" at bounding box center [764, 311] width 413 height 98
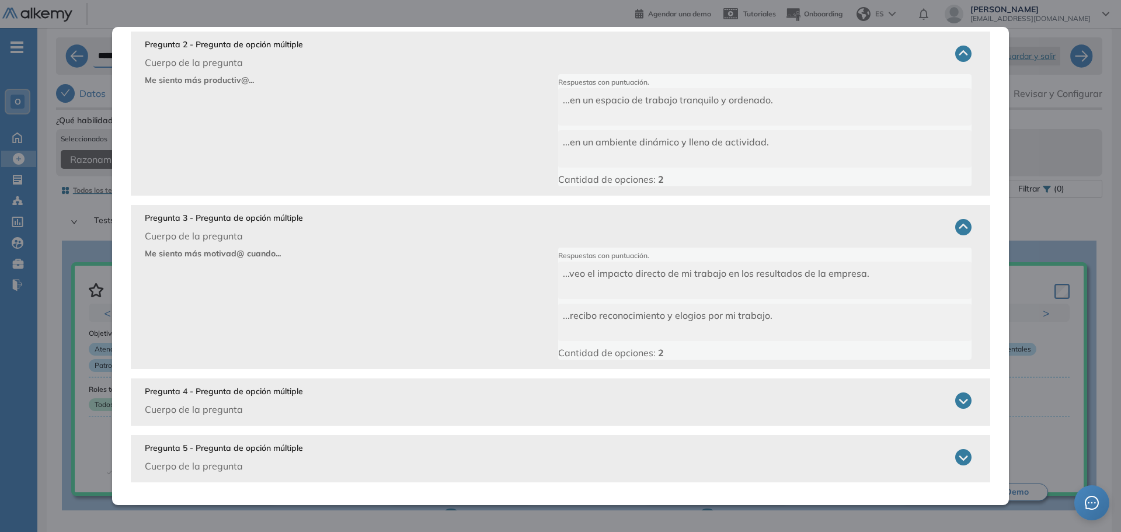
click at [956, 398] on icon at bounding box center [963, 400] width 16 height 16
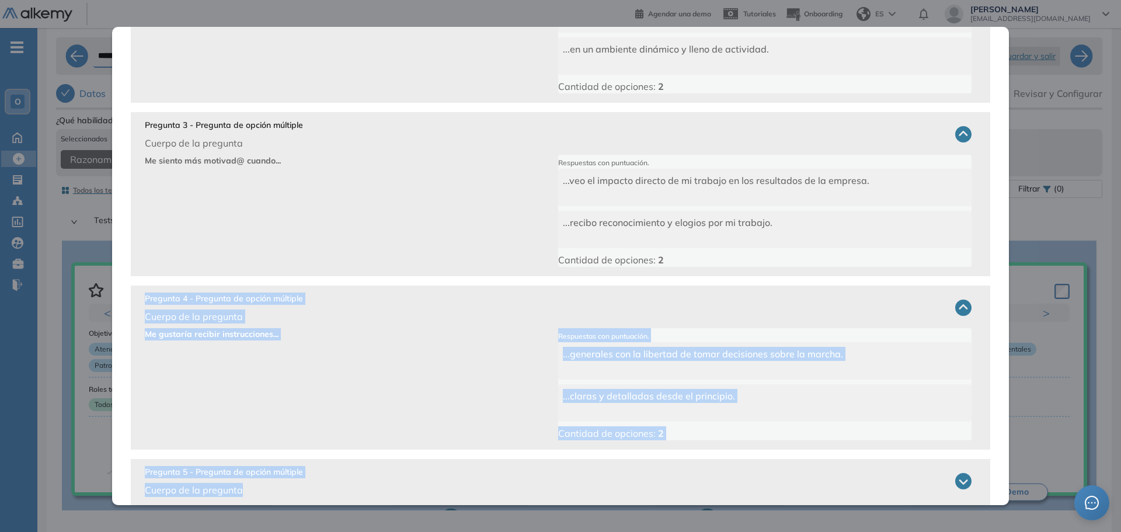
scroll to position [382, 0]
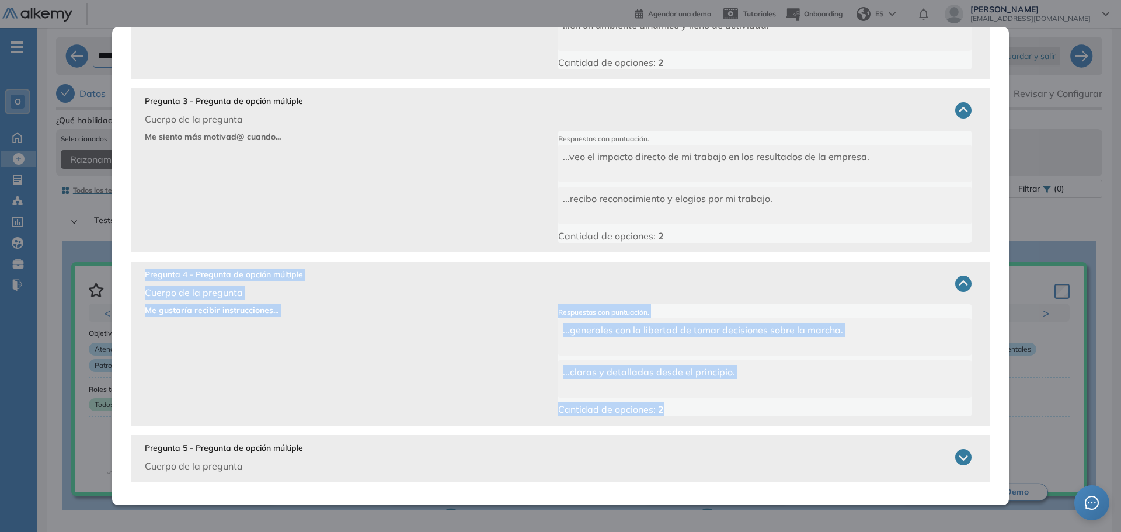
drag, startPoint x: 143, startPoint y: 391, endPoint x: 710, endPoint y: 402, distance: 567.5
click at [710, 402] on div "Pregunta 4 - Pregunta de opción múltiple Cuerpo de la pregunta Me gustaría reci…" at bounding box center [560, 344] width 859 height 164
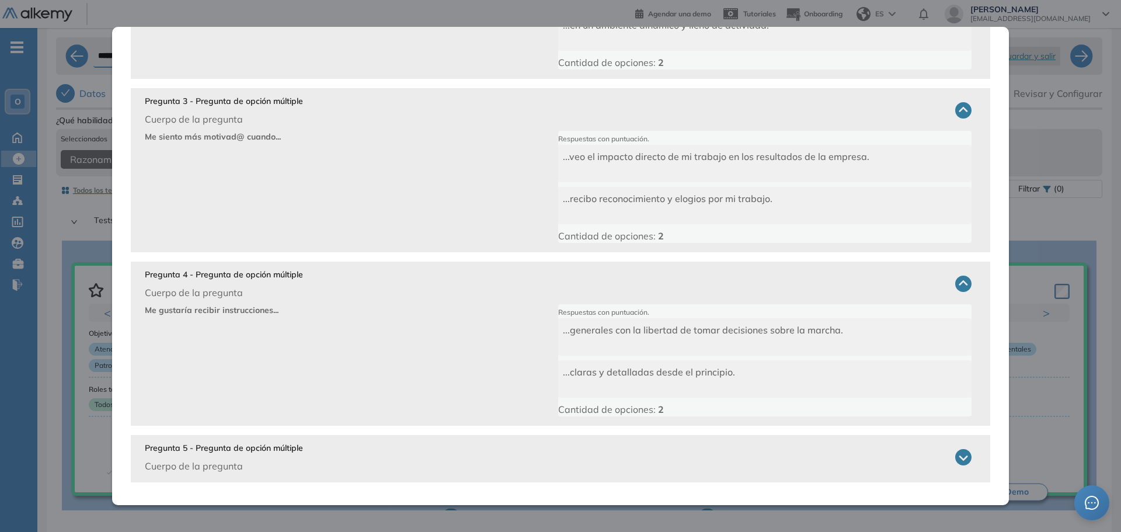
click at [956, 458] on icon at bounding box center [963, 457] width 16 height 16
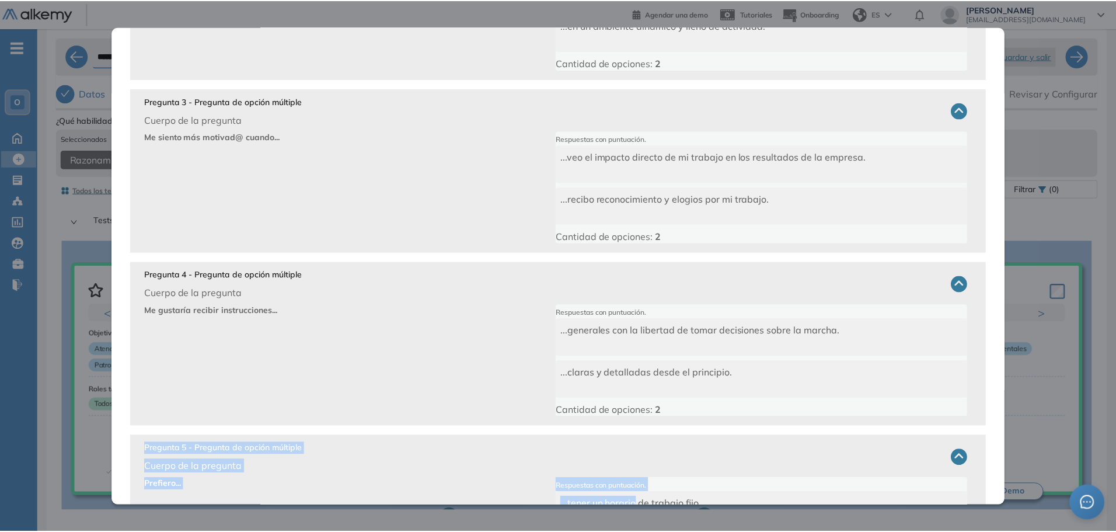
scroll to position [499, 0]
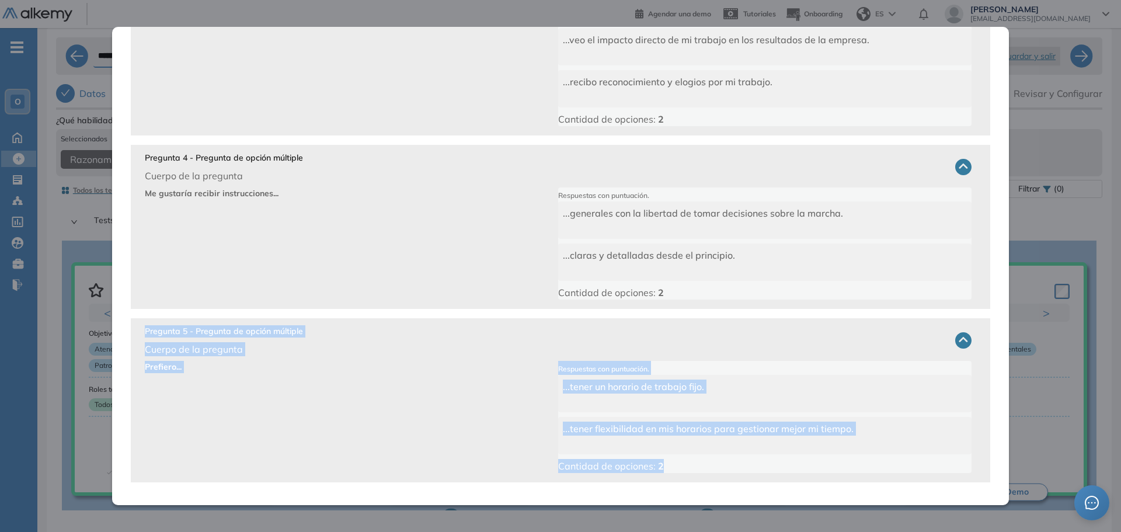
drag, startPoint x: 145, startPoint y: 445, endPoint x: 713, endPoint y: 464, distance: 568.3
click at [713, 464] on div "Pregunta 5 - Pregunta de opción múltiple Cuerpo de la pregunta Prefiero... Resp…" at bounding box center [560, 400] width 859 height 164
click at [1080, 220] on div "Intereses y Motivación - Parte 2 Integrador Ver preguntas de muestra Demo Exper…" at bounding box center [579, 351] width 1046 height 478
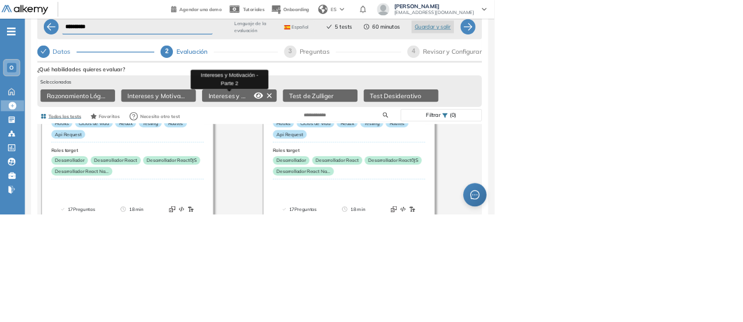
scroll to position [3099, 0]
